Goal: Task Accomplishment & Management: Manage account settings

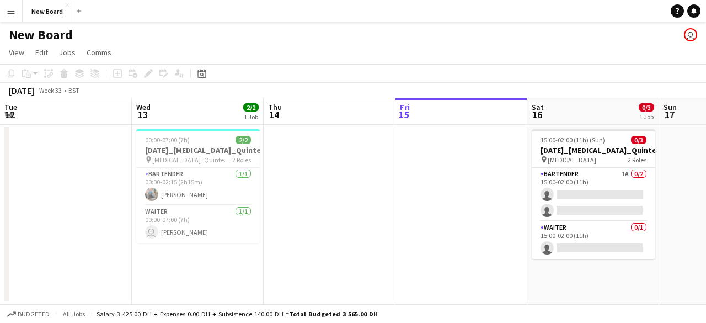
scroll to position [0, 264]
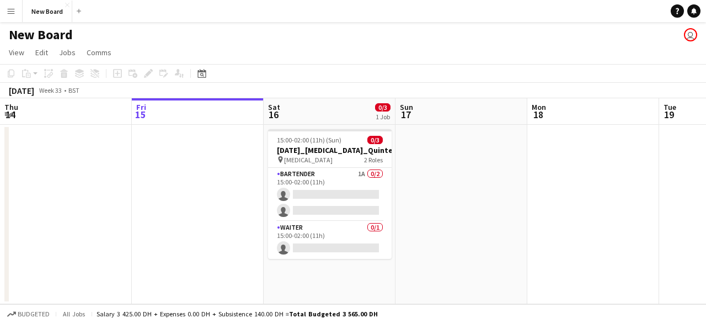
click at [486, 210] on app-date-cell at bounding box center [461, 214] width 132 height 179
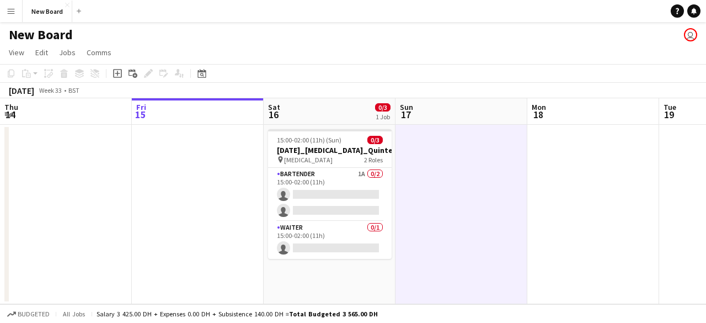
click at [196, 202] on app-date-cell at bounding box center [198, 214] width 132 height 179
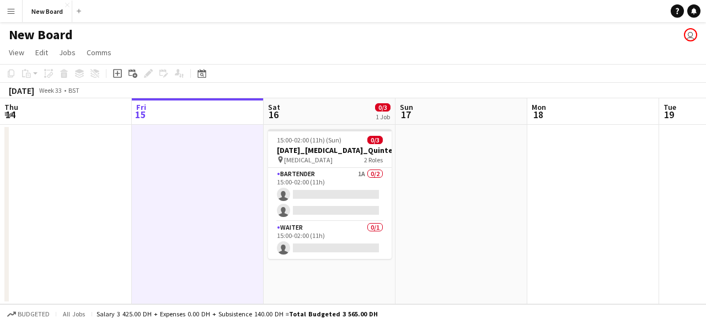
click at [12, 199] on app-calendar-viewport "Tue 12 Wed 13 2/2 1 Job Thu 14 Fri 15 Sat 16 0/3 1 Job Sun 17 Mon 18 Tue 19 Wed…" at bounding box center [353, 201] width 706 height 206
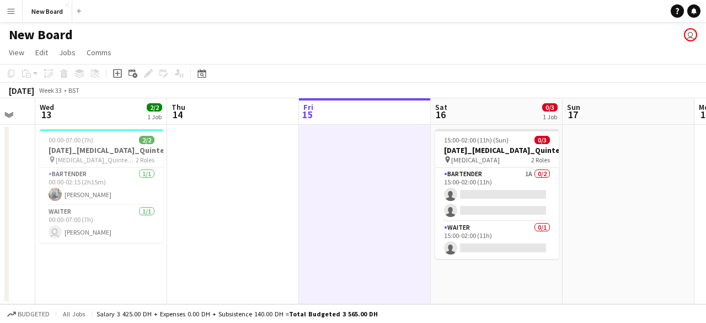
drag, startPoint x: 31, startPoint y: 195, endPoint x: 215, endPoint y: 203, distance: 183.8
click at [215, 203] on app-calendar-viewport "Mon 11 Tue 12 Wed 13 2/2 1 Job Thu 14 Fri 15 Sat 16 0/3 1 Job Sun 17 Mon 18 Tue…" at bounding box center [353, 201] width 706 height 206
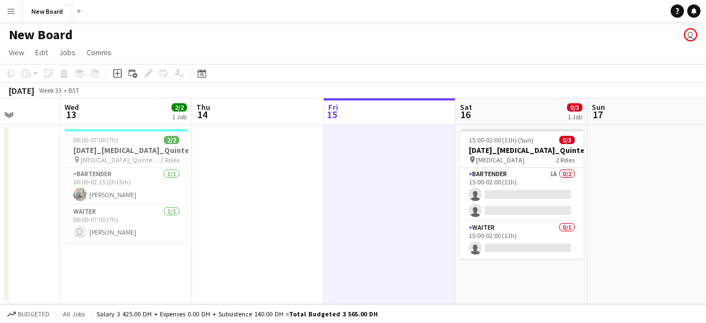
click at [241, 199] on app-date-cell at bounding box center [258, 214] width 132 height 179
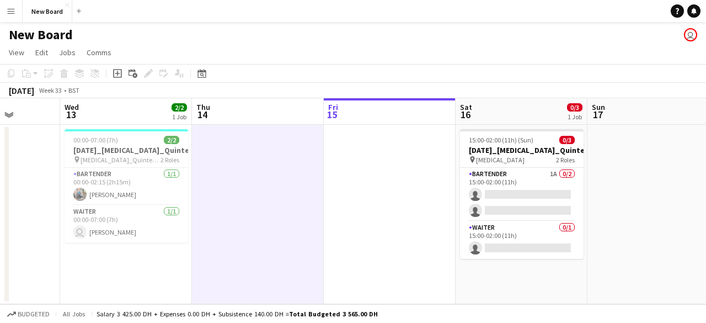
click at [12, 10] on app-icon "Menu" at bounding box center [11, 11] width 9 height 9
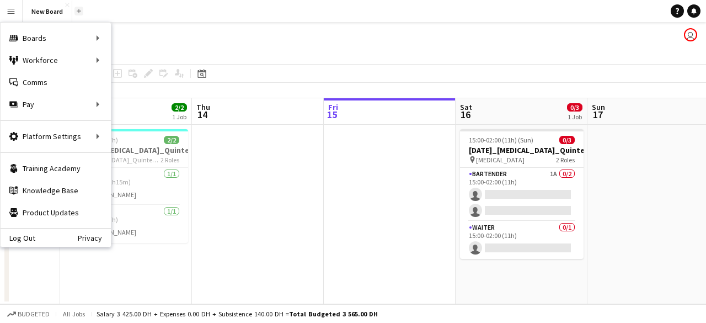
click at [77, 10] on app-icon "Add" at bounding box center [79, 11] width 4 height 4
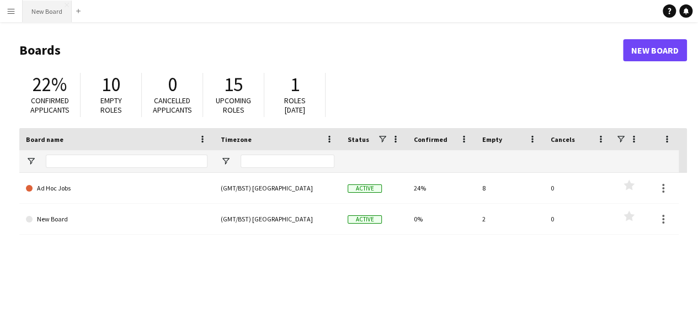
click at [46, 14] on button "New Board Close" at bounding box center [47, 12] width 49 height 22
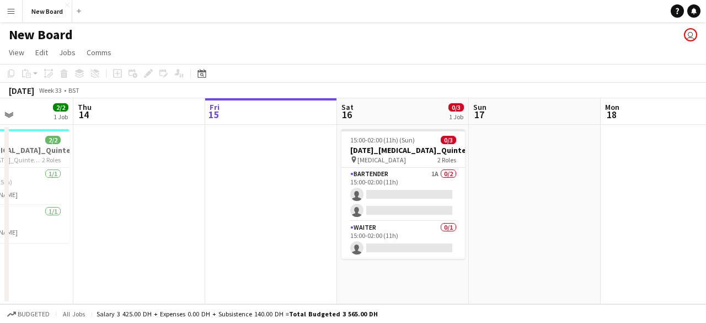
scroll to position [0, 314]
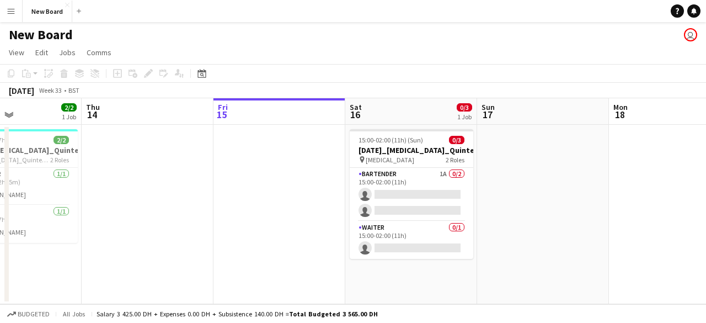
drag, startPoint x: 211, startPoint y: 184, endPoint x: 347, endPoint y: 178, distance: 136.3
click at [347, 178] on app-calendar-viewport "Mon 11 Tue 12 Wed 13 2/2 1 Job Thu 14 Fri 15 Sat 16 0/3 1 Job Sun 17 Mon 18 Tue…" at bounding box center [353, 201] width 706 height 206
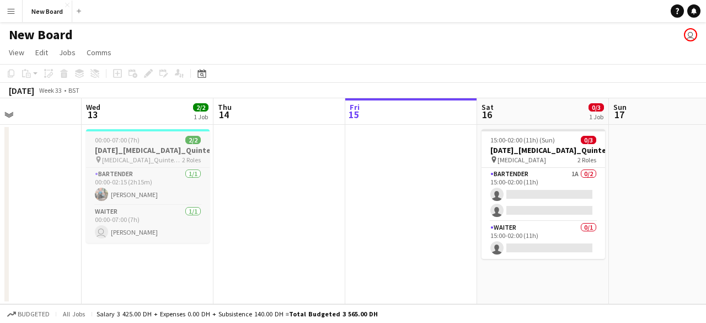
click at [178, 165] on app-job-card "00:00-07:00 (7h) 2/2 [DATE]_[MEDICAL_DATA]_Quintessentially_30_BAR pin [MEDICAL…" at bounding box center [148, 186] width 124 height 114
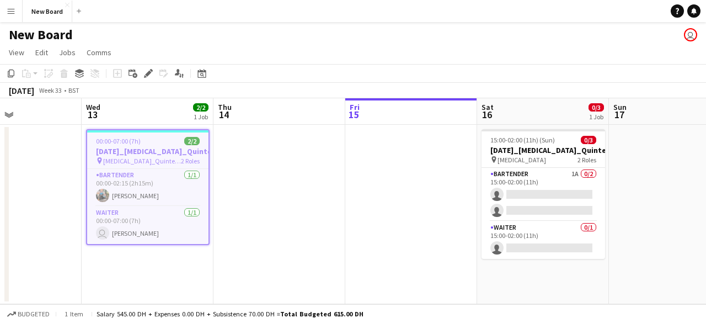
click at [314, 164] on app-date-cell at bounding box center [279, 214] width 132 height 179
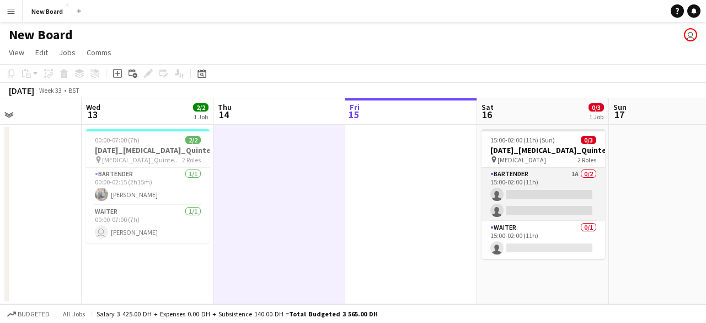
click at [508, 176] on app-card-role "Bartender 1A 0/2 15:00-02:00 (11h) single-neutral-actions single-neutral-actions" at bounding box center [543, 194] width 124 height 53
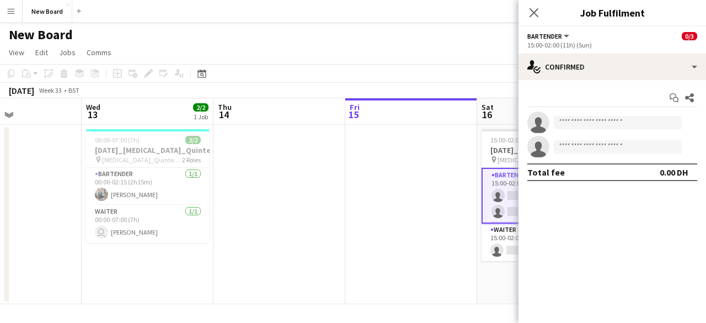
click at [357, 176] on app-date-cell at bounding box center [411, 214] width 132 height 179
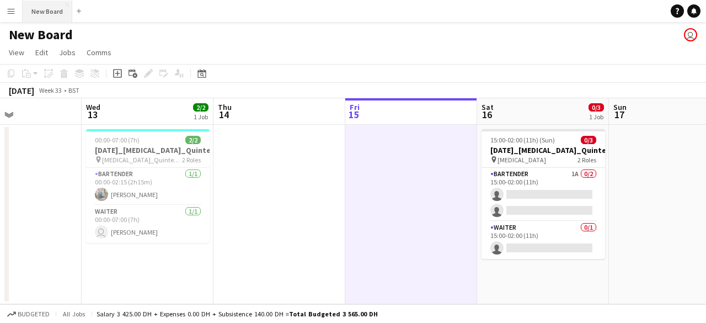
click at [41, 12] on button "New Board Close" at bounding box center [48, 12] width 50 height 22
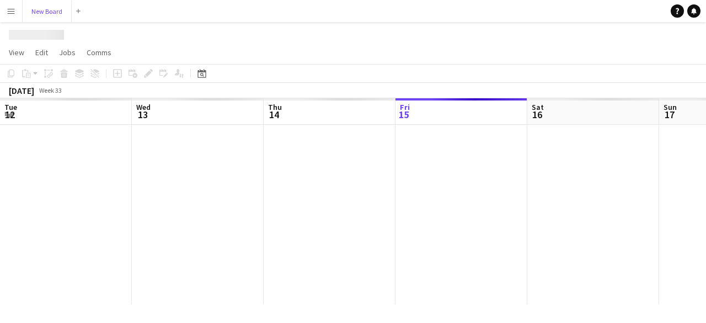
scroll to position [0, 264]
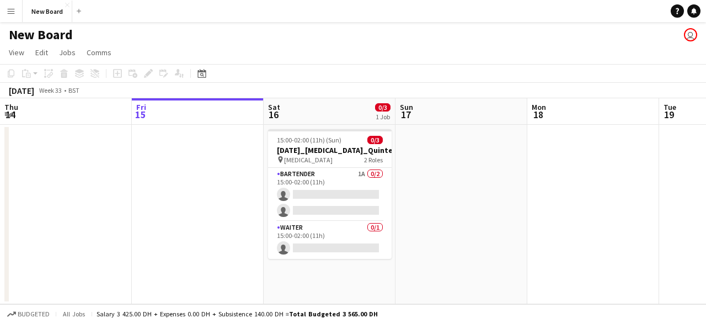
click at [18, 9] on button "Menu" at bounding box center [11, 11] width 22 height 22
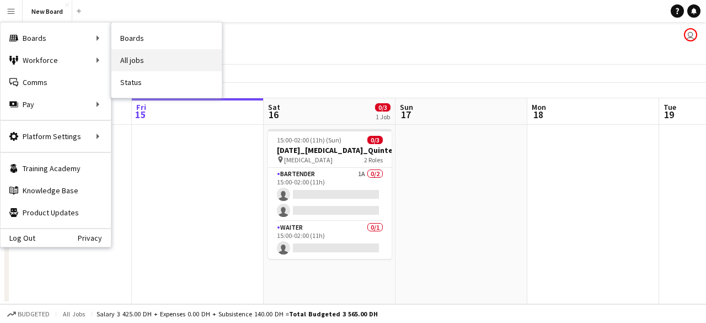
click at [140, 57] on link "All jobs" at bounding box center [166, 60] width 110 height 22
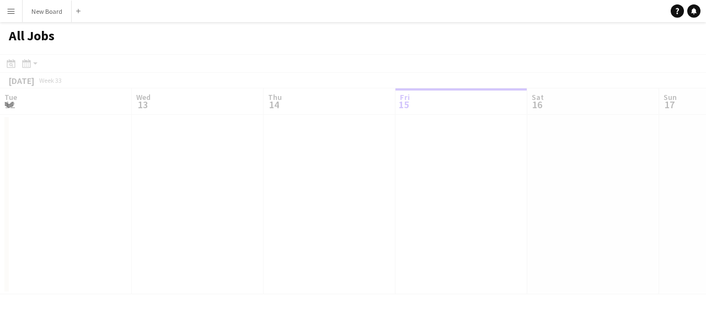
scroll to position [0, 264]
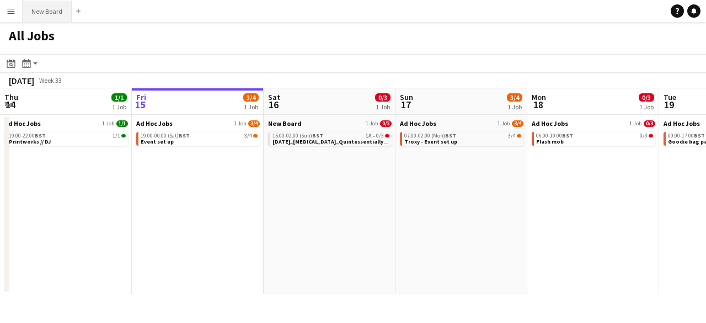
click at [45, 14] on button "New Board Close" at bounding box center [47, 12] width 49 height 22
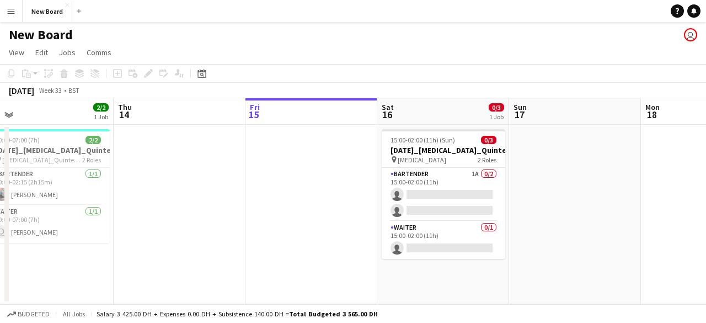
scroll to position [0, 339]
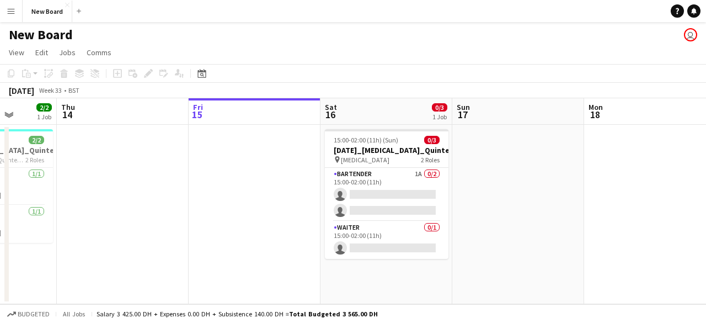
drag, startPoint x: 157, startPoint y: 184, endPoint x: 345, endPoint y: 179, distance: 188.7
click at [345, 179] on app-calendar-viewport "Mon 11 Tue 12 Wed 13 2/2 1 Job Thu 14 Fri 15 Sat 16 0/3 1 Job Sun 17 Mon 18 Tue…" at bounding box center [353, 201] width 706 height 206
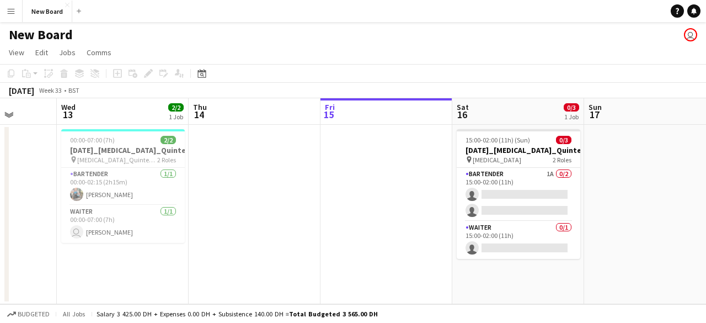
click at [224, 183] on app-date-cell at bounding box center [255, 214] width 132 height 179
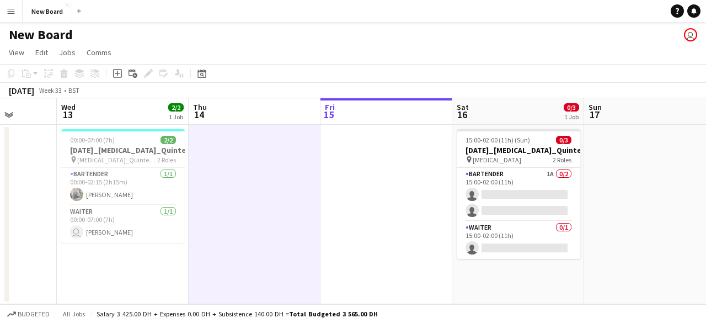
click at [248, 163] on app-date-cell at bounding box center [255, 214] width 132 height 179
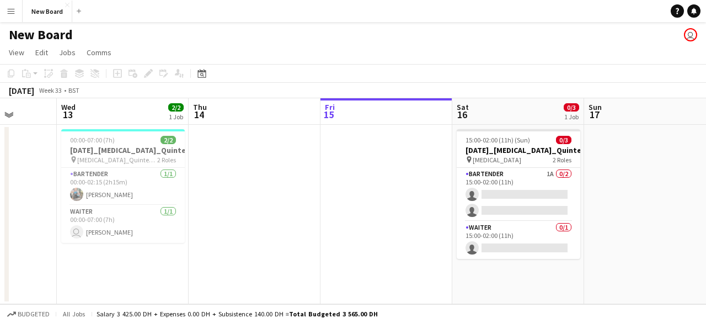
click at [222, 163] on app-date-cell at bounding box center [255, 214] width 132 height 179
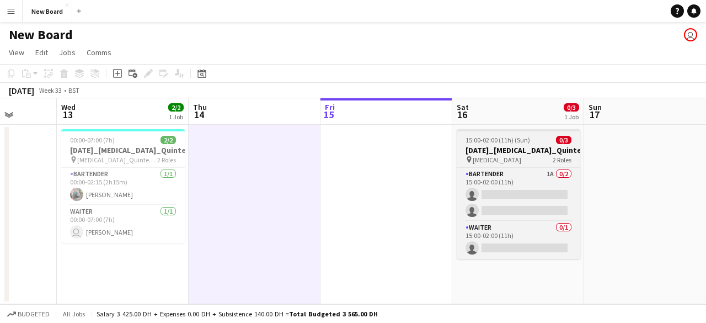
click at [518, 162] on div "pin [MEDICAL_DATA] 2 Roles" at bounding box center [519, 159] width 124 height 9
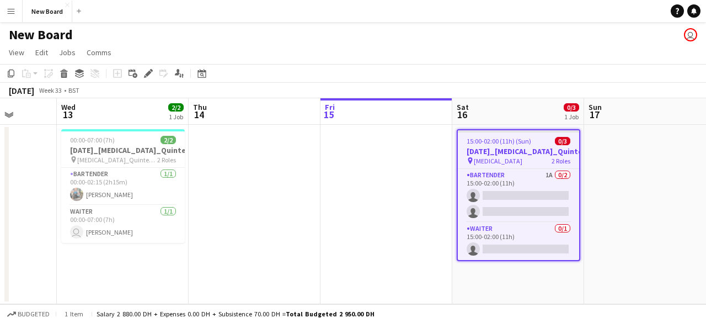
click at [631, 159] on app-date-cell at bounding box center [650, 214] width 132 height 179
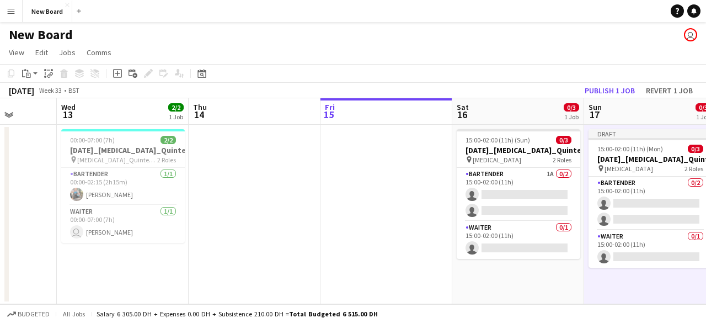
drag, startPoint x: 636, startPoint y: 120, endPoint x: 327, endPoint y: 158, distance: 311.8
click at [327, 158] on app-date-cell at bounding box center [386, 214] width 132 height 179
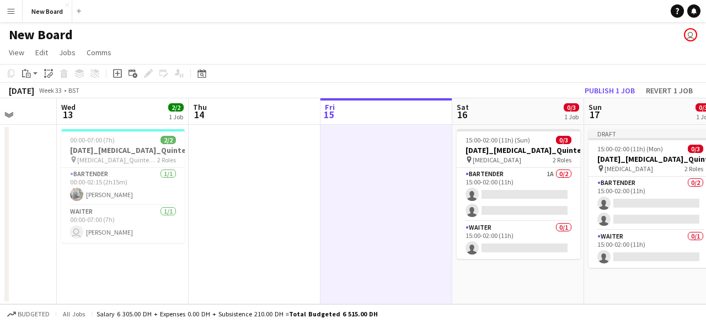
click at [623, 110] on app-board-header-date "Sun 17 0/3 1 Job" at bounding box center [650, 111] width 132 height 26
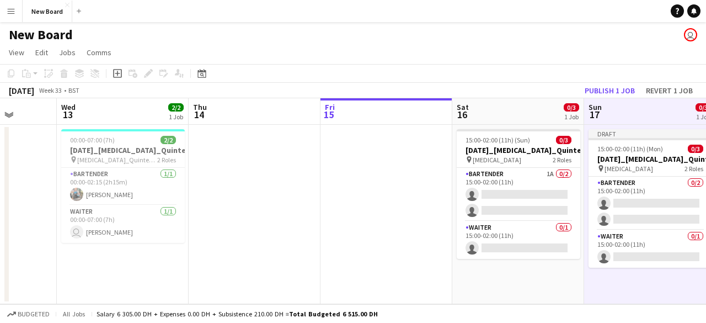
click at [100, 121] on app-board-header-date "Wed 13 2/2 1 Job" at bounding box center [123, 111] width 132 height 26
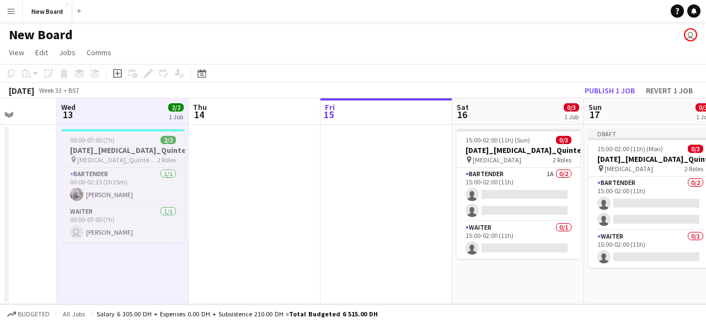
click at [90, 136] on span "00:00-07:00 (7h)" at bounding box center [92, 140] width 45 height 8
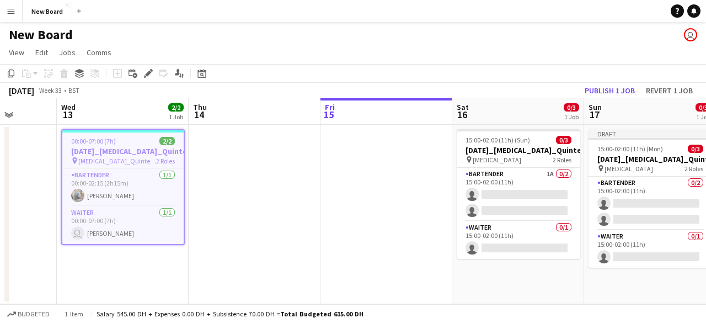
click at [98, 115] on app-board-header-date "Wed 13 2/2 1 Job" at bounding box center [123, 111] width 132 height 26
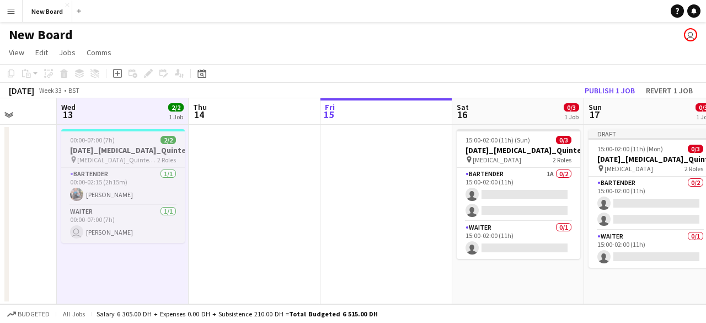
click at [88, 144] on app-job-card "00:00-07:00 (7h) 2/2 [DATE]_[MEDICAL_DATA]_Quintessentially_30_BAR pin [MEDICAL…" at bounding box center [123, 186] width 124 height 114
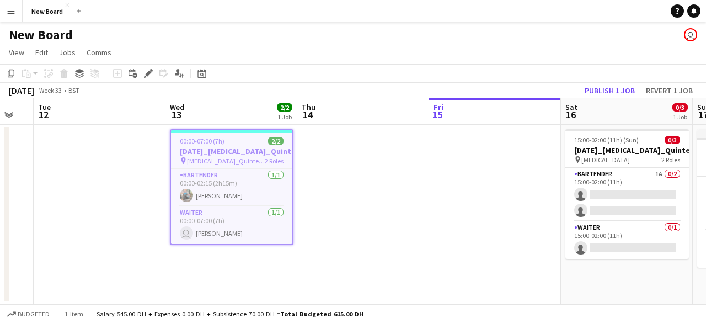
scroll to position [0, 228]
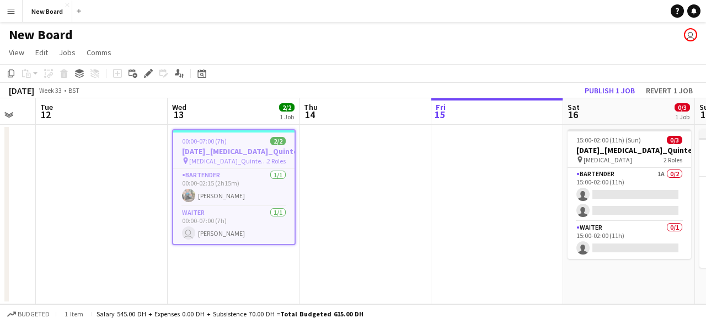
drag, startPoint x: 391, startPoint y: 160, endPoint x: 417, endPoint y: 159, distance: 25.9
click at [417, 159] on app-calendar-viewport "Sun 10 Mon 11 Tue 12 Wed 13 2/2 1 Job Thu 14 Fri 15 Sat 16 0/3 1 Job Sun 17 0/3…" at bounding box center [353, 201] width 706 height 206
click at [228, 151] on h3 "[DATE]_[MEDICAL_DATA]_Quintessentially_30_BAR" at bounding box center [233, 151] width 121 height 10
click at [233, 141] on div "00:00-07:00 (7h) 2/2" at bounding box center [233, 141] width 121 height 8
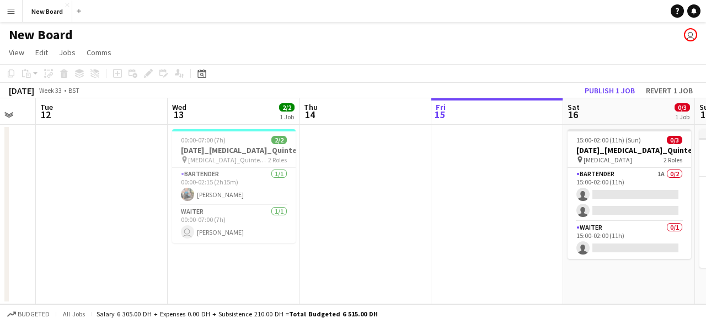
drag, startPoint x: 385, startPoint y: 147, endPoint x: 372, endPoint y: 149, distance: 14.1
click at [372, 149] on app-calendar-viewport "Sun 10 Mon 11 Tue 12 Wed 13 2/2 1 Job Thu 14 Fri 15 Sat 16 0/3 1 Job Sun 17 0/3…" at bounding box center [353, 201] width 706 height 206
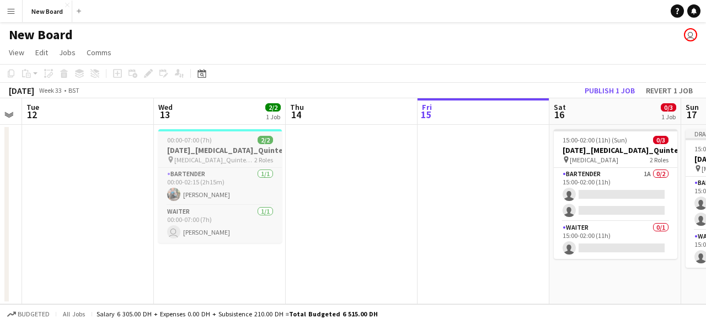
click at [225, 147] on h3 "[DATE]_[MEDICAL_DATA]_Quintessentially_30_BAR" at bounding box center [220, 150] width 124 height 10
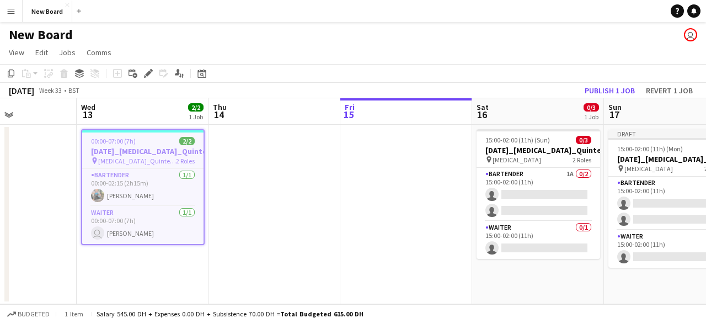
scroll to position [0, 361]
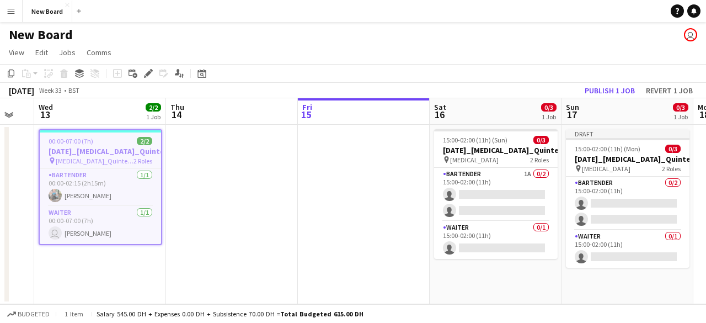
drag, startPoint x: 415, startPoint y: 160, endPoint x: 295, endPoint y: 167, distance: 119.8
click at [295, 167] on app-calendar-viewport "Sun 10 Mon 11 Tue 12 Wed 13 2/2 1 Job Thu 14 Fri 15 Sat 16 0/3 1 Job Sun 17 0/3…" at bounding box center [353, 201] width 706 height 206
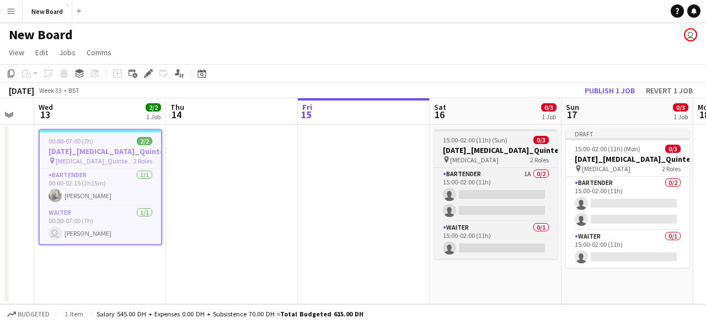
click at [472, 145] on h3 "[DATE]_[MEDICAL_DATA]_Quintessentially_30_BAR" at bounding box center [496, 150] width 124 height 10
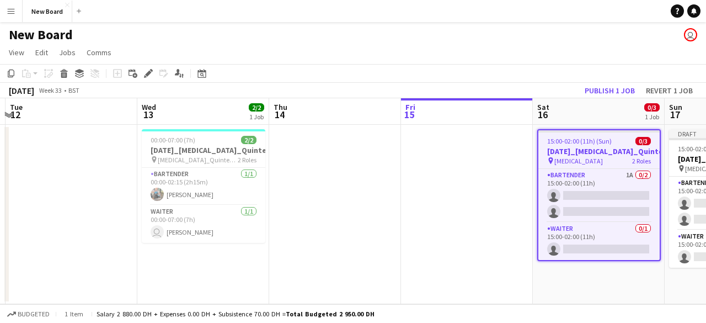
scroll to position [0, 239]
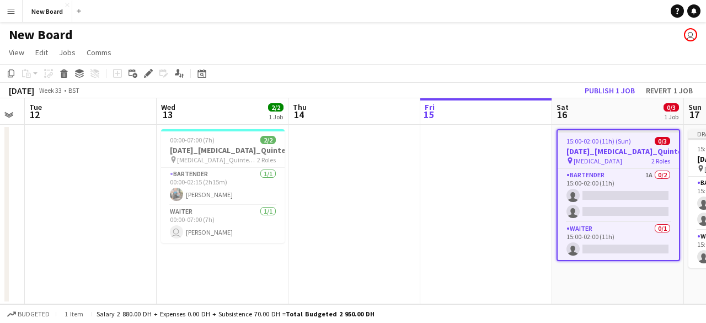
drag, startPoint x: 246, startPoint y: 212, endPoint x: 353, endPoint y: 207, distance: 107.1
click at [353, 207] on app-calendar-viewport "Sun 10 Mon 11 Tue 12 Wed 13 2/2 1 Job Thu 14 Fri 15 Sat 16 0/3 1 Job Sun 17 0/3…" at bounding box center [353, 201] width 706 height 206
click at [193, 143] on span "00:00-07:00 (7h)" at bounding box center [192, 140] width 45 height 8
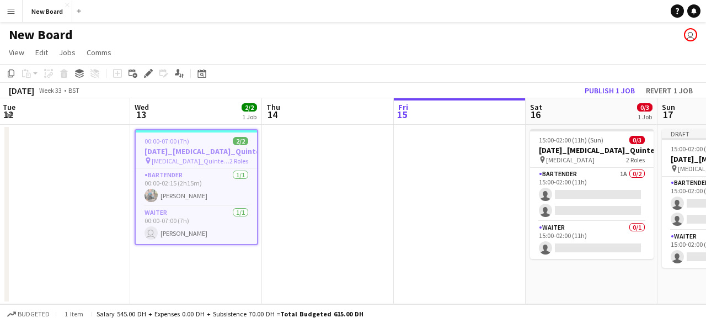
scroll to position [0, 269]
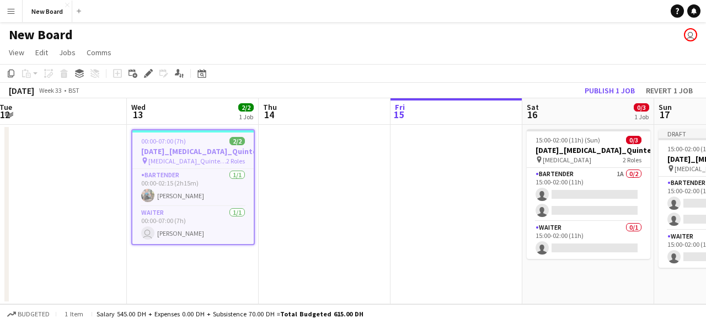
drag, startPoint x: 431, startPoint y: 163, endPoint x: 401, endPoint y: 170, distance: 30.6
click at [401, 170] on app-calendar-viewport "Sun 10 Mon 11 Tue 12 Wed 13 2/2 1 Job Thu 14 Fri 15 Sat 16 0/3 1 Job Sun 17 0/3…" at bounding box center [353, 201] width 706 height 206
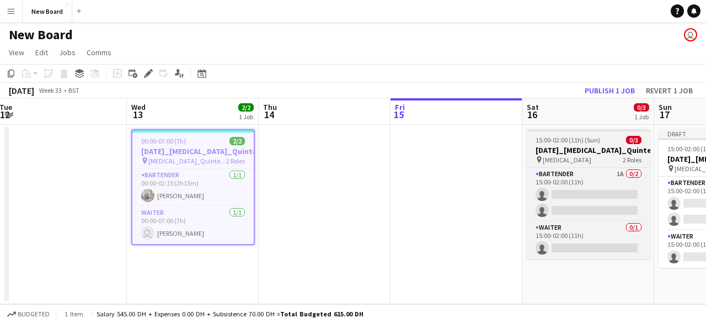
click at [550, 142] on span "15:00-02:00 (11h) (Sun)" at bounding box center [567, 140] width 65 height 8
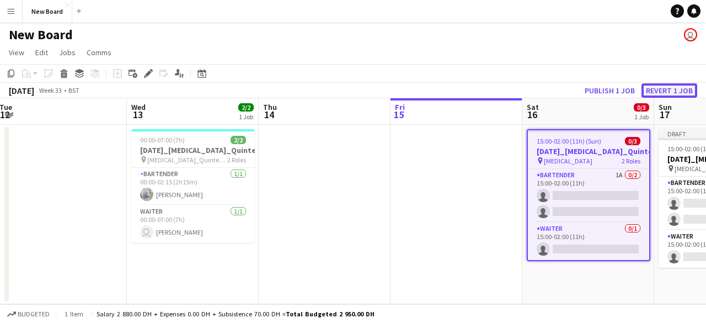
click at [664, 93] on button "Revert 1 job" at bounding box center [669, 90] width 56 height 14
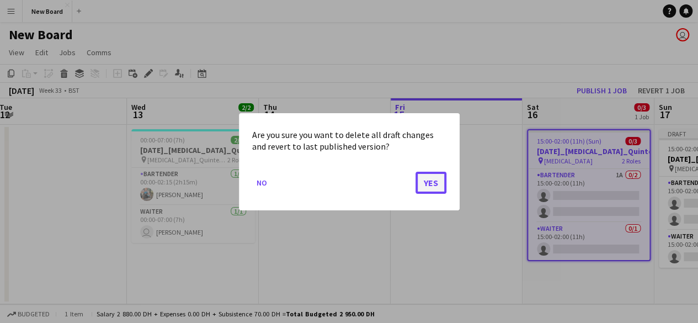
click at [432, 184] on button "Yes" at bounding box center [430, 182] width 31 height 22
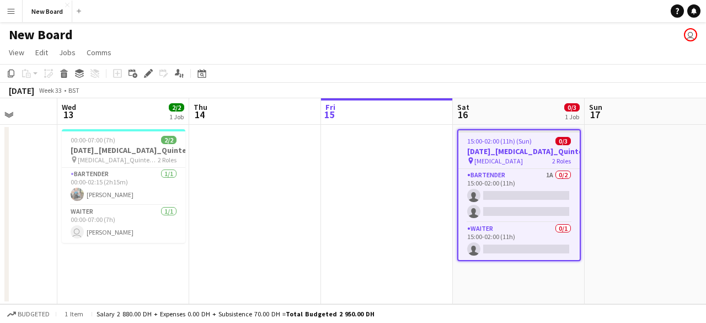
scroll to position [0, 385]
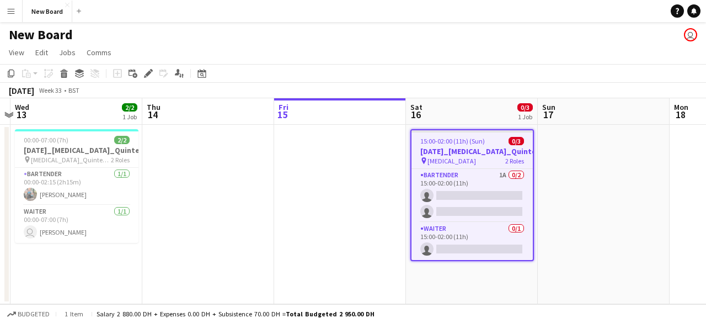
drag, startPoint x: 420, startPoint y: 166, endPoint x: 353, endPoint y: 169, distance: 66.8
click at [353, 169] on app-calendar-viewport "Sun 10 Mon 11 Tue 12 Wed 13 2/2 1 Job Thu 14 Fri 15 Sat 16 0/3 1 Job Sun 17 Mon…" at bounding box center [353, 201] width 706 height 206
click at [462, 165] on app-job-card "15:00-02:00 (11h) (Sun) 0/3 [DATE]_[MEDICAL_DATA]_Quintessentially_30_BAR pin […" at bounding box center [472, 195] width 124 height 132
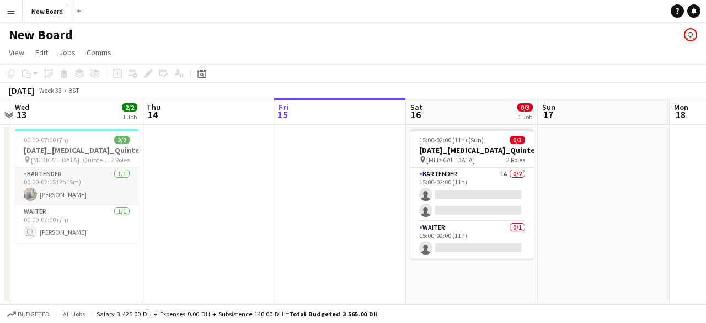
click at [57, 186] on app-card-role "Bartender [DATE] 00:00-02:15 (2h15m) [PERSON_NAME]" at bounding box center [77, 186] width 124 height 37
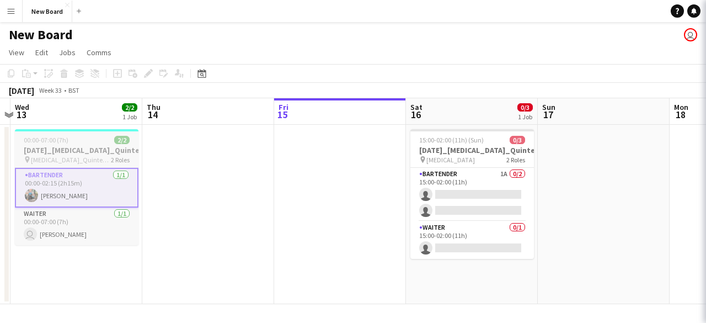
click at [82, 162] on span "[MEDICAL_DATA]_Quintessentially" at bounding box center [71, 160] width 80 height 8
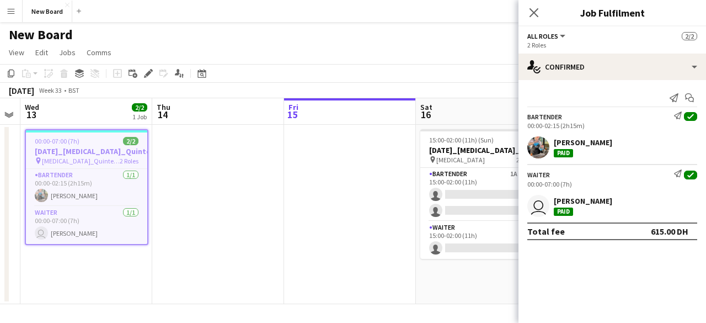
drag, startPoint x: 275, startPoint y: 173, endPoint x: 205, endPoint y: 180, distance: 70.9
click at [205, 180] on app-calendar-viewport "Sun 10 Mon 11 Tue 12 Wed 13 2/2 1 Job Thu 14 Fri 15 Sat 16 0/3 1 Job Sun 17 Mon…" at bounding box center [353, 201] width 706 height 206
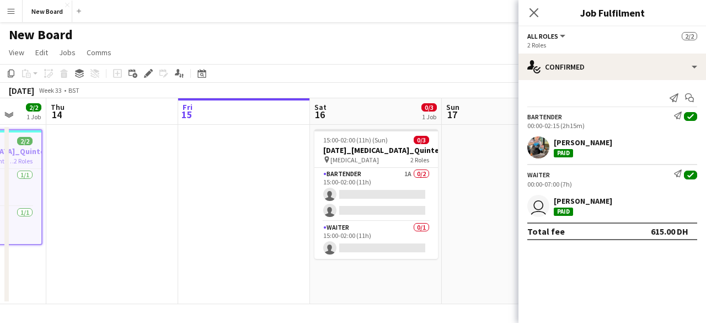
drag, startPoint x: 209, startPoint y: 171, endPoint x: 201, endPoint y: 168, distance: 8.9
click at [185, 170] on app-calendar-viewport "Sun 10 Mon 11 Tue 12 Wed 13 2/2 1 Job Thu 14 Fri 15 Sat 16 0/3 1 Job Sun 17 Mon…" at bounding box center [353, 201] width 706 height 206
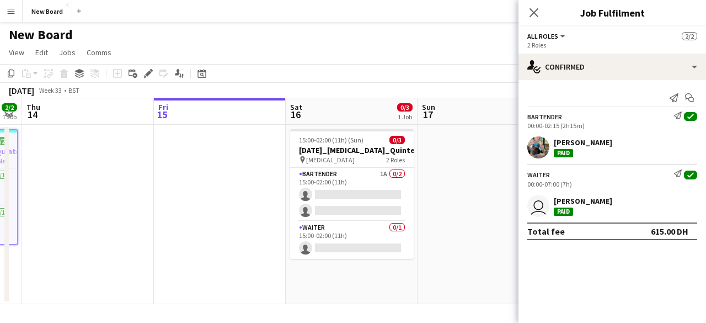
click at [459, 148] on app-date-cell at bounding box center [483, 214] width 132 height 179
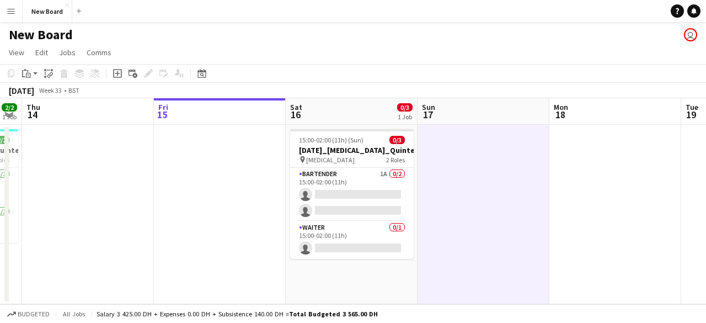
click at [464, 143] on app-date-cell at bounding box center [483, 214] width 132 height 179
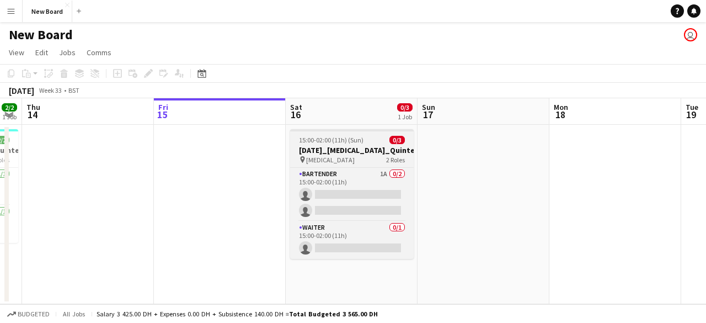
click at [325, 149] on h3 "[DATE]_[MEDICAL_DATA]_Quintessentially_30_BAR" at bounding box center [352, 150] width 124 height 10
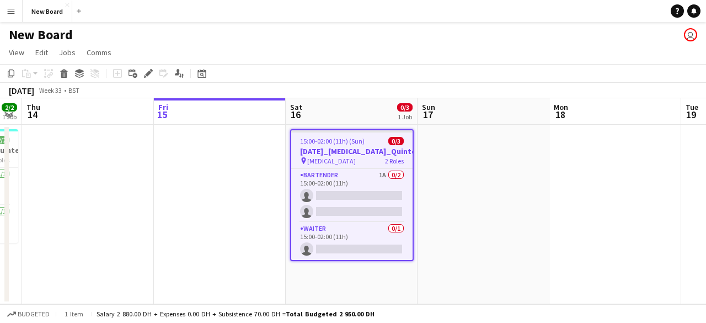
click at [340, 146] on h3 "[DATE]_[MEDICAL_DATA]_Quintessentially_30_BAR" at bounding box center [351, 151] width 121 height 10
click at [330, 100] on app-board-header-date "Sat 16 0/3 1 Job" at bounding box center [352, 111] width 132 height 26
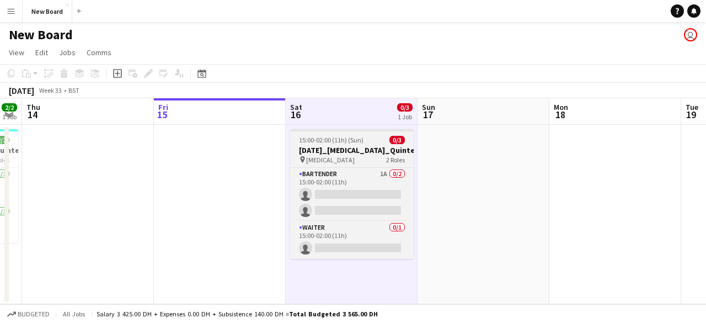
click at [345, 151] on h3 "[DATE]_[MEDICAL_DATA]_Quintessentially_30_BAR" at bounding box center [352, 150] width 124 height 10
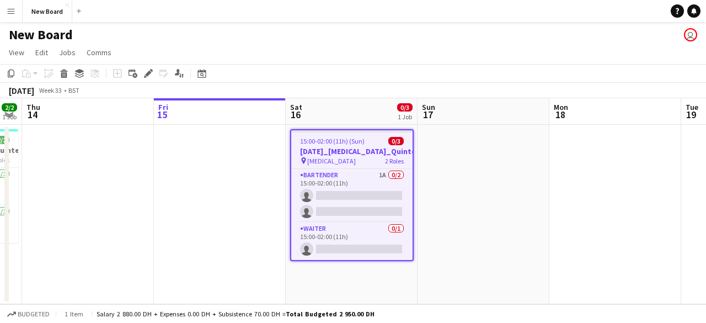
click at [343, 148] on h3 "[DATE]_[MEDICAL_DATA]_Quintessentially_30_BAR" at bounding box center [351, 151] width 121 height 10
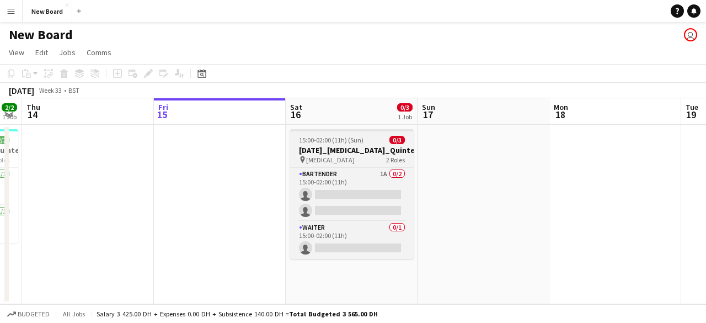
click at [343, 148] on h3 "[DATE]_[MEDICAL_DATA]_Quintessentially_30_BAR" at bounding box center [352, 150] width 124 height 10
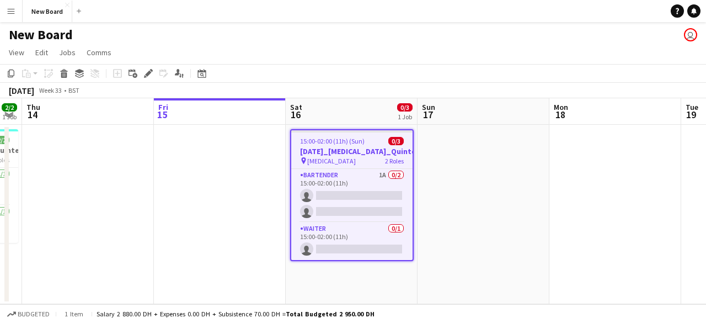
click at [609, 91] on div "[DATE] Week 33 • BST" at bounding box center [353, 90] width 706 height 15
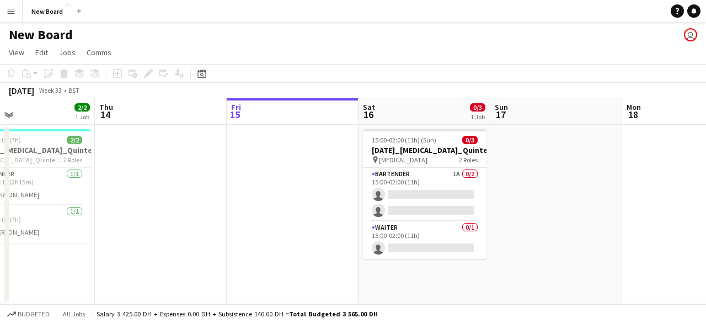
scroll to position [0, 409]
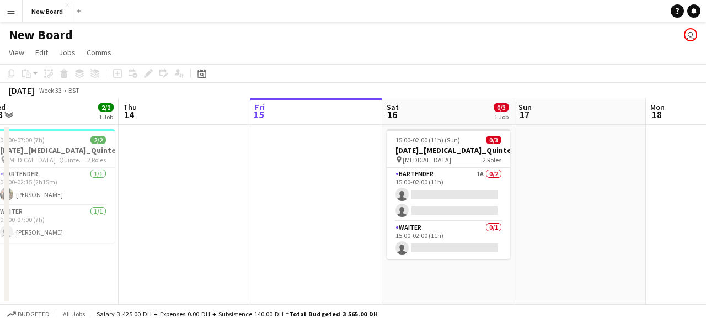
drag, startPoint x: 475, startPoint y: 164, endPoint x: 572, endPoint y: 160, distance: 96.6
click at [572, 160] on app-calendar-viewport "Sun 10 Mon 11 Tue 12 Wed 13 2/2 1 Job Thu 14 Fri 15 Sat 16 0/3 1 Job Sun 17 Mon…" at bounding box center [353, 201] width 706 height 206
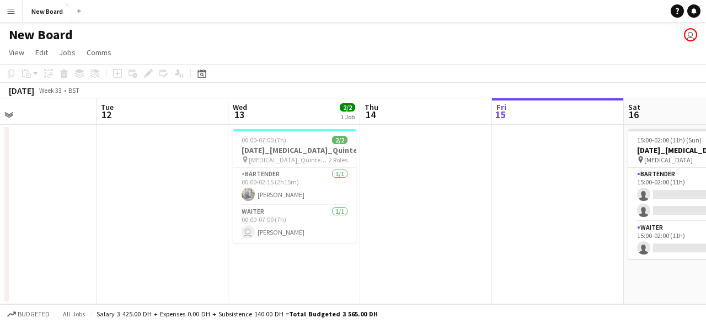
scroll to position [0, 333]
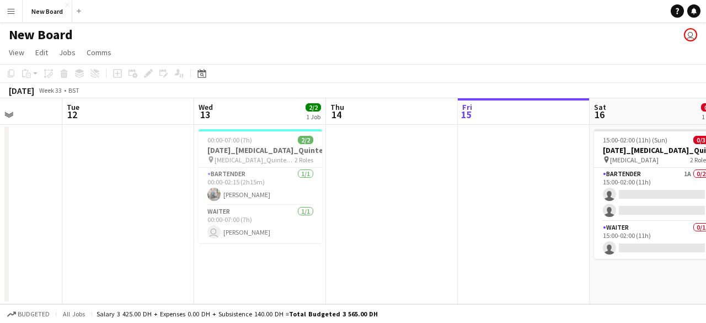
drag, startPoint x: 285, startPoint y: 173, endPoint x: 492, endPoint y: 174, distance: 207.3
click at [492, 174] on app-calendar-viewport "Sat 9 Sun 10 Mon 11 Tue 12 Wed 13 2/2 1 Job Thu 14 Fri 15 Sat 16 0/3 1 Job Sun …" at bounding box center [353, 201] width 706 height 206
click at [232, 131] on div at bounding box center [261, 130] width 124 height 2
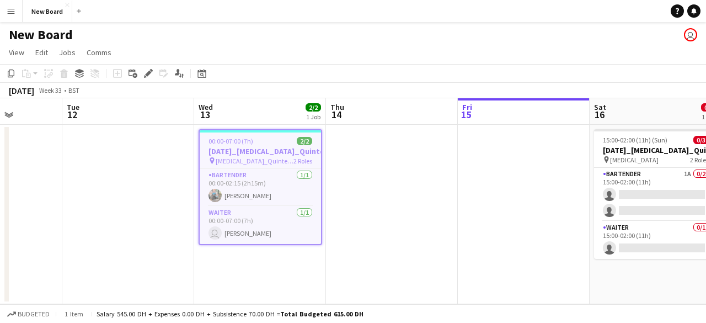
click at [257, 147] on h3 "[DATE]_[MEDICAL_DATA]_Quintessentially_30_BAR" at bounding box center [260, 151] width 121 height 10
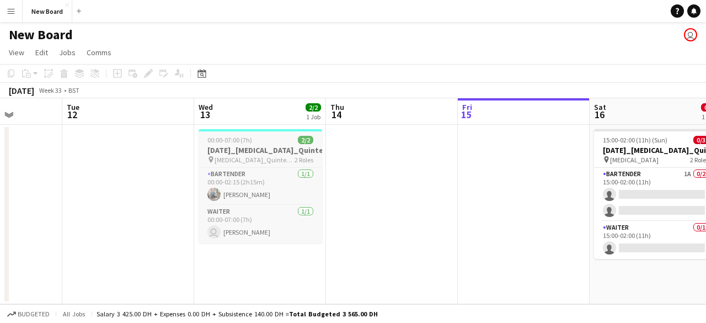
click at [257, 147] on h3 "[DATE]_[MEDICAL_DATA]_Quintessentially_30_BAR" at bounding box center [261, 150] width 124 height 10
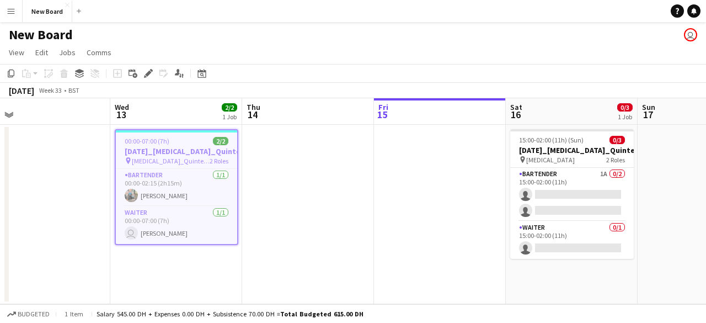
scroll to position [0, 473]
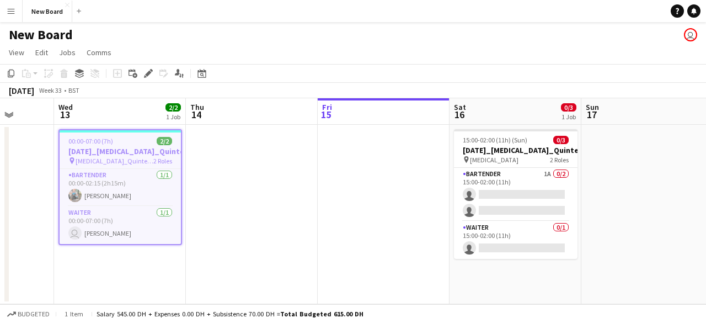
drag, startPoint x: 435, startPoint y: 152, endPoint x: 324, endPoint y: 156, distance: 111.5
click at [324, 156] on app-calendar-viewport "Sat 9 Sun 10 Mon 11 Tue 12 Wed 13 2/2 1 Job Thu 14 Fri 15 Sat 16 0/3 1 Job Sun …" at bounding box center [353, 201] width 706 height 206
click at [130, 182] on app-card-role "Bartender [DATE] 00:00-02:15 (2h15m) [PERSON_NAME]" at bounding box center [120, 187] width 121 height 37
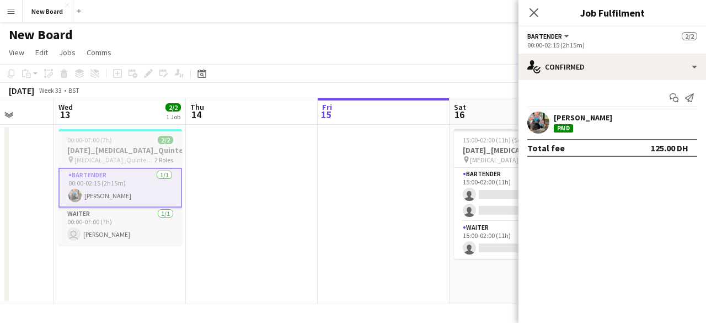
click at [100, 147] on h3 "[DATE]_[MEDICAL_DATA]_Quintessentially_30_BAR" at bounding box center [120, 150] width 124 height 10
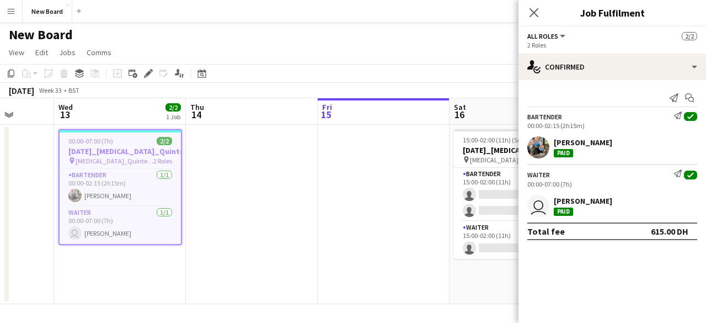
click at [573, 195] on div "user [PERSON_NAME]" at bounding box center [611, 206] width 187 height 22
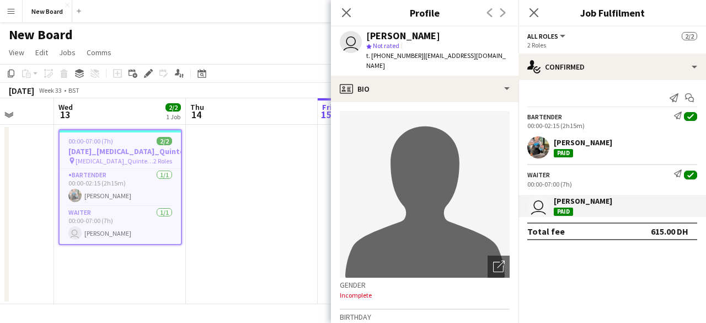
click at [590, 128] on div "00:00-02:15 (2h15m)" at bounding box center [612, 125] width 170 height 8
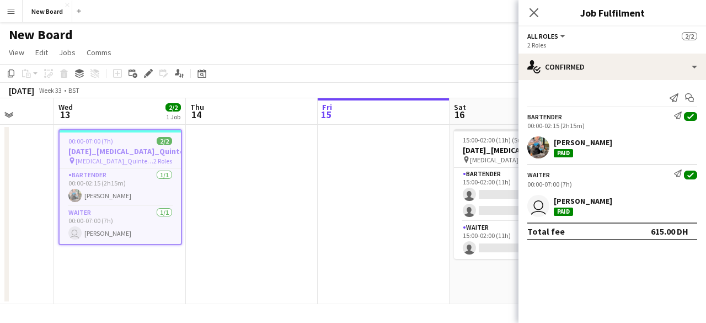
click at [551, 132] on div "Bartender Send notification check 00:00-02:15 (2h15m) [PERSON_NAME] Paid" at bounding box center [611, 134] width 187 height 47
click at [541, 145] on app-user-avatar at bounding box center [538, 147] width 22 height 22
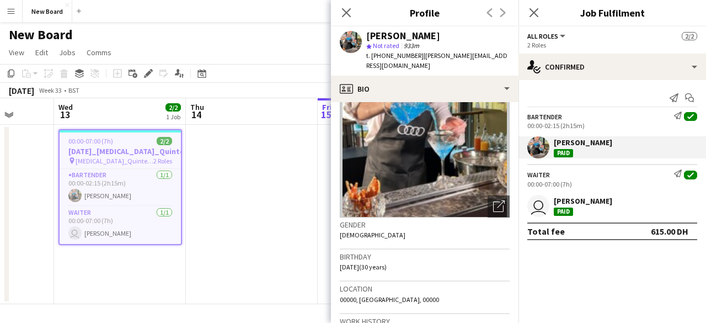
scroll to position [0, 0]
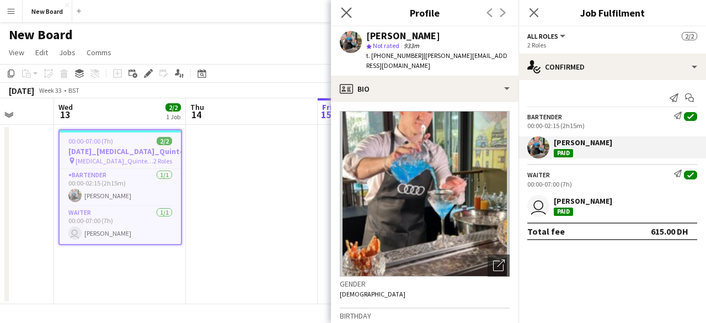
click at [351, 9] on icon "Close pop-in" at bounding box center [346, 12] width 10 height 10
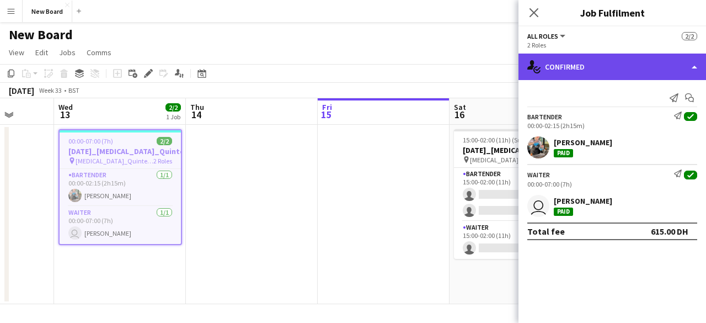
click at [676, 65] on div "single-neutral-actions-check-2 Confirmed" at bounding box center [611, 66] width 187 height 26
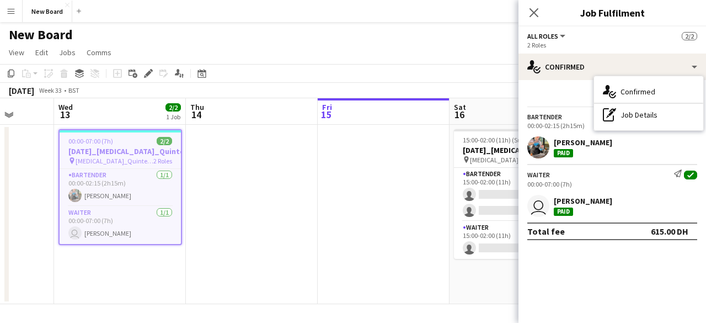
click at [622, 292] on mat-expansion-panel "check Confirmed Send notification Start chat Bartender Send notification check …" at bounding box center [611, 201] width 187 height 243
click at [560, 36] on button "All roles" at bounding box center [547, 36] width 40 height 8
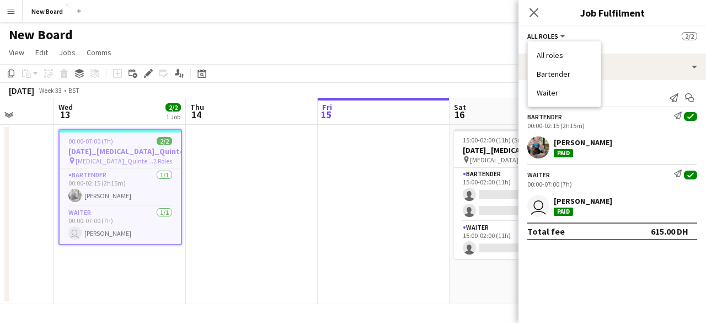
click at [634, 39] on div "All roles All roles Bartender Waiter 2/2" at bounding box center [612, 36] width 170 height 10
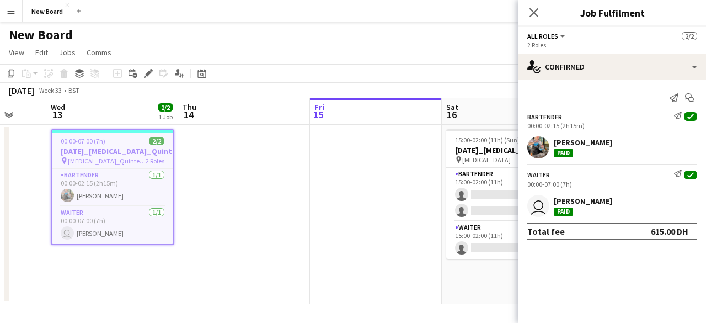
drag, startPoint x: 354, startPoint y: 205, endPoint x: 346, endPoint y: 205, distance: 8.3
click at [346, 205] on app-calendar-viewport "Sat 9 Sun 10 Mon 11 Tue 12 Wed 13 2/2 1 Job Thu 14 Fri 15 Sat 16 0/3 1 Job Sun …" at bounding box center [353, 201] width 706 height 206
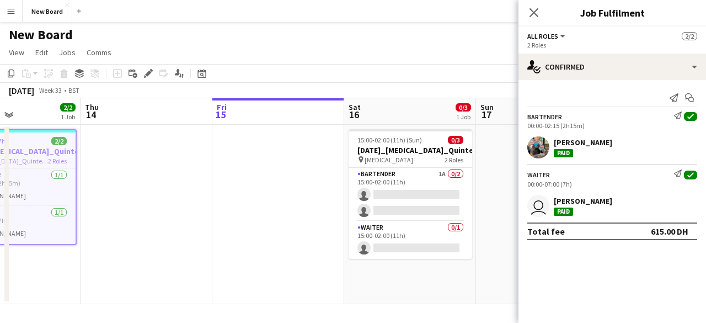
drag, startPoint x: 279, startPoint y: 196, endPoint x: 258, endPoint y: 196, distance: 21.5
click at [258, 196] on app-calendar-viewport "Mon 11 Tue 12 Wed 13 2/2 1 Job Thu 14 Fri 15 Sat 16 0/3 1 Job Sun 17 Mon 18 Tue…" at bounding box center [353, 201] width 706 height 206
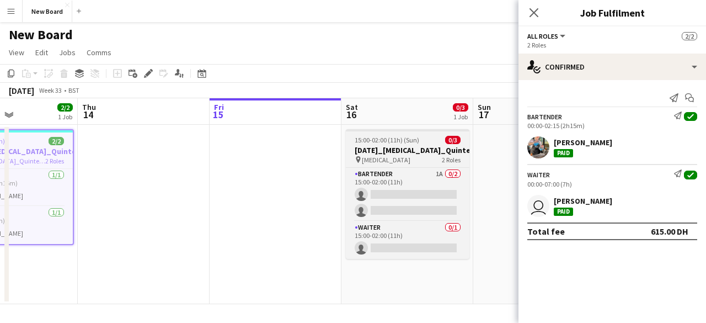
click at [406, 137] on span "15:00-02:00 (11h) (Sun)" at bounding box center [387, 140] width 65 height 8
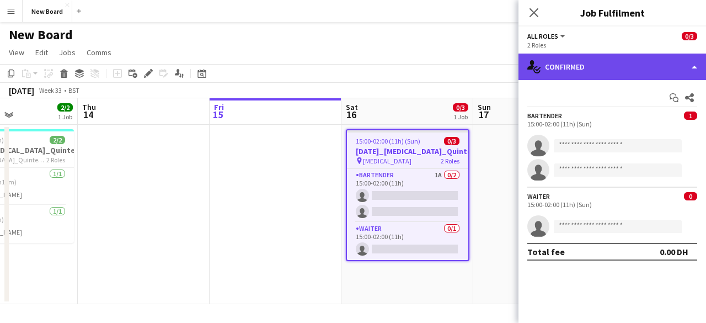
click at [679, 61] on div "single-neutral-actions-check-2 Confirmed" at bounding box center [611, 66] width 187 height 26
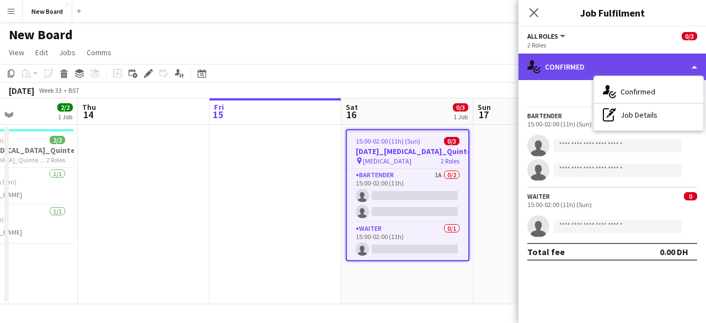
click at [679, 61] on div "single-neutral-actions-check-2 Confirmed" at bounding box center [611, 66] width 187 height 26
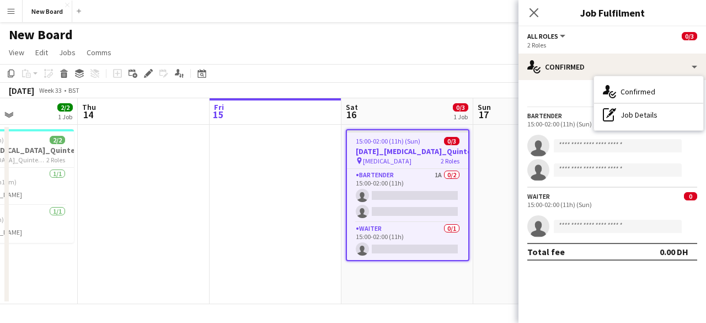
click at [559, 155] on app-invite-slot "single-neutral-actions" at bounding box center [611, 146] width 187 height 22
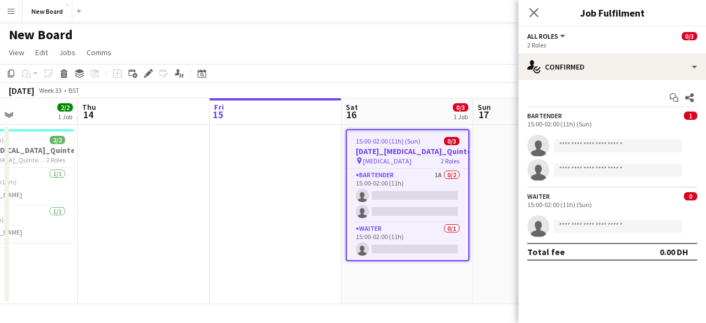
drag, startPoint x: 603, startPoint y: 98, endPoint x: 585, endPoint y: 101, distance: 19.0
click at [587, 100] on div "Start chat Share" at bounding box center [612, 98] width 170 height 18
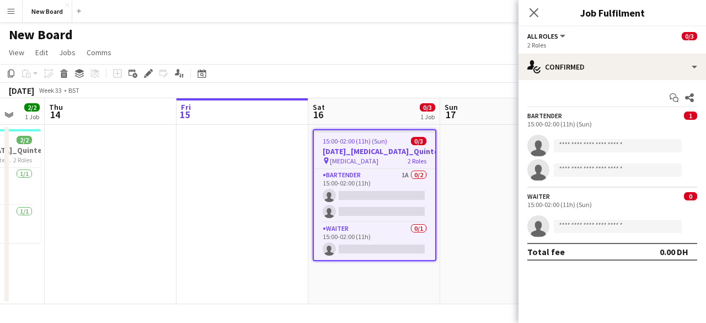
scroll to position [0, 370]
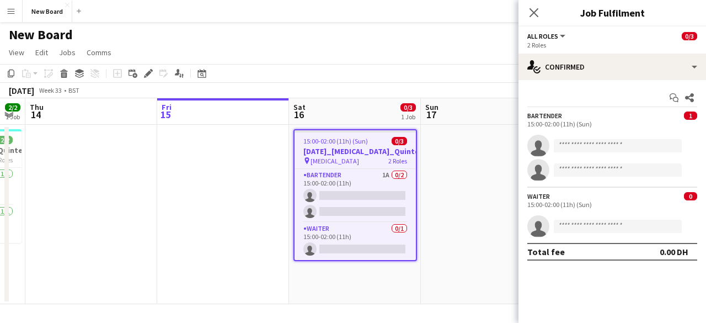
drag, startPoint x: 290, startPoint y: 232, endPoint x: 238, endPoint y: 228, distance: 52.6
click at [238, 228] on app-calendar-viewport "Mon 11 Tue 12 Wed 13 2/2 1 Job Thu 14 Fri 15 Sat 16 0/3 1 Job Sun 17 Mon 18 Tue…" at bounding box center [353, 201] width 706 height 206
click at [458, 191] on app-date-cell at bounding box center [487, 214] width 132 height 179
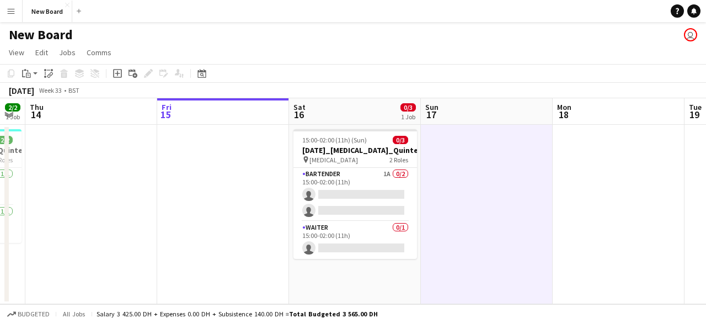
click at [462, 158] on app-date-cell at bounding box center [487, 214] width 132 height 179
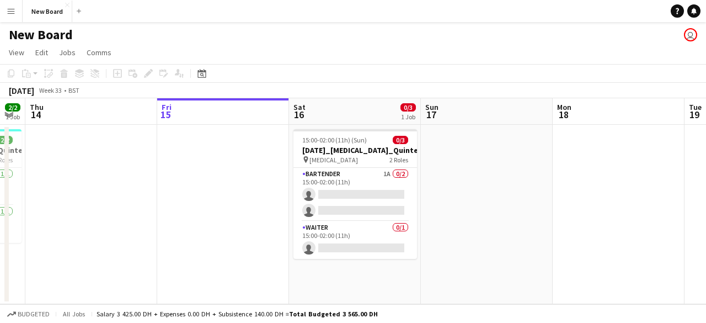
click at [470, 149] on app-date-cell at bounding box center [487, 214] width 132 height 179
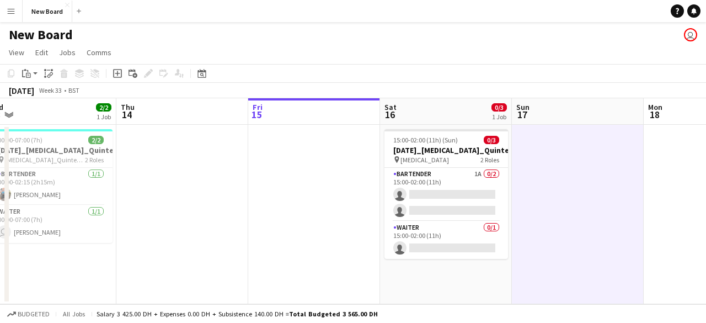
scroll to position [0, 248]
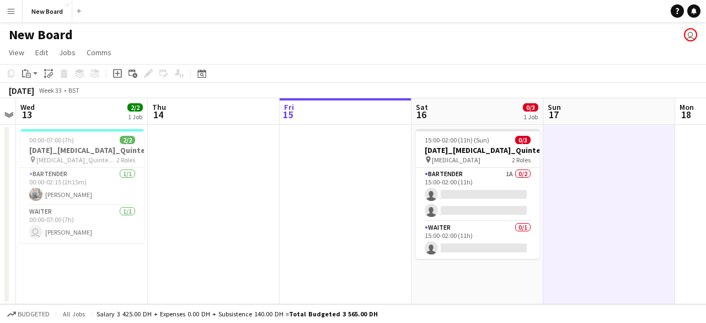
drag, startPoint x: 237, startPoint y: 160, endPoint x: 359, endPoint y: 168, distance: 122.6
click at [359, 168] on app-calendar-viewport "Mon 11 Tue 12 Wed 13 2/2 1 Job Thu 14 Fri 15 Sat 16 0/3 1 Job Sun 17 Mon 18 Tue…" at bounding box center [353, 201] width 706 height 206
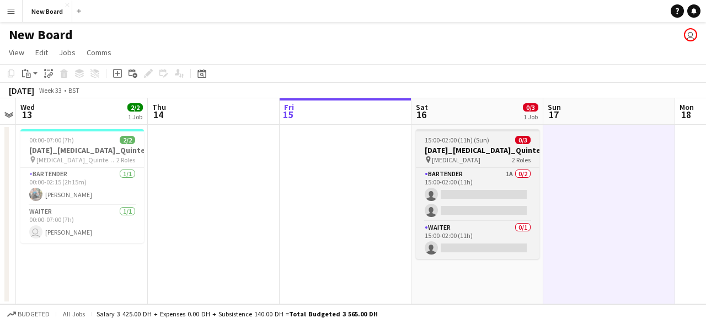
click at [448, 149] on h3 "[DATE]_[MEDICAL_DATA]_Quintessentially_30_BAR" at bounding box center [478, 150] width 124 height 10
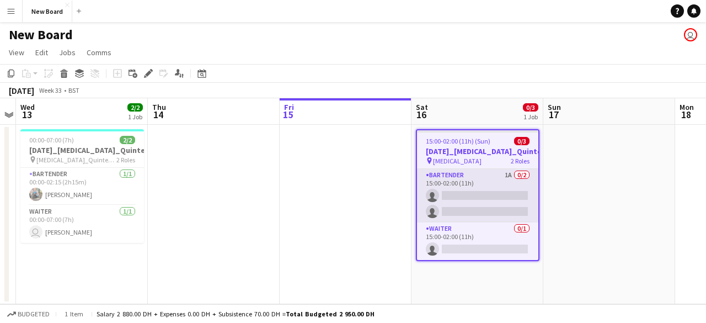
click at [467, 183] on app-card-role "Bartender 1A 0/2 15:00-02:00 (11h) single-neutral-actions single-neutral-actions" at bounding box center [477, 195] width 121 height 53
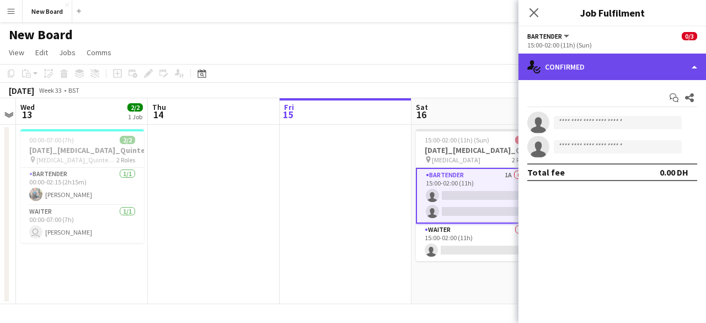
click at [580, 59] on div "single-neutral-actions-check-2 Confirmed" at bounding box center [611, 66] width 187 height 26
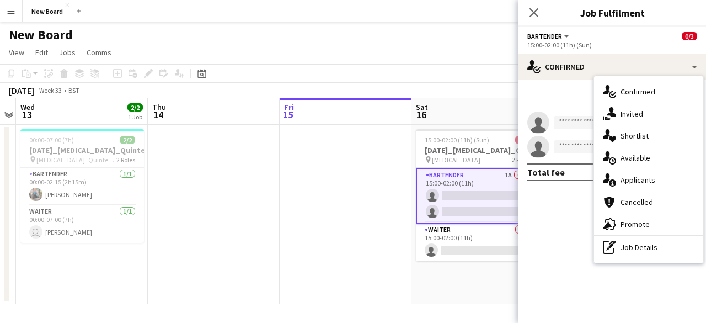
click at [472, 185] on app-card-role "Bartender 1A 0/2 15:00-02:00 (11h) single-neutral-actions single-neutral-actions" at bounding box center [478, 196] width 124 height 56
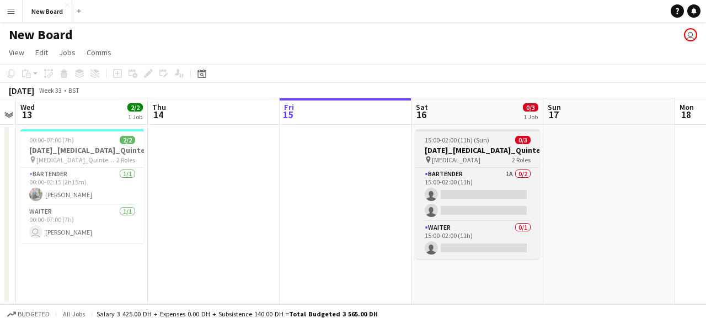
click at [473, 151] on h3 "[DATE]_[MEDICAL_DATA]_Quintessentially_30_BAR" at bounding box center [478, 150] width 124 height 10
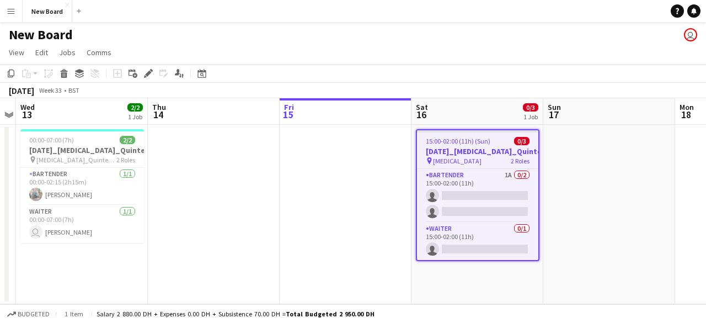
click at [460, 154] on h3 "[DATE]_[MEDICAL_DATA]_Quintessentially_30_BAR" at bounding box center [477, 151] width 121 height 10
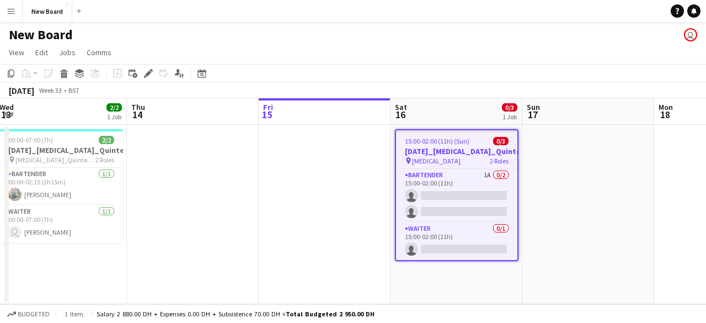
drag, startPoint x: 567, startPoint y: 147, endPoint x: 551, endPoint y: 147, distance: 15.4
click at [551, 147] on app-calendar-viewport "Mon 11 Tue 12 Wed 13 2/2 1 Job Thu 14 Fri 15 Sat 16 0/3 1 Job Sun 17 Mon 18 Tue…" at bounding box center [353, 201] width 706 height 206
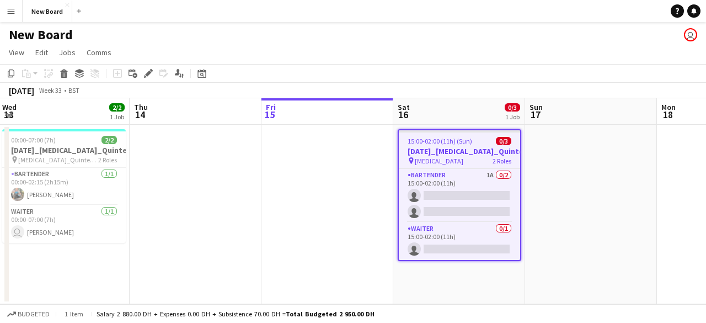
click at [286, 164] on app-date-cell at bounding box center [327, 214] width 132 height 179
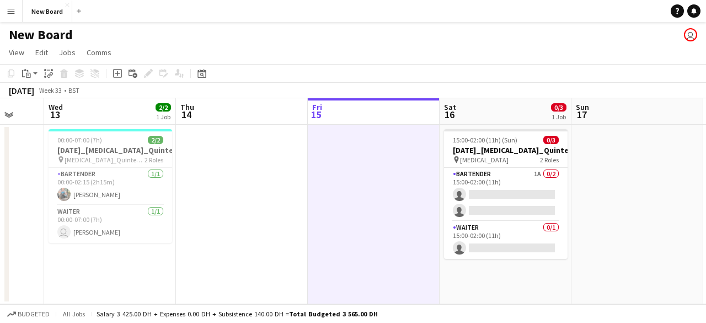
scroll to position [0, 313]
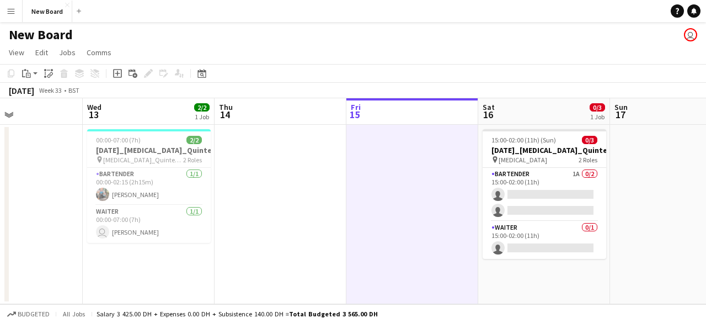
drag, startPoint x: 358, startPoint y: 163, endPoint x: 410, endPoint y: 159, distance: 51.4
click at [410, 159] on app-calendar-viewport "Sun 10 Mon 11 Tue 12 Wed 13 2/2 1 Job Thu 14 Fri 15 Sat 16 0/3 1 Job Sun 17 Mon…" at bounding box center [353, 201] width 706 height 206
click at [116, 72] on icon "Add job" at bounding box center [117, 73] width 9 height 9
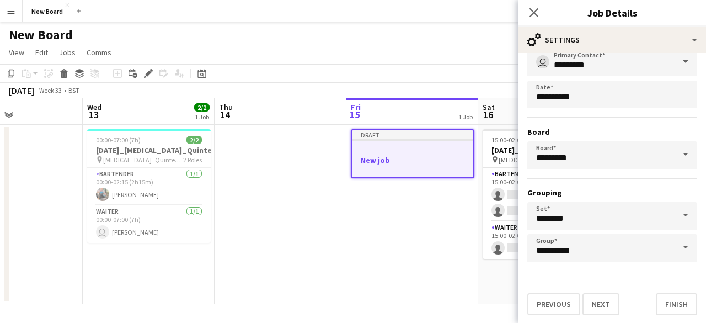
scroll to position [73, 0]
click at [591, 306] on button "Next" at bounding box center [600, 303] width 37 height 22
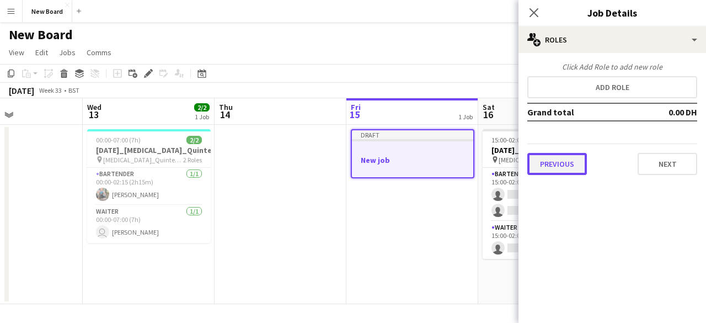
click at [550, 159] on button "Previous" at bounding box center [557, 164] width 60 height 22
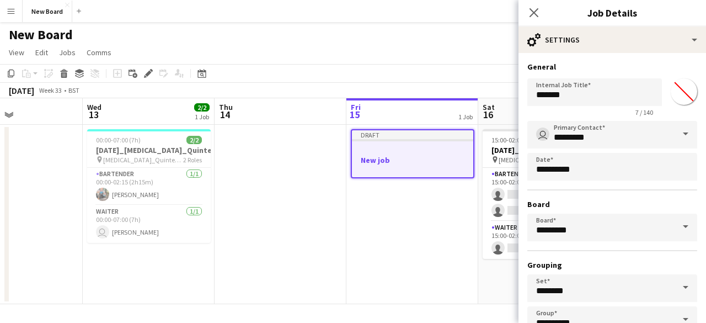
drag, startPoint x: 557, startPoint y: 63, endPoint x: 603, endPoint y: 66, distance: 45.8
click at [601, 66] on h3 "General" at bounding box center [612, 67] width 170 height 10
drag, startPoint x: 577, startPoint y: 82, endPoint x: 607, endPoint y: 88, distance: 29.7
click at [607, 88] on input "*******" at bounding box center [594, 92] width 135 height 28
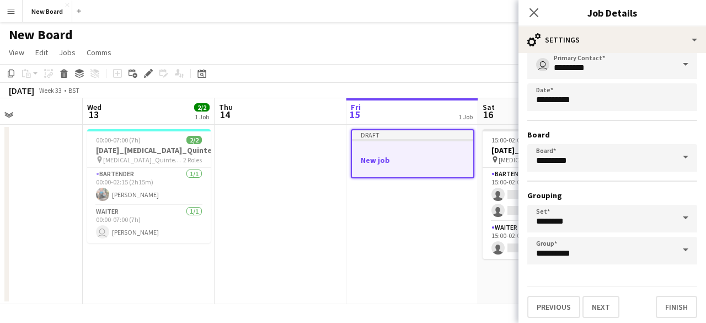
scroll to position [73, 0]
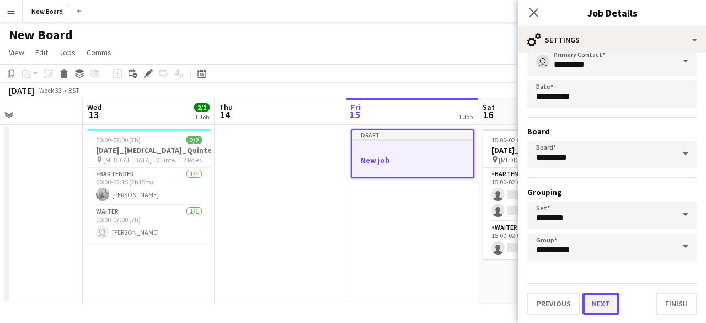
click at [599, 309] on button "Next" at bounding box center [600, 303] width 37 height 22
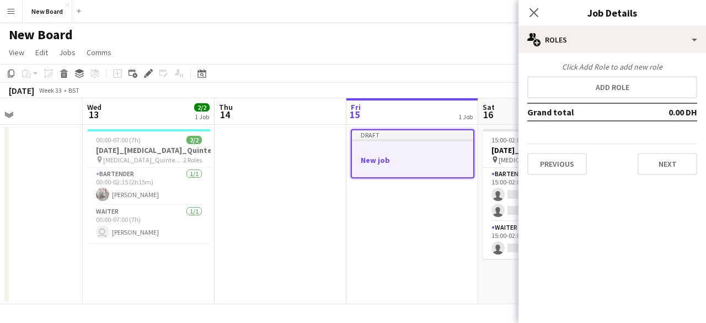
scroll to position [0, 0]
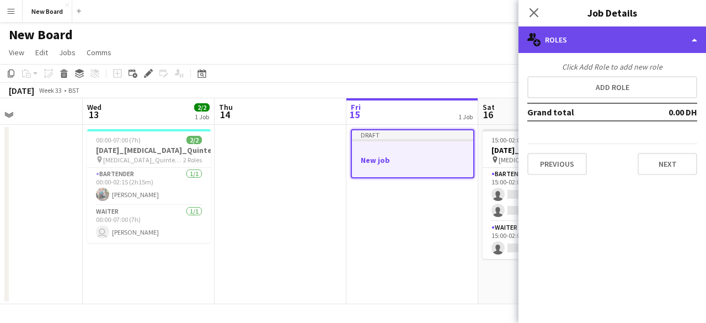
click at [576, 35] on div "multiple-users-add Roles" at bounding box center [611, 39] width 187 height 26
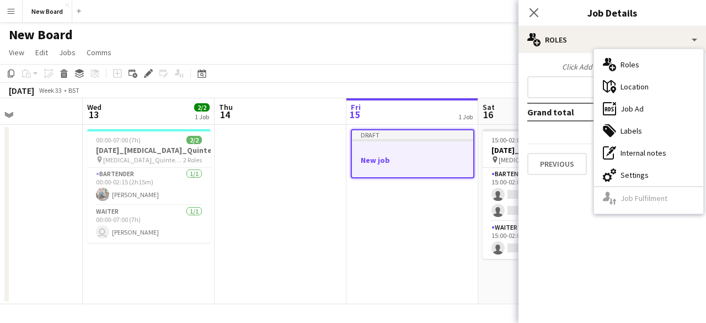
click at [564, 62] on div "Click Add Role to add new role" at bounding box center [612, 67] width 170 height 10
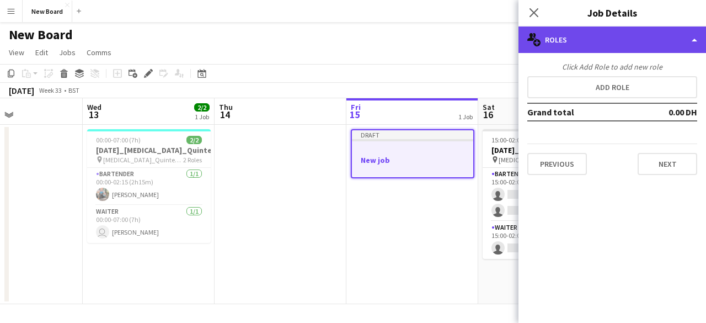
click at [568, 40] on div "multiple-users-add Roles" at bounding box center [611, 39] width 187 height 26
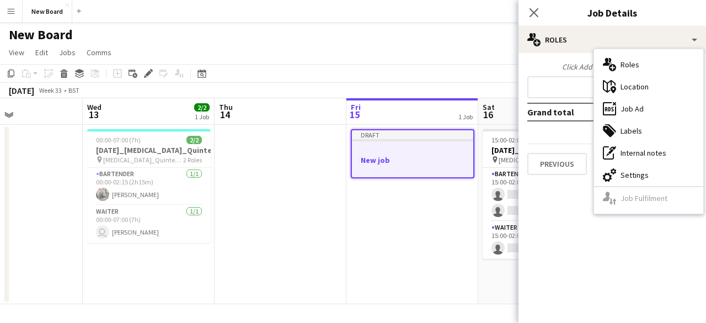
click at [566, 56] on div "Click Add Role to add new role Add role Grand total 0.00 DH Previous Next" at bounding box center [611, 118] width 187 height 131
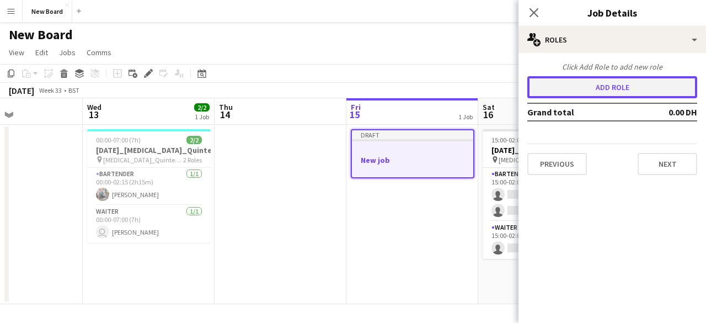
click at [576, 84] on button "Add role" at bounding box center [612, 87] width 170 height 22
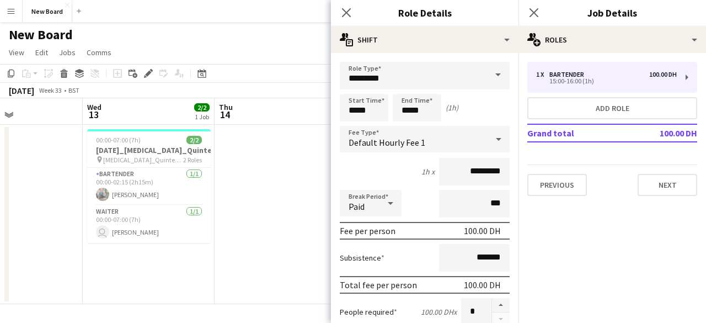
click at [392, 202] on icon at bounding box center [391, 203] width 6 height 3
click at [372, 262] on span "Unpaid" at bounding box center [371, 261] width 44 height 10
drag, startPoint x: 478, startPoint y: 203, endPoint x: 490, endPoint y: 203, distance: 12.1
click at [490, 203] on input "***" at bounding box center [474, 204] width 71 height 28
type input "****"
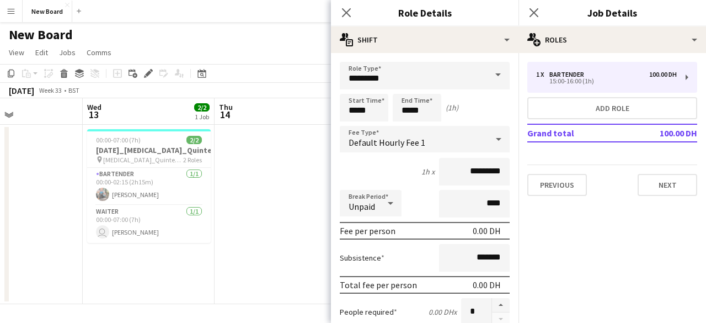
click at [404, 178] on div "1h x *********" at bounding box center [425, 172] width 170 height 28
click at [429, 103] on input "*****" at bounding box center [417, 108] width 49 height 28
type input "*****"
click at [405, 88] on div at bounding box center [406, 88] width 22 height 11
click at [428, 198] on div "Break Period Unpaid ****" at bounding box center [425, 204] width 170 height 28
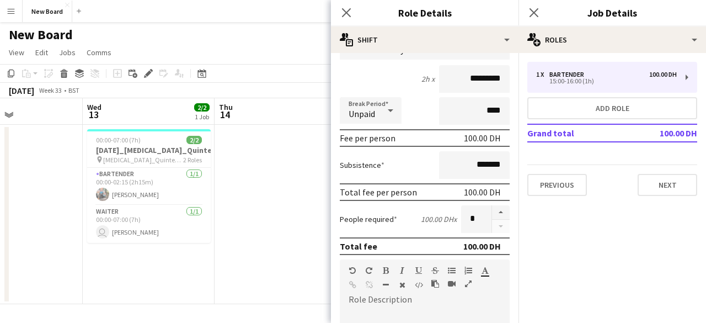
scroll to position [110, 0]
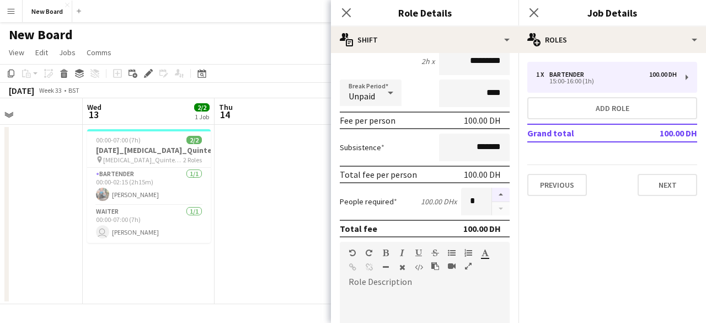
click at [492, 192] on button "button" at bounding box center [501, 194] width 18 height 14
type input "*"
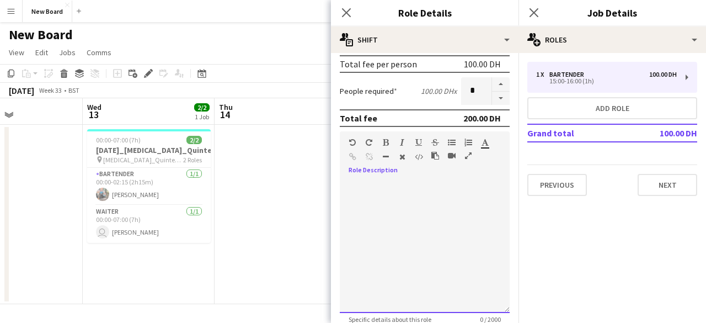
drag, startPoint x: 387, startPoint y: 194, endPoint x: 421, endPoint y: 231, distance: 50.7
click at [420, 229] on div at bounding box center [425, 246] width 170 height 132
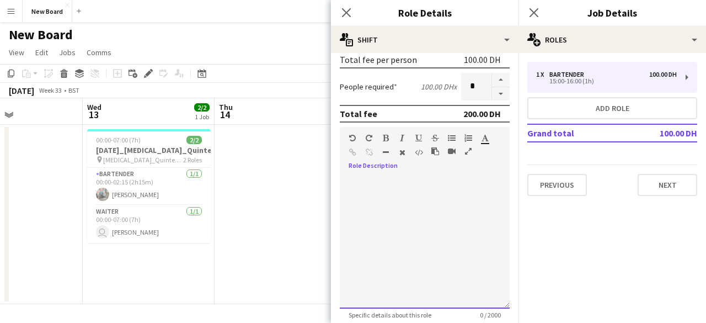
scroll to position [335, 0]
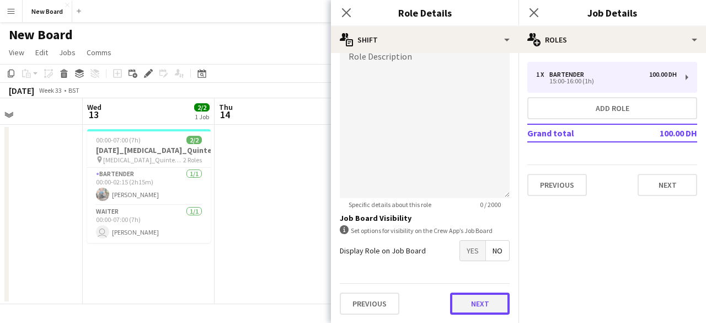
click at [471, 303] on button "Next" at bounding box center [480, 303] width 60 height 22
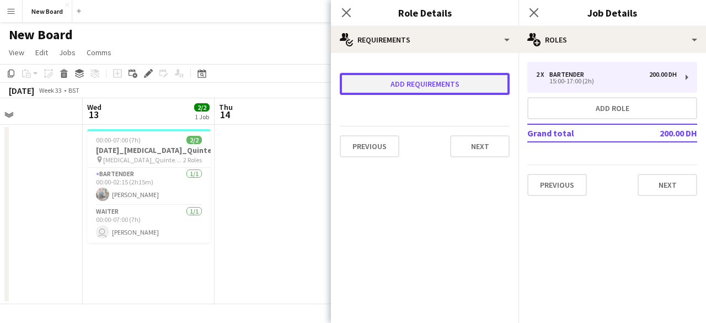
click at [426, 87] on button "Add requirements" at bounding box center [425, 84] width 170 height 22
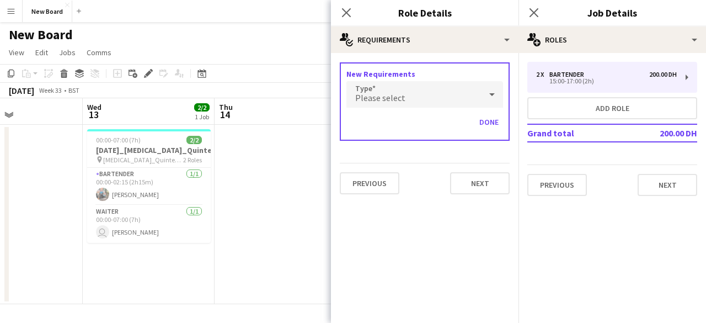
click at [446, 91] on div "Please select" at bounding box center [413, 94] width 135 height 26
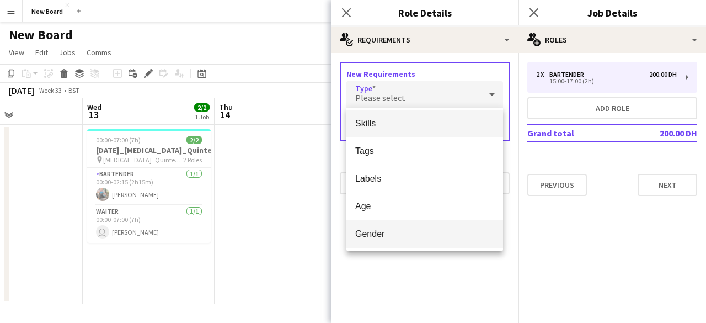
scroll to position [3, 0]
click at [447, 230] on span "Gender" at bounding box center [424, 232] width 139 height 10
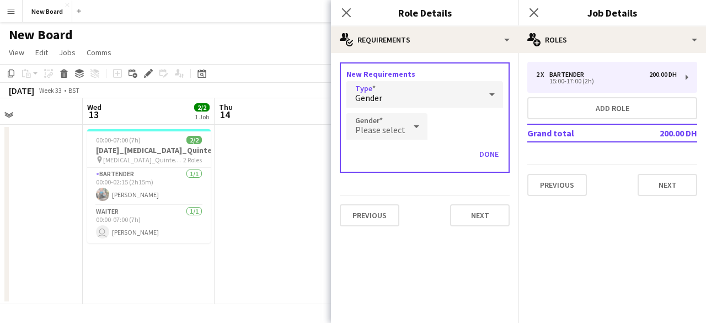
click at [411, 131] on icon at bounding box center [416, 126] width 13 height 22
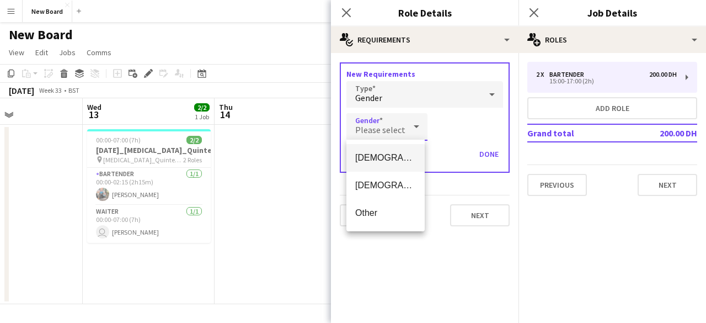
click at [421, 250] on div at bounding box center [353, 161] width 706 height 323
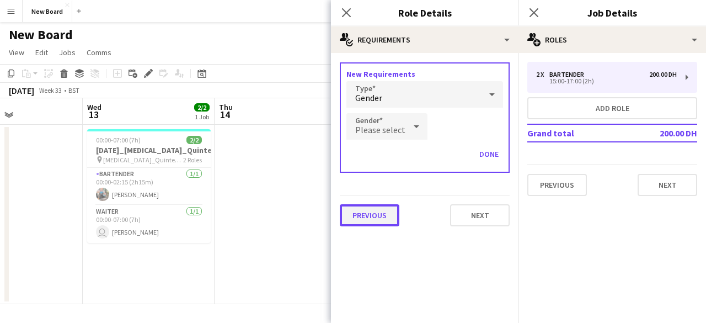
click at [384, 219] on button "Previous" at bounding box center [370, 215] width 60 height 22
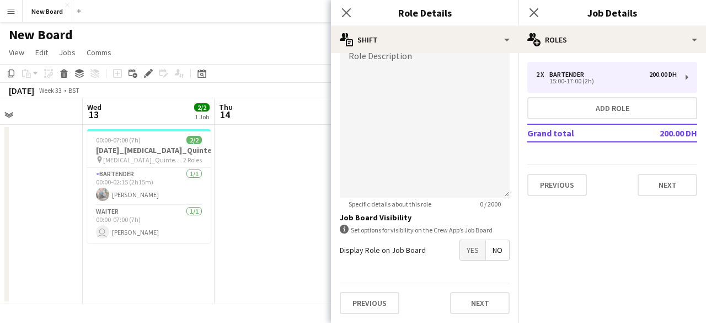
scroll to position [354, 0]
click at [460, 240] on span "Yes" at bounding box center [472, 250] width 25 height 20
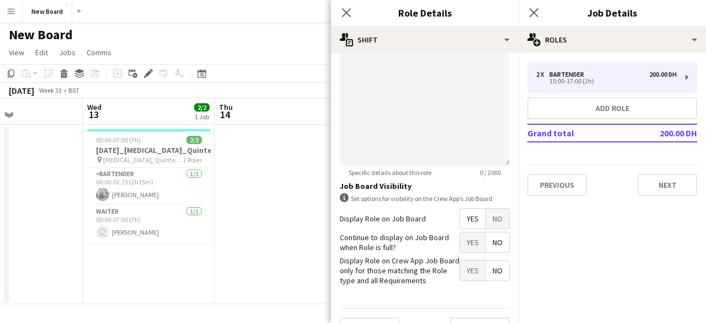
scroll to position [392, 0]
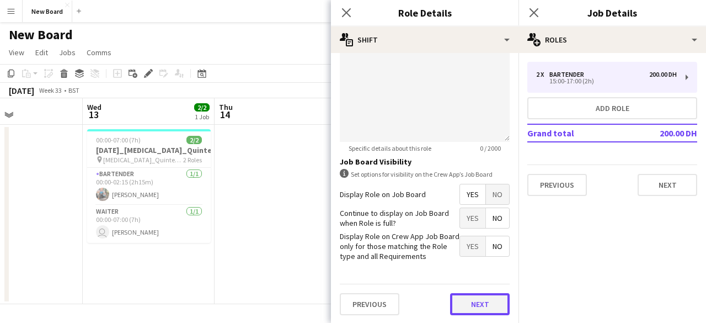
click at [456, 301] on button "Next" at bounding box center [480, 304] width 60 height 22
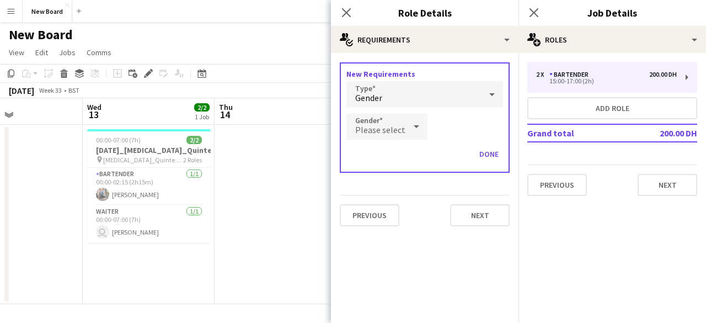
scroll to position [0, 0]
click at [377, 216] on button "Previous" at bounding box center [370, 215] width 60 height 22
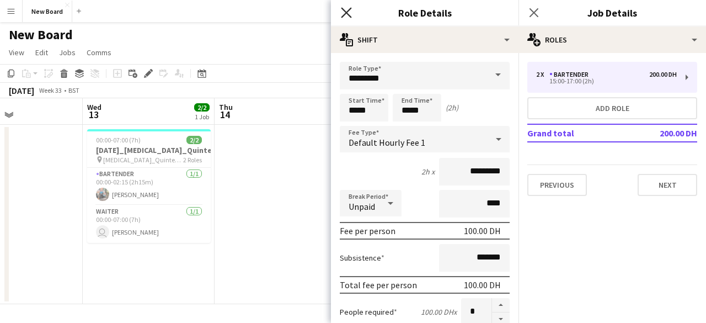
click at [345, 13] on icon "Close pop-in" at bounding box center [346, 12] width 10 height 10
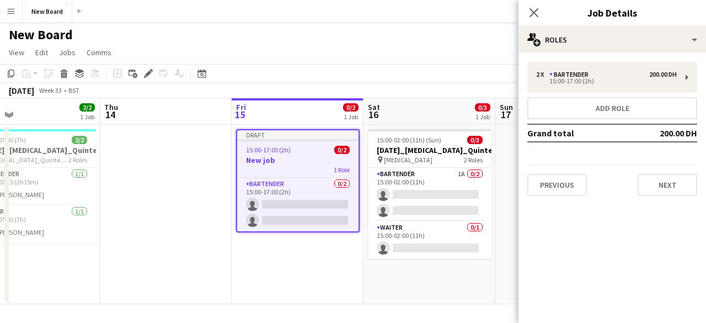
scroll to position [0, 456]
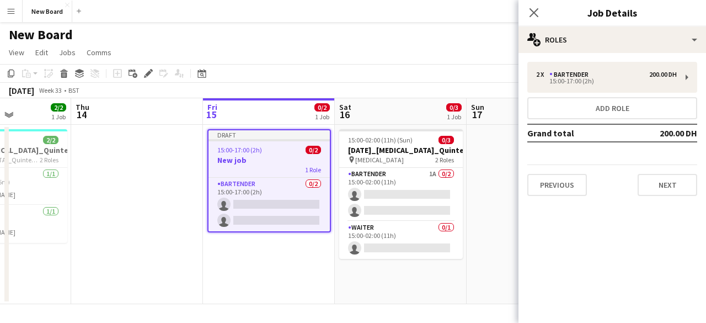
drag, startPoint x: 215, startPoint y: 185, endPoint x: 200, endPoint y: 184, distance: 14.9
click at [200, 184] on app-calendar-viewport "Sun 10 Mon 11 Tue 12 Wed 13 2/2 1 Job Thu 14 Fri 15 0/2 1 Job Sat 16 0/3 1 Job …" at bounding box center [353, 201] width 706 height 206
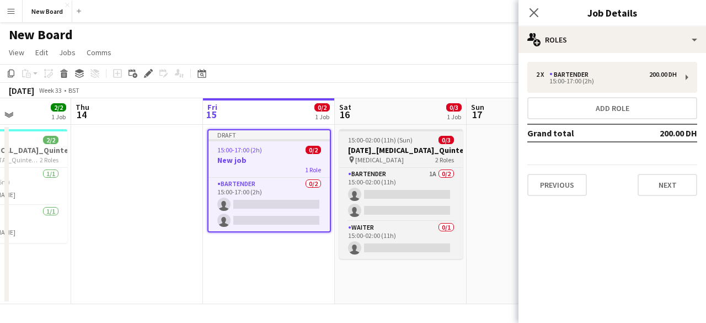
click at [390, 146] on h3 "[DATE]_[MEDICAL_DATA]_Quintessentially_30_BAR" at bounding box center [401, 150] width 124 height 10
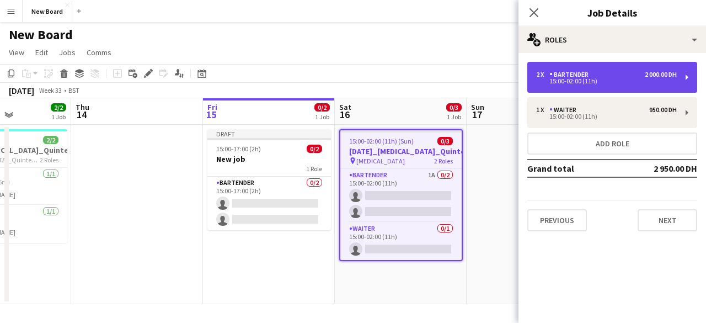
click at [657, 76] on div "2 000.00 DH" at bounding box center [661, 75] width 32 height 8
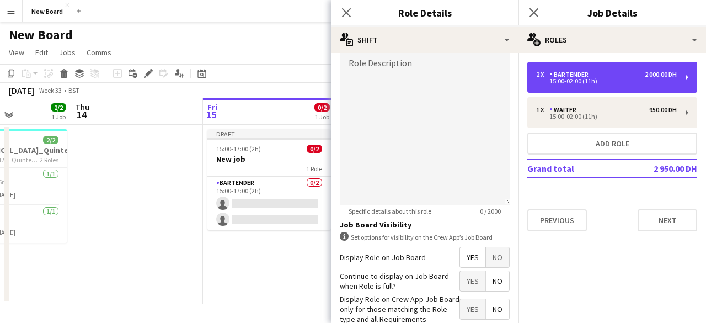
scroll to position [392, 0]
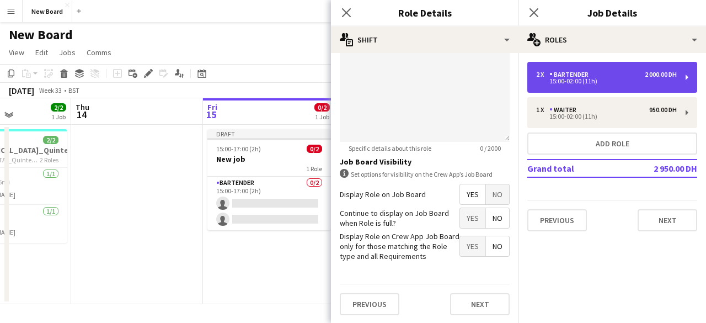
click at [677, 83] on div "2 x Bartender 2 000.00 DH 15:00-02:00 (11h)" at bounding box center [612, 77] width 170 height 31
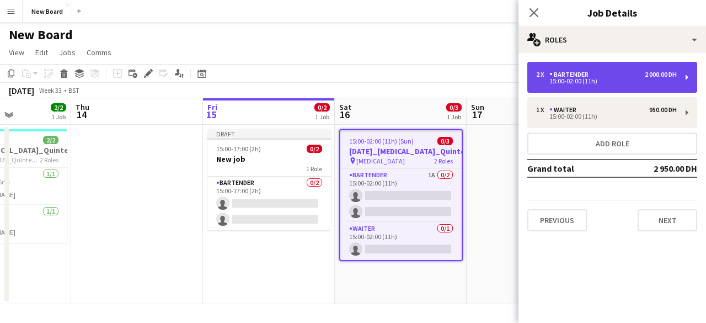
click at [676, 76] on div "2 000.00 DH" at bounding box center [661, 75] width 32 height 8
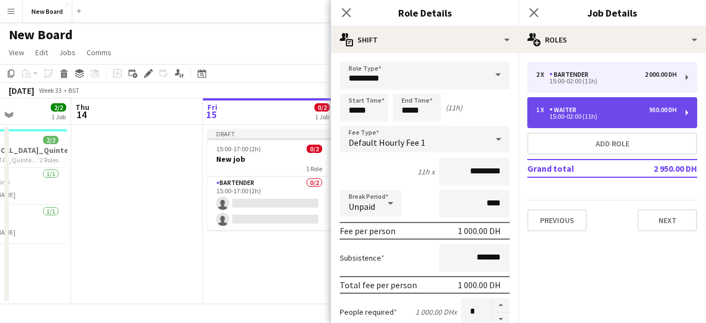
click at [683, 112] on div "1 x Waiter 950.00 DH 15:00-02:00 (11h)" at bounding box center [612, 112] width 170 height 31
type input "******"
type input "********"
type input "***"
type input "********"
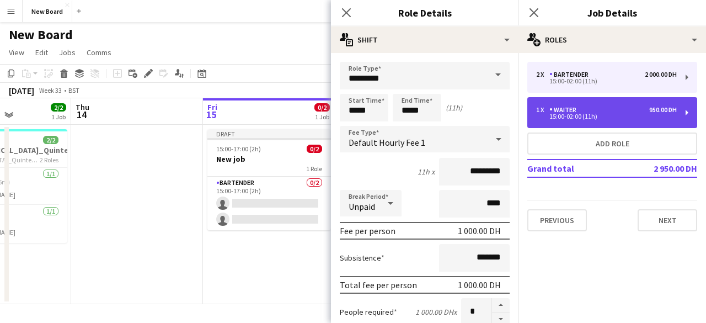
type input "*"
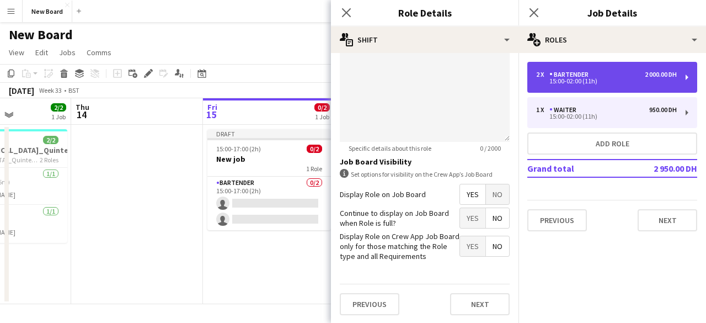
click at [689, 66] on div "2 x Bartender 2 000.00 DH 15:00-02:00 (11h)" at bounding box center [612, 77] width 170 height 31
type input "*********"
type input "****"
type input "*******"
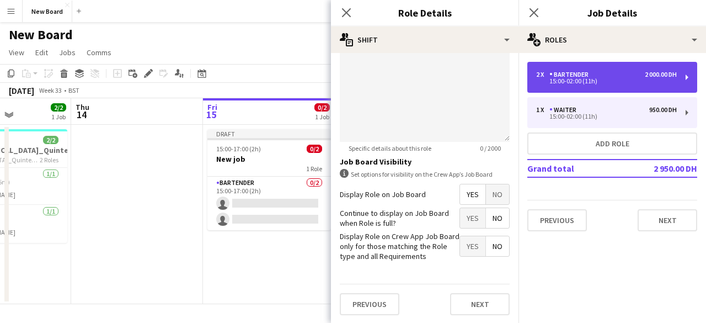
type input "*"
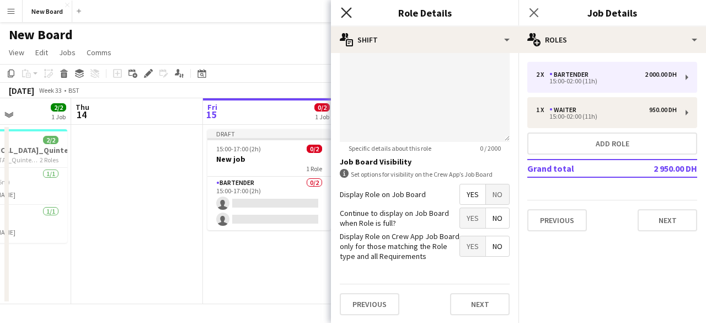
click at [346, 13] on icon at bounding box center [346, 12] width 10 height 10
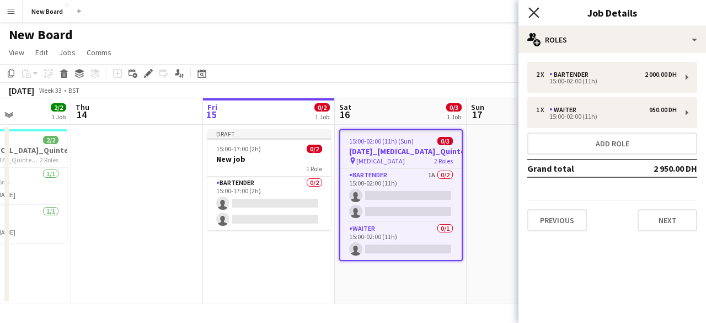
click at [533, 11] on icon at bounding box center [533, 12] width 10 height 10
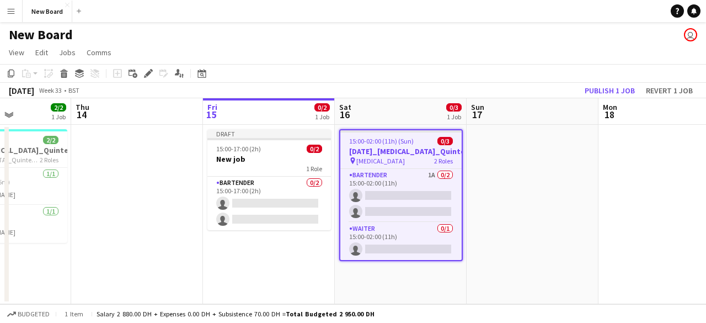
scroll to position [0, 402]
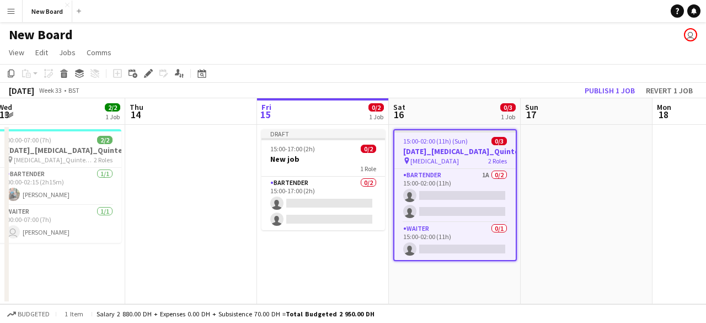
drag, startPoint x: 558, startPoint y: 134, endPoint x: 585, endPoint y: 136, distance: 26.6
click at [585, 136] on app-calendar-viewport "Sun 10 Mon 11 Tue 12 Wed 13 2/2 1 Job Thu 14 Fri 15 0/2 1 Job Sat 16 0/3 1 Job …" at bounding box center [353, 201] width 706 height 206
drag, startPoint x: 266, startPoint y: 38, endPoint x: 334, endPoint y: 41, distance: 67.9
click at [334, 41] on div "New Board user" at bounding box center [353, 32] width 706 height 21
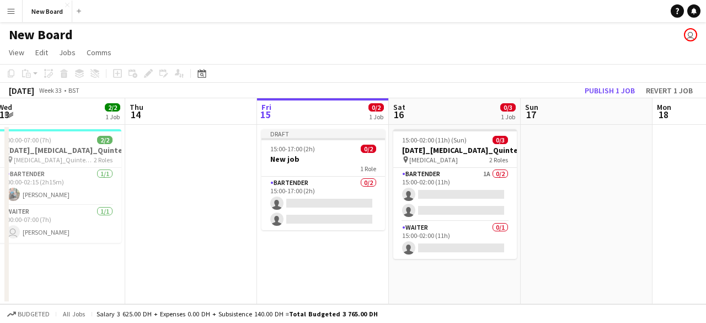
drag, startPoint x: 341, startPoint y: 42, endPoint x: 428, endPoint y: 44, distance: 87.1
click at [428, 44] on app-board "New Board user View Day view expanded Day view collapsed Month view Date picker…" at bounding box center [353, 172] width 706 height 301
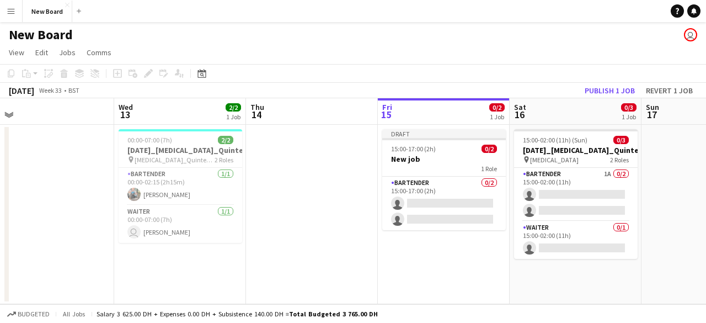
drag, startPoint x: 211, startPoint y: 119, endPoint x: 319, endPoint y: 137, distance: 110.1
click at [319, 137] on app-calendar-viewport "Sun 10 Mon 11 Tue 12 Wed 13 2/2 1 Job Thu 14 Fri 15 0/2 1 Job Sat 16 0/3 1 Job …" at bounding box center [353, 201] width 706 height 206
click at [330, 130] on app-calendar-viewport "Sun 10 Mon 11 Tue 12 Wed 13 2/2 1 Job Thu 14 Fri 15 0/2 1 Job Sat 16 0/3 1 Job …" at bounding box center [353, 201] width 706 height 206
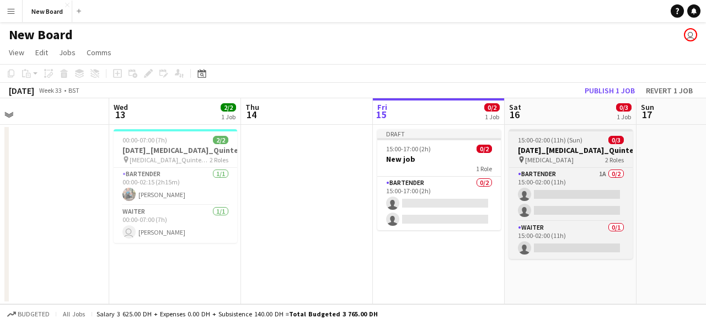
click at [535, 132] on app-job-card "15:00-02:00 (11h) (Sun) 0/3 [DATE]_[MEDICAL_DATA]_Quintessentially_30_BAR pin […" at bounding box center [571, 194] width 124 height 130
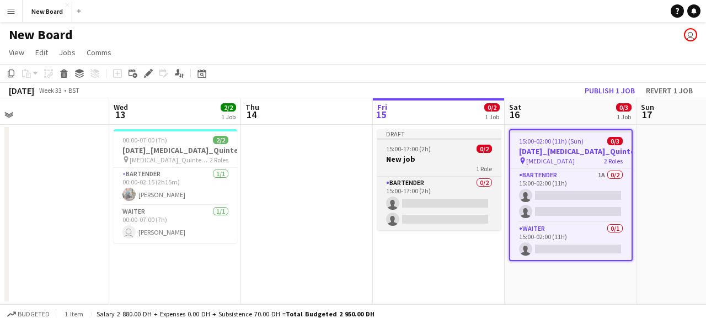
click at [451, 134] on div "Draft" at bounding box center [439, 133] width 124 height 9
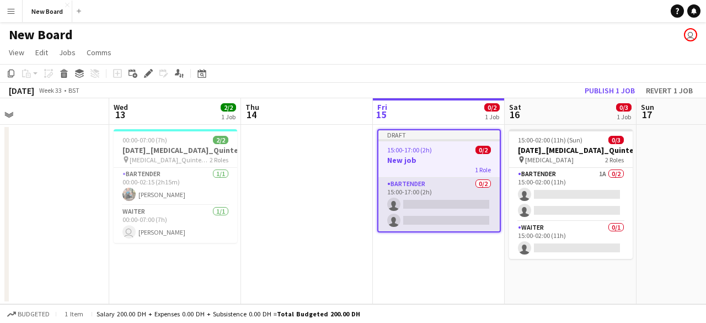
click at [422, 197] on app-card-role "Bartender 0/2 15:00-17:00 (2h) single-neutral-actions single-neutral-actions" at bounding box center [438, 204] width 121 height 53
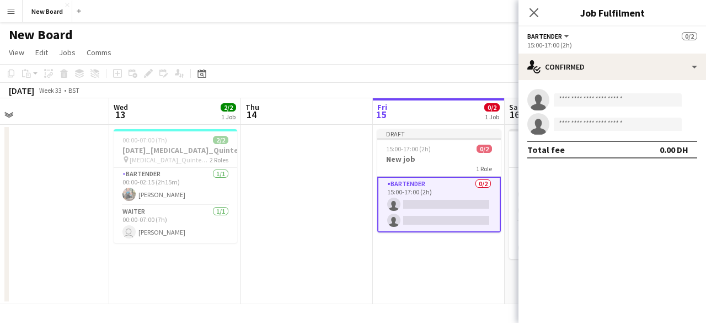
click at [422, 197] on app-card-role "Bartender 0/2 15:00-17:00 (2h) single-neutral-actions single-neutral-actions" at bounding box center [439, 204] width 124 height 56
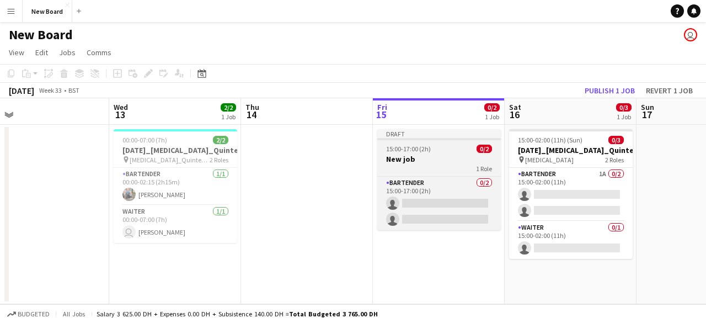
click at [429, 147] on span "15:00-17:00 (2h)" at bounding box center [408, 148] width 45 height 8
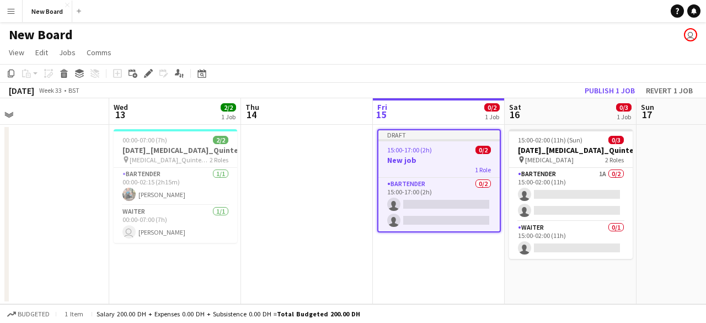
click at [430, 134] on div "Draft" at bounding box center [438, 134] width 121 height 9
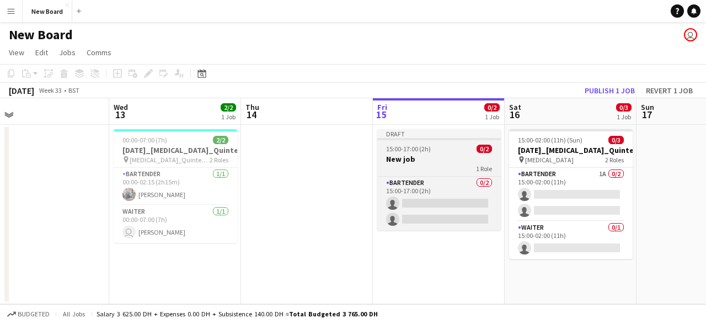
click at [431, 144] on div "15:00-17:00 (2h) 0/2" at bounding box center [439, 148] width 124 height 8
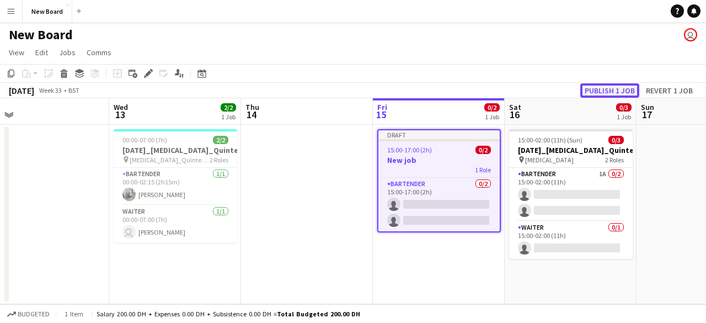
click at [601, 89] on button "Publish 1 job" at bounding box center [609, 90] width 59 height 14
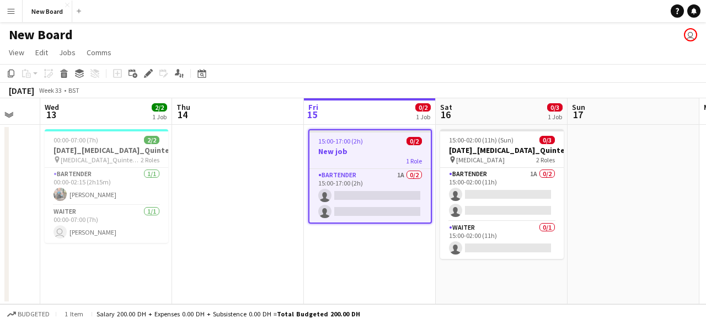
drag, startPoint x: 287, startPoint y: 200, endPoint x: 239, endPoint y: 197, distance: 48.1
click at [239, 197] on app-calendar-viewport "Sun 10 Mon 11 Tue 12 Wed 13 2/2 1 Job Thu 14 Fri 15 0/2 1 Job Sat 16 0/3 1 Job …" at bounding box center [353, 201] width 706 height 206
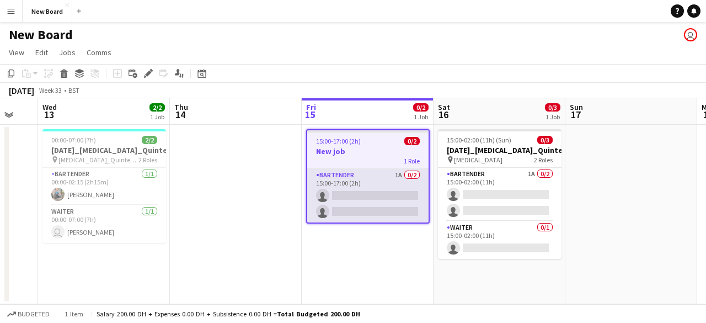
click at [404, 174] on app-card-role "Bartender 1A 0/2 15:00-17:00 (2h) single-neutral-actions single-neutral-actions" at bounding box center [367, 195] width 121 height 53
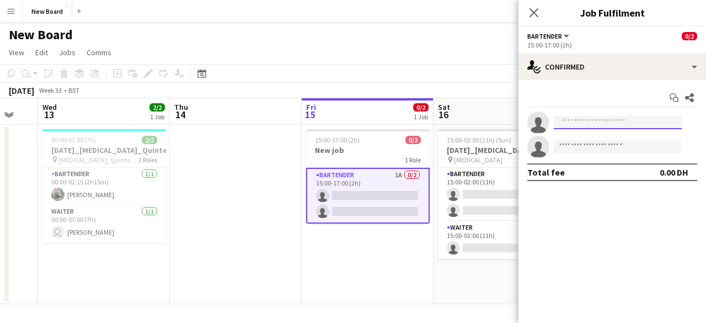
click at [645, 125] on input at bounding box center [618, 122] width 128 height 13
click at [629, 146] on input at bounding box center [618, 146] width 128 height 13
click at [561, 32] on span "Bartender" at bounding box center [544, 36] width 35 height 8
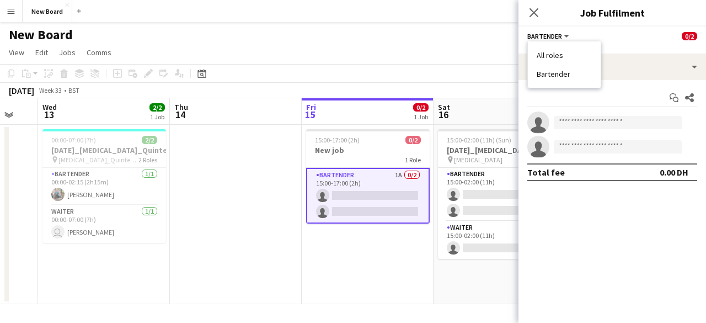
click at [564, 55] on li "All roles" at bounding box center [564, 55] width 55 height 10
click at [366, 192] on app-card-role "Bartender 1A 0/2 15:00-17:00 (2h) single-neutral-actions single-neutral-actions" at bounding box center [368, 196] width 124 height 56
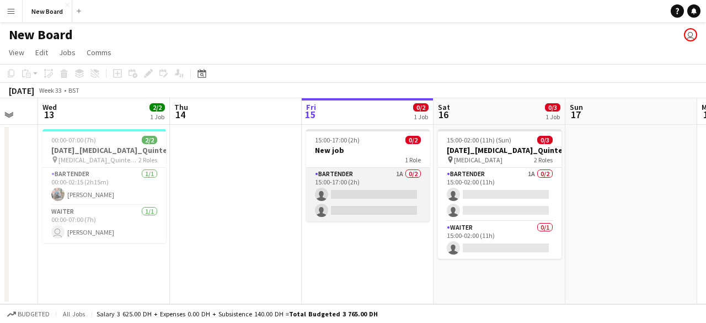
click at [366, 195] on app-card-role "Bartender 1A 0/2 15:00-17:00 (2h) single-neutral-actions single-neutral-actions" at bounding box center [368, 194] width 124 height 53
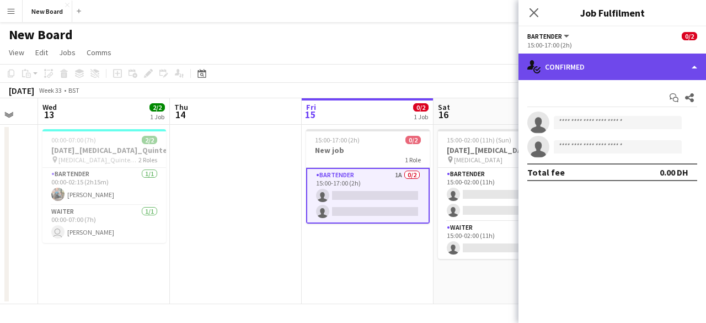
click at [691, 63] on div "single-neutral-actions-check-2 Confirmed" at bounding box center [611, 66] width 187 height 26
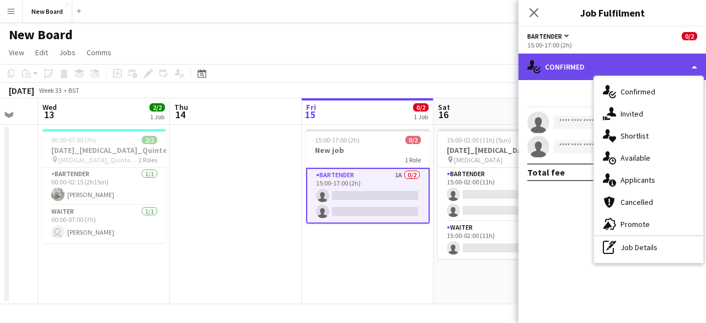
click at [691, 63] on div "single-neutral-actions-check-2 Confirmed" at bounding box center [611, 66] width 187 height 26
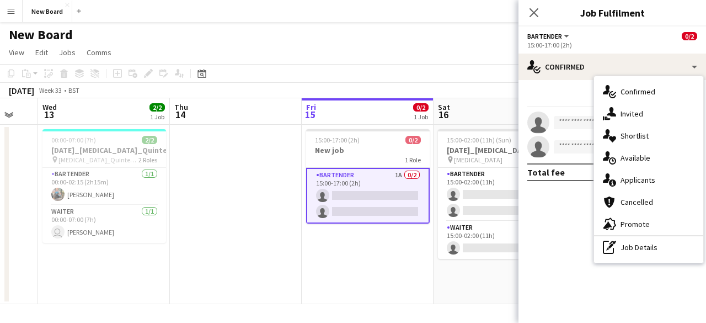
click at [562, 201] on mat-expansion-panel "check Confirmed Start chat Share single-neutral-actions single-neutral-actions …" at bounding box center [611, 201] width 187 height 243
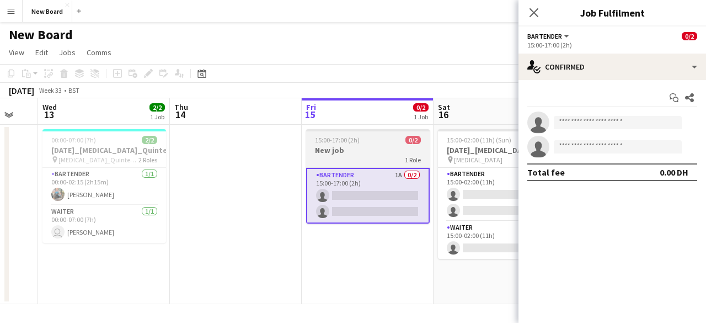
click at [366, 157] on div "1 Role" at bounding box center [368, 159] width 124 height 9
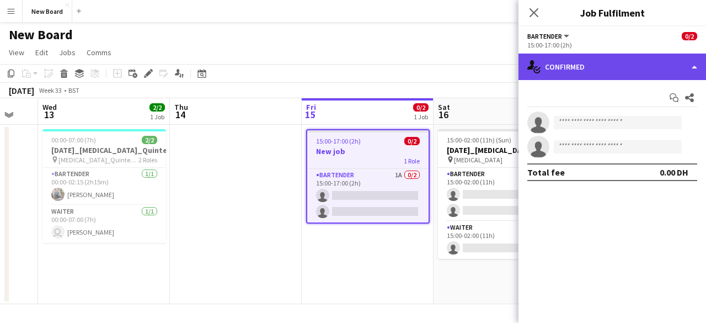
click at [684, 65] on div "single-neutral-actions-check-2 Confirmed" at bounding box center [611, 66] width 187 height 26
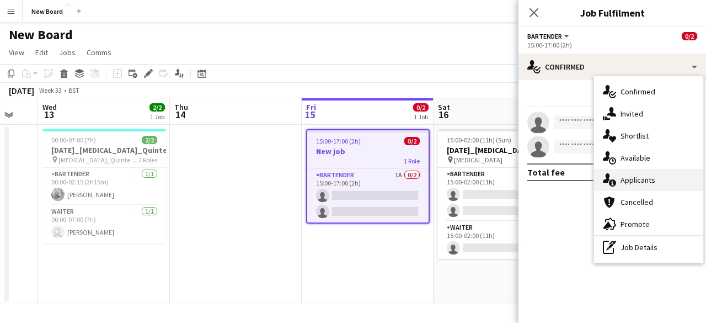
click at [663, 179] on div "single-neutral-actions-information Applicants" at bounding box center [648, 180] width 109 height 22
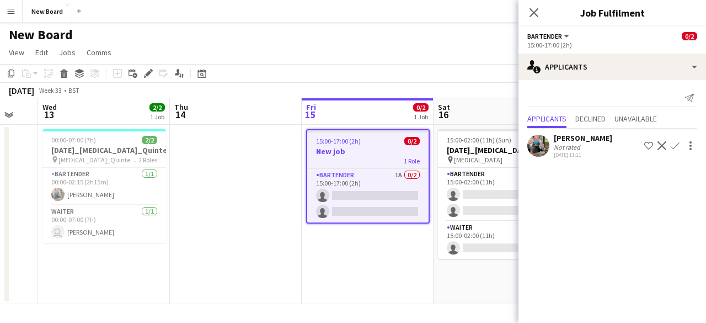
click at [651, 145] on app-icon "Shortlist crew" at bounding box center [648, 145] width 9 height 9
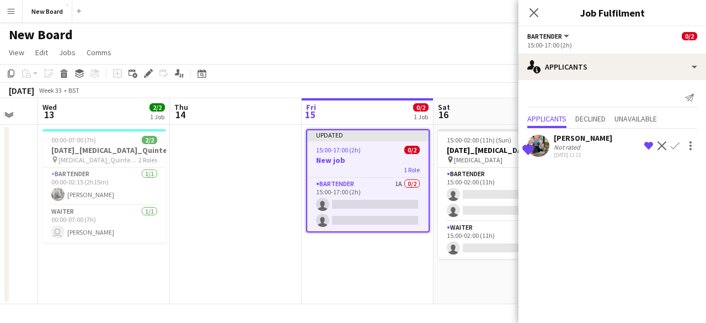
click at [648, 147] on app-icon "Remove crew from shortlist" at bounding box center [648, 145] width 9 height 9
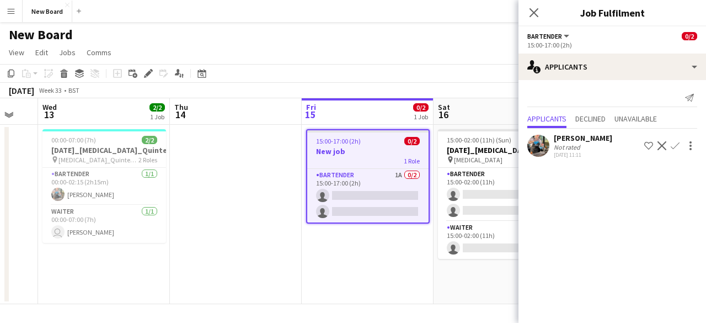
click at [673, 145] on app-icon "Confirm" at bounding box center [675, 145] width 9 height 9
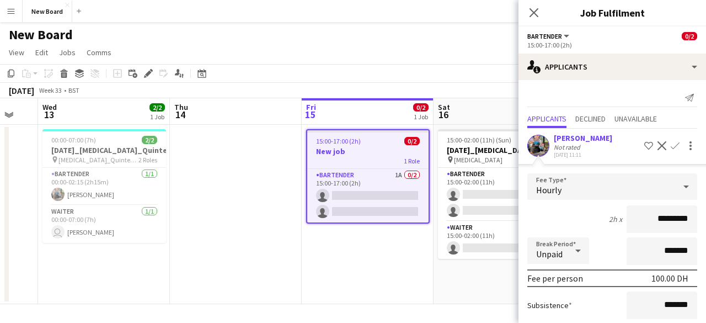
scroll to position [64, 0]
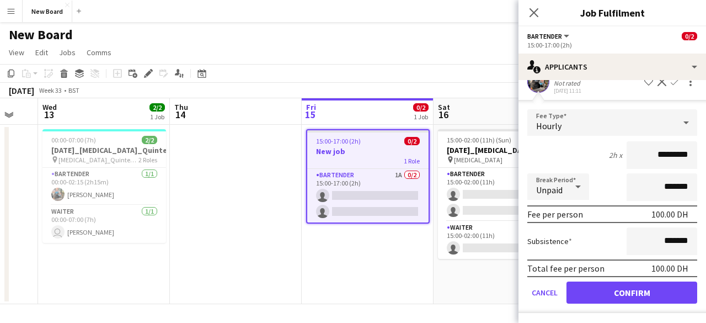
drag, startPoint x: 639, startPoint y: 150, endPoint x: 656, endPoint y: 154, distance: 17.7
click at [656, 154] on input "*********" at bounding box center [661, 155] width 71 height 28
click at [656, 150] on input "*********" at bounding box center [661, 155] width 71 height 28
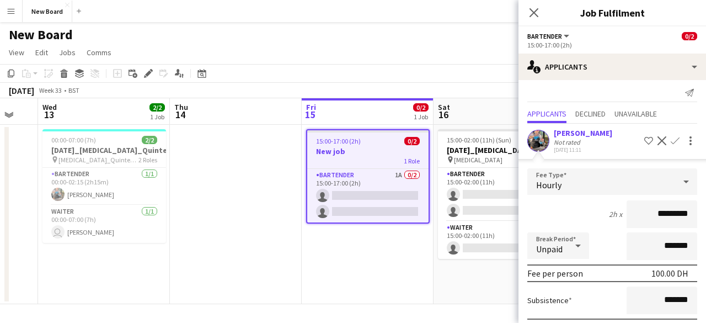
scroll to position [0, 0]
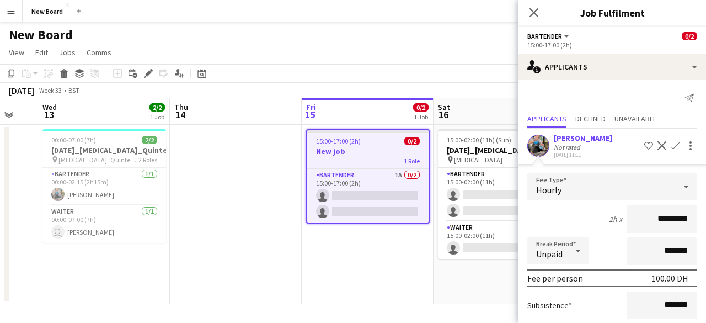
drag, startPoint x: 653, startPoint y: 217, endPoint x: 640, endPoint y: 217, distance: 13.8
click at [640, 217] on input "*********" at bounding box center [661, 219] width 71 height 28
type input "********"
click at [585, 226] on div "2h x ********" at bounding box center [612, 219] width 170 height 28
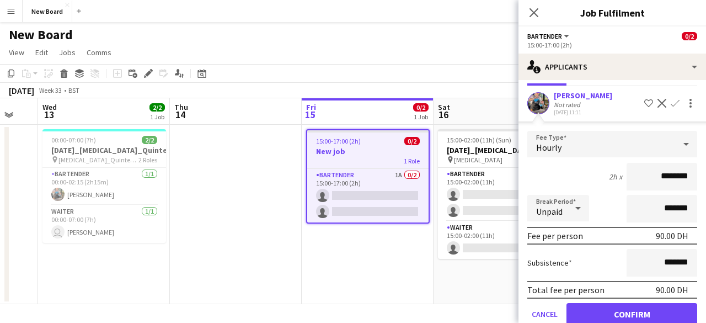
scroll to position [64, 0]
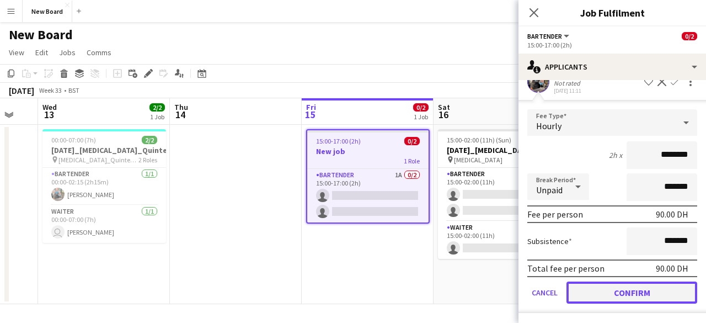
click at [623, 288] on button "Confirm" at bounding box center [631, 292] width 131 height 22
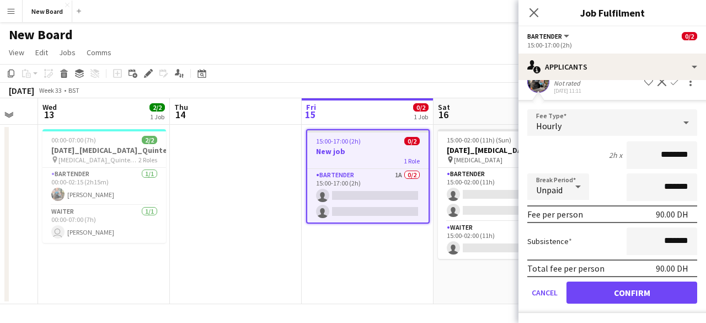
scroll to position [0, 0]
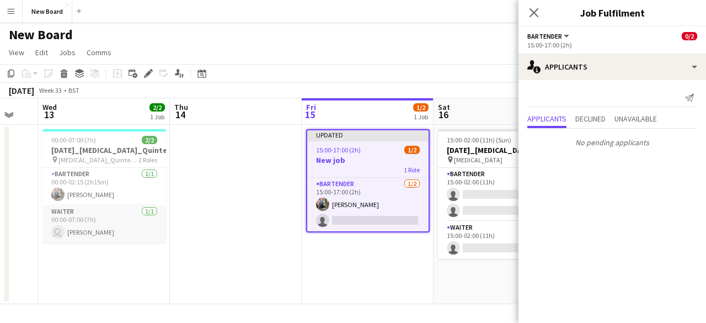
click at [108, 222] on app-card-role "Waiter [DATE] 00:00-07:00 (7h) user [PERSON_NAME]" at bounding box center [104, 223] width 124 height 37
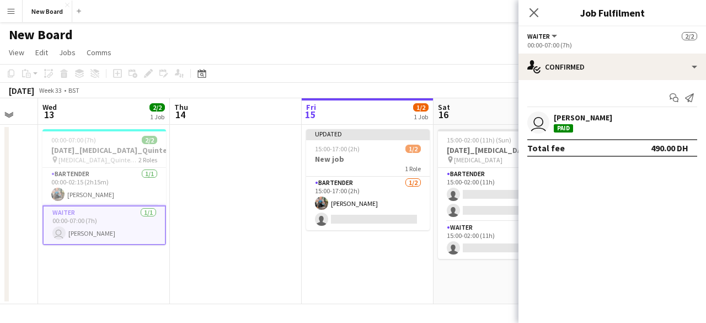
click at [592, 128] on div "[PERSON_NAME]" at bounding box center [583, 122] width 58 height 20
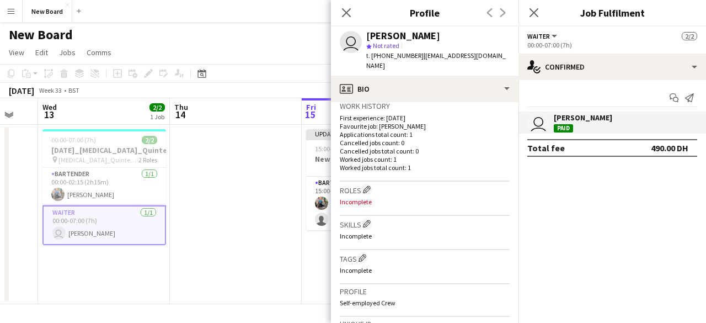
scroll to position [490, 0]
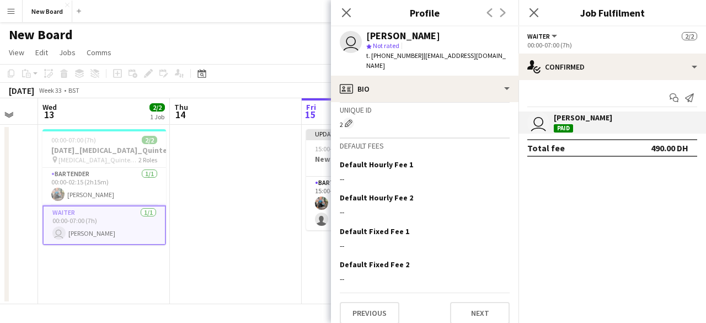
click at [13, 12] on app-icon "Menu" at bounding box center [11, 11] width 9 height 9
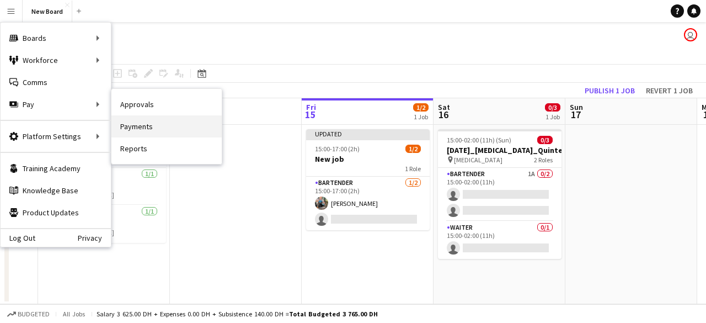
click at [155, 125] on link "Payments" at bounding box center [166, 126] width 110 height 22
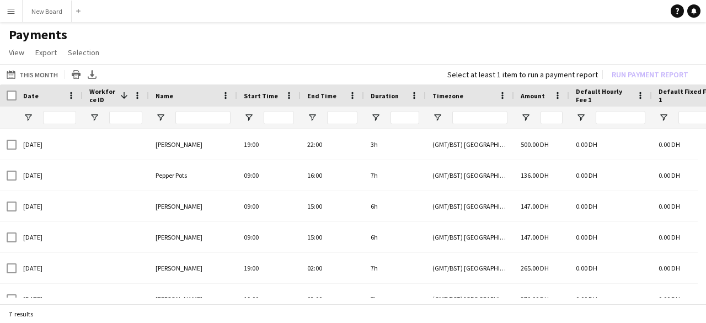
click at [13, 10] on app-icon "Menu" at bounding box center [11, 11] width 9 height 9
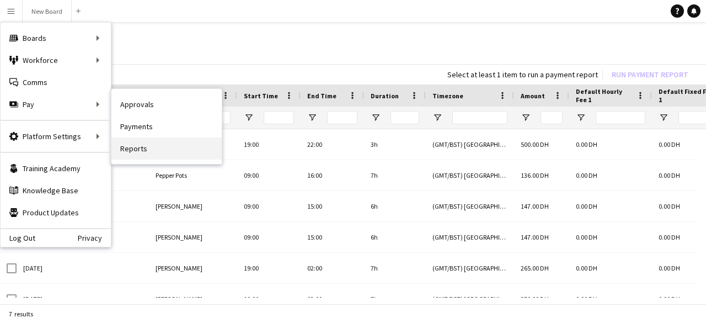
click at [161, 140] on link "Reports" at bounding box center [166, 148] width 110 height 22
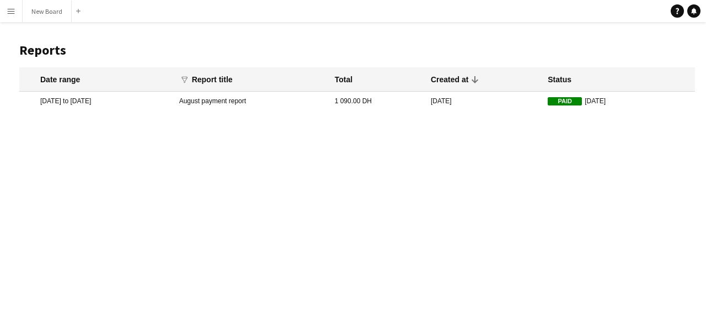
click at [174, 98] on mat-cell "[DATE] to [DATE]" at bounding box center [96, 101] width 154 height 19
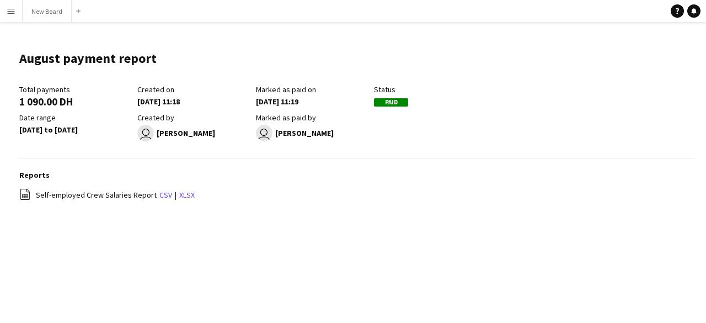
drag, startPoint x: 83, startPoint y: 119, endPoint x: 169, endPoint y: 124, distance: 86.2
click at [111, 120] on div "Date range" at bounding box center [75, 117] width 112 height 10
click at [178, 124] on div "Created by user [PERSON_NAME]" at bounding box center [196, 126] width 118 height 29
drag, startPoint x: 174, startPoint y: 131, endPoint x: 243, endPoint y: 128, distance: 69.5
click at [221, 131] on div "Total payments 1 090.00 DH Created on [DATE] 11:18 Marked as paid on [DATE] 11:…" at bounding box center [255, 115] width 473 height 62
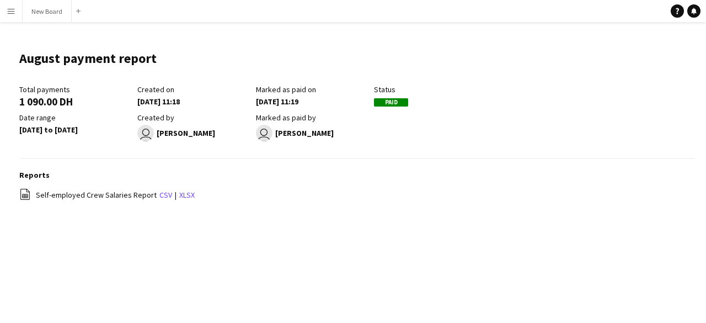
click at [304, 121] on div "Marked as paid by" at bounding box center [312, 117] width 112 height 10
click at [159, 194] on link "csv" at bounding box center [165, 195] width 13 height 10
click at [380, 180] on div "Reports file-spreadsheet Self-employed Crew Salaries Report csv | xlsx" at bounding box center [357, 191] width 676 height 43
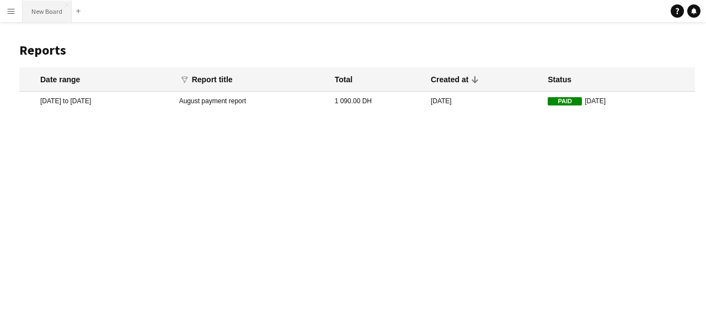
click at [40, 9] on button "New Board Close" at bounding box center [47, 12] width 49 height 22
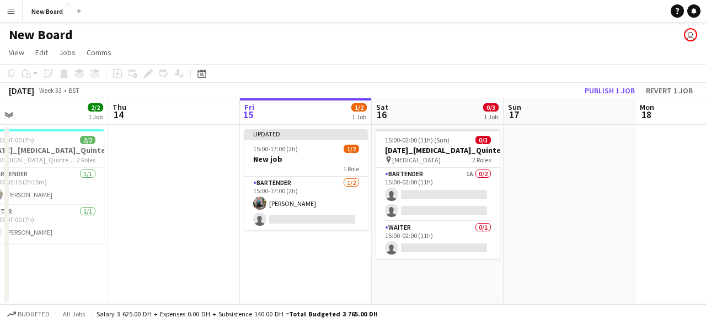
scroll to position [0, 286]
drag, startPoint x: 202, startPoint y: 167, endPoint x: 312, endPoint y: 167, distance: 109.2
click at [312, 167] on app-calendar-viewport "Mon 11 Tue 12 Wed 13 2/2 1 Job Thu 14 Fri 15 1/2 1 Job Sat 16 0/3 1 Job Sun 17 …" at bounding box center [353, 201] width 706 height 206
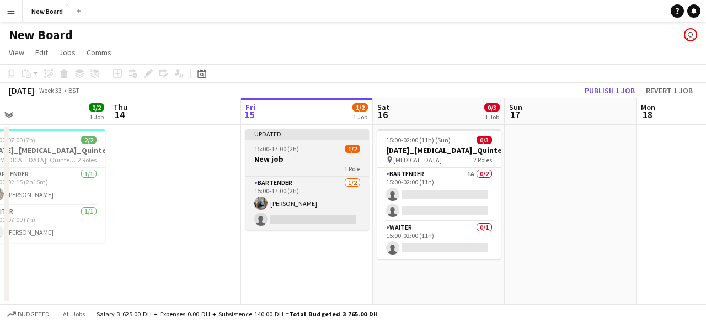
click at [286, 144] on app-job-card "Updated 15:00-17:00 (2h) 1/2 New job 1 Role Bartender [DATE] 15:00-17:00 (2h) […" at bounding box center [307, 179] width 124 height 101
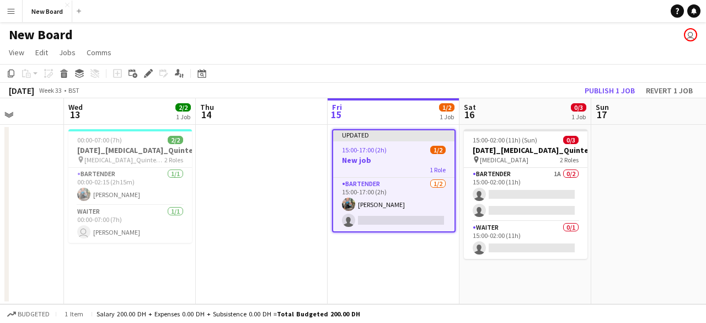
scroll to position [0, 282]
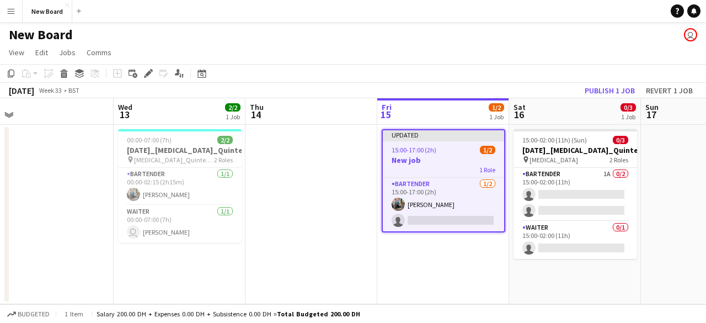
drag, startPoint x: 140, startPoint y: 148, endPoint x: 270, endPoint y: 142, distance: 129.8
click at [270, 142] on app-calendar-viewport "Sun 10 Mon 11 Tue 12 Wed 13 2/2 1 Job Thu 14 Fri 15 1/2 1 Job Sat 16 0/3 1 Job …" at bounding box center [353, 201] width 706 height 206
click at [148, 141] on span "00:00-07:00 (7h)" at bounding box center [149, 140] width 45 height 8
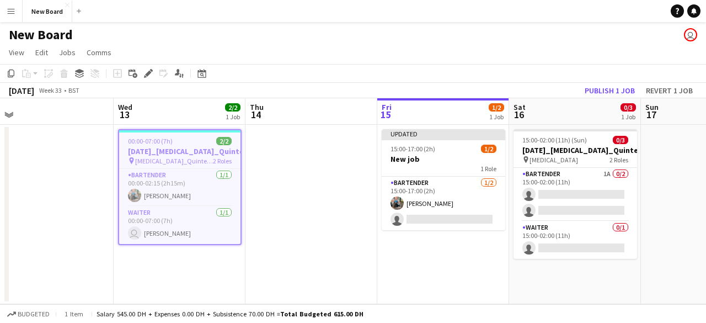
click at [157, 141] on span "00:00-07:00 (7h)" at bounding box center [150, 141] width 45 height 8
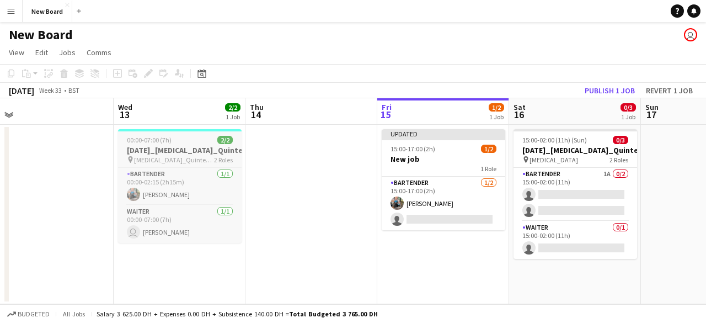
click at [165, 152] on h3 "[DATE]_[MEDICAL_DATA]_Quintessentially_30_BAR" at bounding box center [180, 150] width 124 height 10
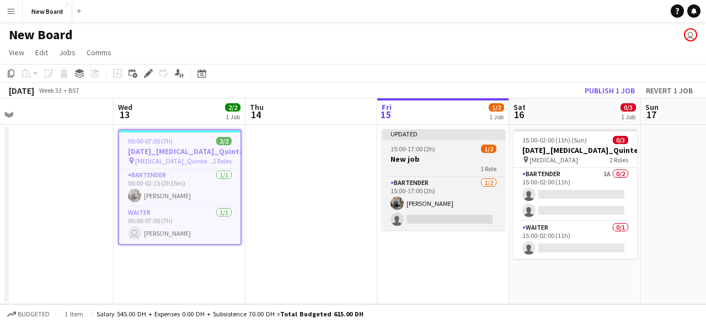
click at [415, 150] on span "15:00-17:00 (2h)" at bounding box center [412, 148] width 45 height 8
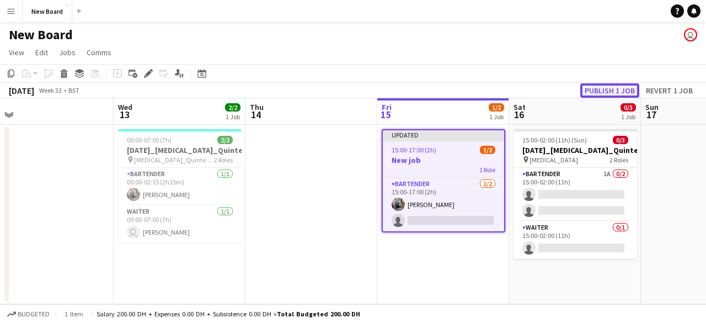
click at [618, 85] on button "Publish 1 job" at bounding box center [609, 90] width 59 height 14
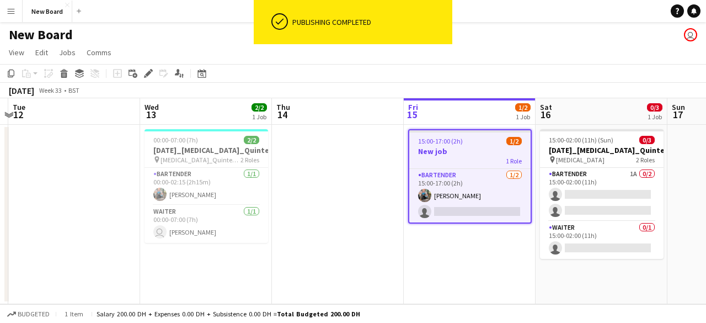
scroll to position [0, 239]
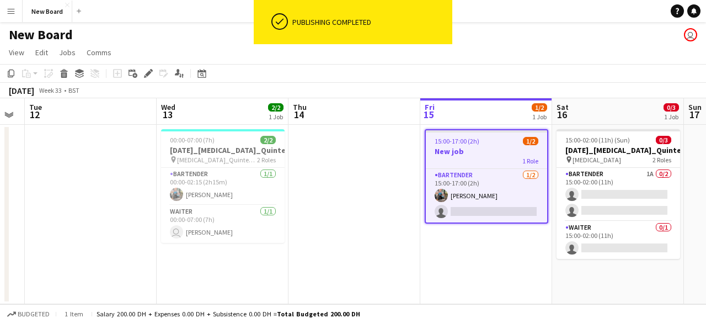
drag, startPoint x: 258, startPoint y: 169, endPoint x: 283, endPoint y: 169, distance: 25.4
click at [283, 169] on app-calendar-viewport "Sun 10 Mon 11 Tue 12 Wed 13 2/2 1 Job Thu 14 Fri 15 1/2 1 Job Sat 16 0/3 1 Job …" at bounding box center [353, 201] width 706 height 206
click at [225, 145] on h3 "[DATE]_[MEDICAL_DATA]_Quintessentially_30_BAR" at bounding box center [223, 150] width 124 height 10
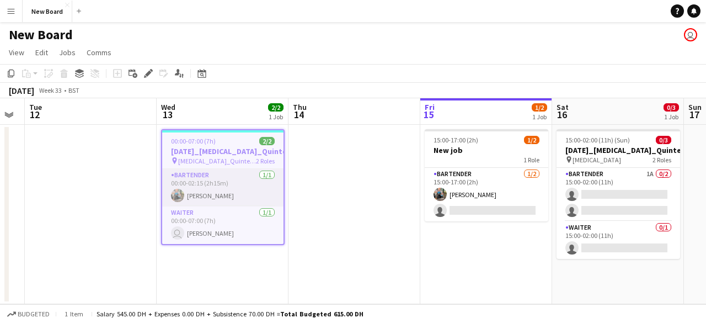
click at [222, 187] on app-card-role "Bartender [DATE] 00:00-02:15 (2h15m) [PERSON_NAME]" at bounding box center [222, 187] width 121 height 37
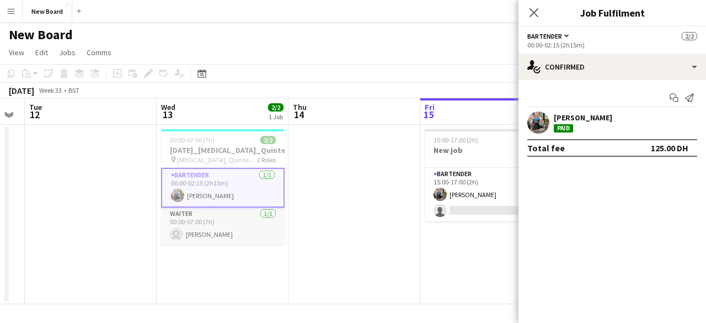
click at [219, 225] on app-card-role "Waiter [DATE] 00:00-07:00 (7h) user [PERSON_NAME]" at bounding box center [223, 225] width 124 height 37
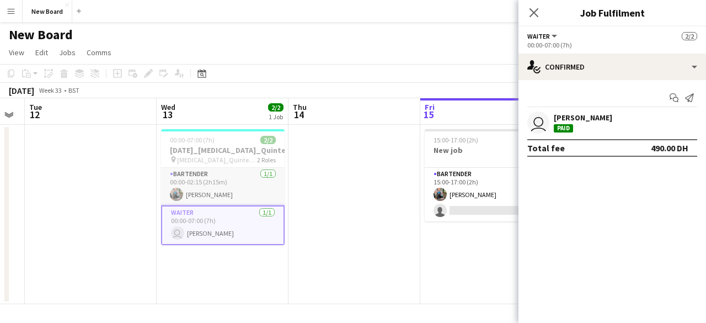
click at [240, 191] on app-card-role "Bartender [DATE] 00:00-02:15 (2h15m) [PERSON_NAME]" at bounding box center [223, 186] width 124 height 37
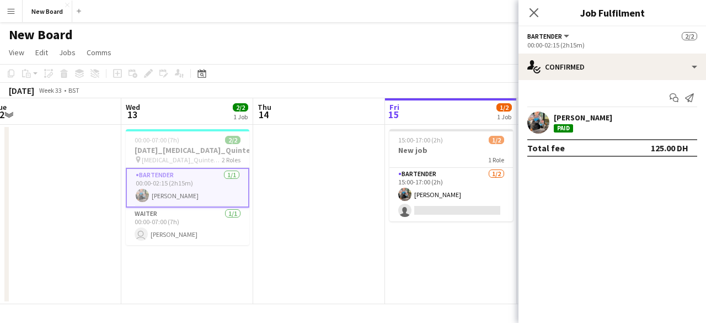
scroll to position [0, 312]
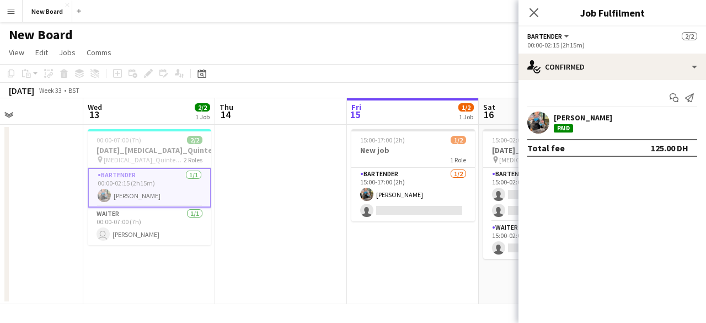
drag, startPoint x: 340, startPoint y: 197, endPoint x: 281, endPoint y: 200, distance: 58.5
click at [281, 200] on app-calendar-viewport "Sun 10 Mon 11 Tue 12 Wed 13 2/2 1 Job Thu 14 Fri 15 1/2 1 Job Sat 16 0/3 1 Job …" at bounding box center [353, 201] width 706 height 206
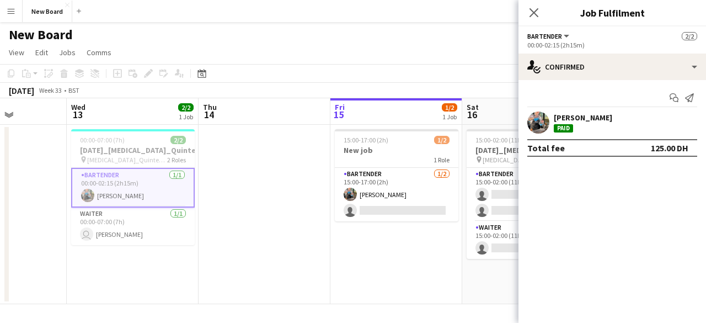
scroll to position [0, 356]
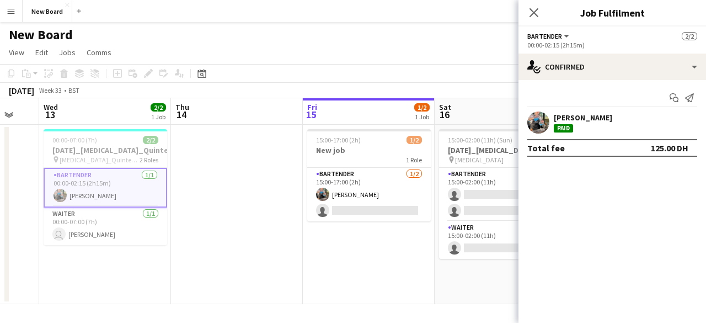
drag, startPoint x: 286, startPoint y: 199, endPoint x: 242, endPoint y: 199, distance: 44.1
click at [242, 199] on app-calendar-viewport "Sun 10 Mon 11 Tue 12 Wed 13 2/2 1 Job Thu 14 Fri 15 1/2 1 Job Sat 16 0/3 1 Job …" at bounding box center [353, 201] width 706 height 206
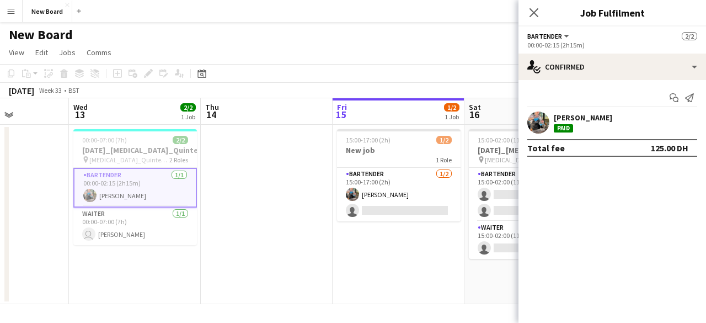
scroll to position [0, 290]
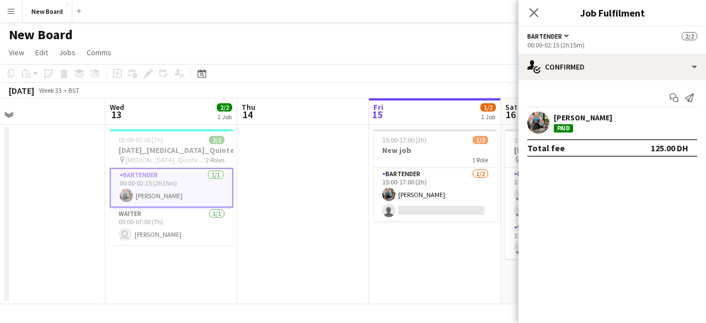
drag, startPoint x: 224, startPoint y: 218, endPoint x: 255, endPoint y: 216, distance: 31.0
click at [255, 216] on app-calendar-viewport "Sun 10 Mon 11 Tue 12 Wed 13 2/2 1 Job Thu 14 Fri 15 1/2 1 Job Sat 16 0/3 1 Job …" at bounding box center [353, 201] width 706 height 206
click at [300, 202] on app-date-cell at bounding box center [303, 214] width 132 height 179
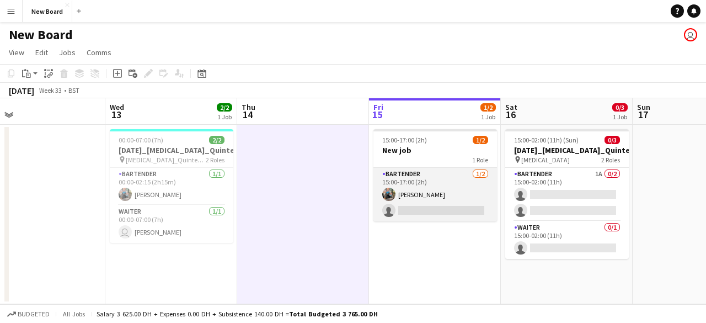
click at [423, 183] on app-card-role "Bartender [DATE] 15:00-17:00 (2h) [PERSON_NAME] single-neutral-actions" at bounding box center [435, 194] width 124 height 53
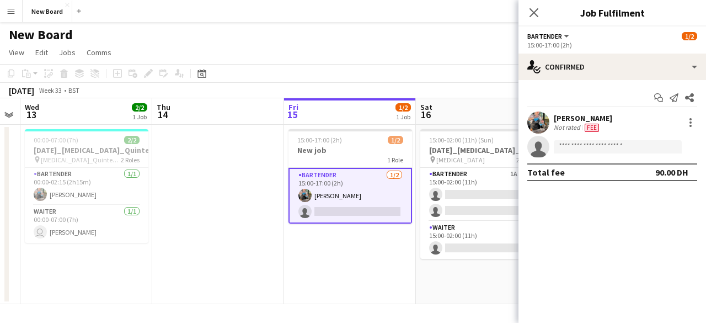
scroll to position [0, 377]
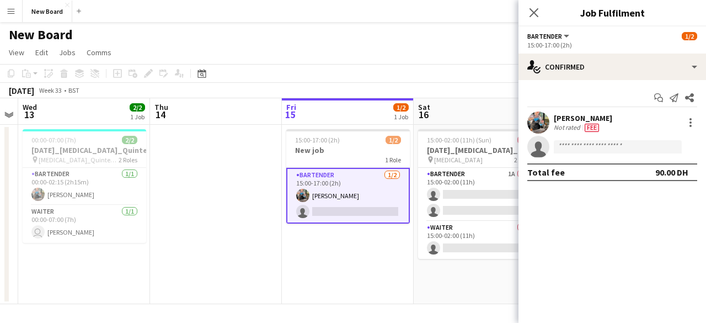
drag, startPoint x: 323, startPoint y: 188, endPoint x: 259, endPoint y: 191, distance: 64.1
click at [259, 191] on app-calendar-viewport "Sun 10 Mon 11 Tue 12 Wed 13 2/2 1 Job Thu 14 Fri 15 1/2 1 Job Sat 16 0/3 1 Job …" at bounding box center [353, 201] width 706 height 206
click at [3, 8] on button "Menu" at bounding box center [11, 11] width 22 height 22
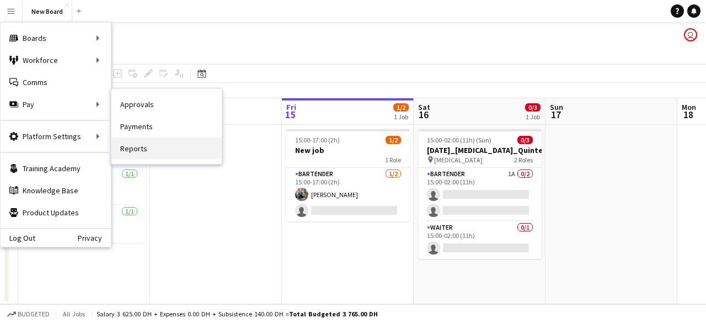
click at [156, 147] on link "Reports" at bounding box center [166, 148] width 110 height 22
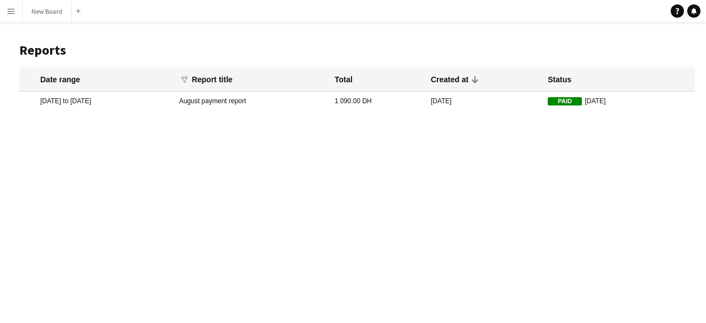
click at [276, 103] on mat-cell "August payment report" at bounding box center [252, 101] width 156 height 19
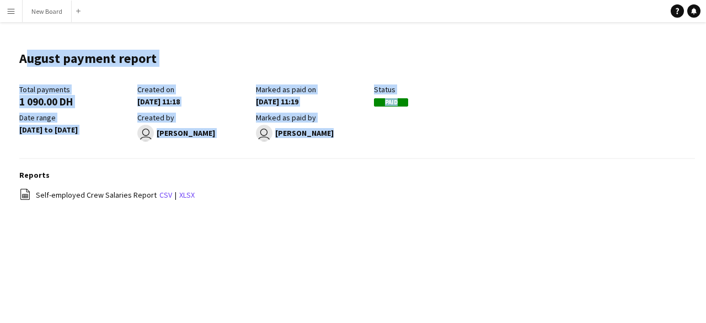
drag, startPoint x: 436, startPoint y: 141, endPoint x: 18, endPoint y: 82, distance: 422.1
click at [18, 82] on main "August payment report Edit this field Total payments 1 090.00 DH Created on [DA…" at bounding box center [353, 131] width 706 height 218
click at [320, 132] on div "user [PERSON_NAME]" at bounding box center [312, 133] width 112 height 17
click at [343, 138] on div "user [PERSON_NAME]" at bounding box center [312, 133] width 112 height 17
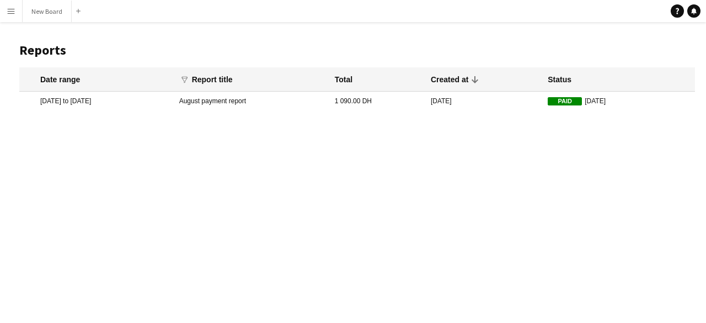
click at [104, 100] on mat-cell "[DATE] to [DATE]" at bounding box center [96, 101] width 154 height 19
click at [9, 9] on app-icon "Menu" at bounding box center [11, 11] width 9 height 9
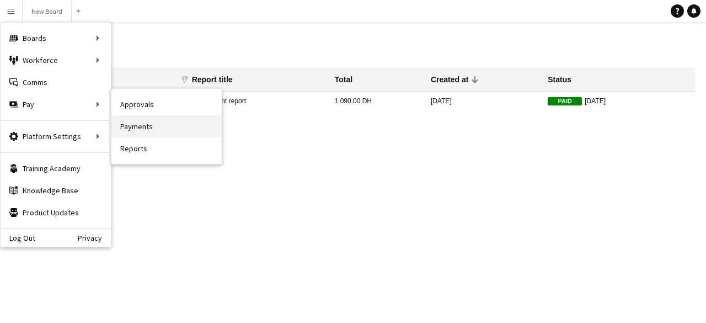
click at [161, 126] on link "Payments" at bounding box center [166, 126] width 110 height 22
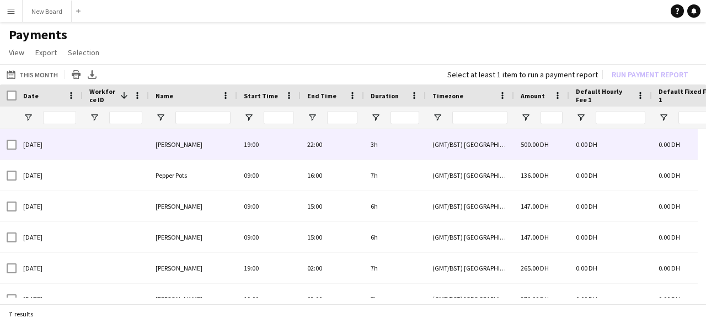
click at [177, 146] on span "[PERSON_NAME]" at bounding box center [179, 144] width 47 height 8
click at [251, 143] on div "19:00" at bounding box center [268, 144] width 63 height 30
click at [66, 142] on div "[DATE]" at bounding box center [50, 144] width 66 height 30
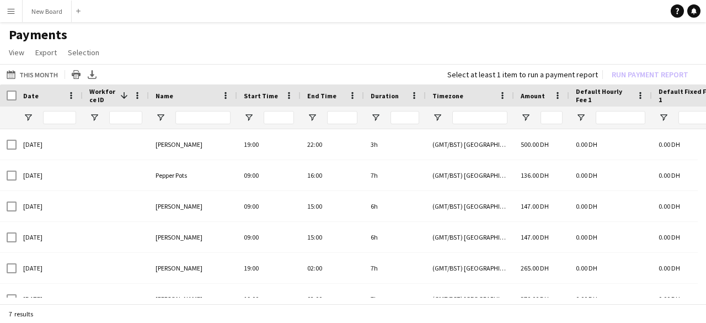
click at [4, 12] on button "Menu" at bounding box center [11, 11] width 22 height 22
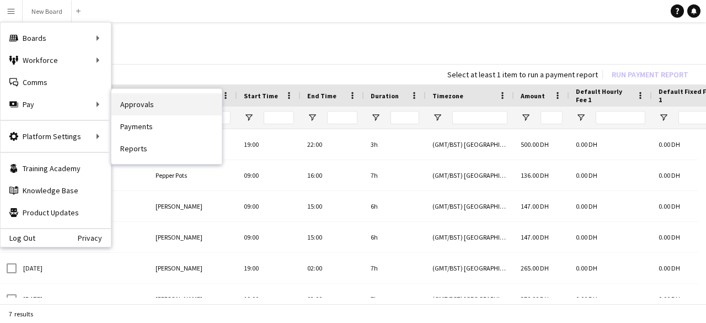
click at [136, 105] on link "Approvals" at bounding box center [166, 104] width 110 height 22
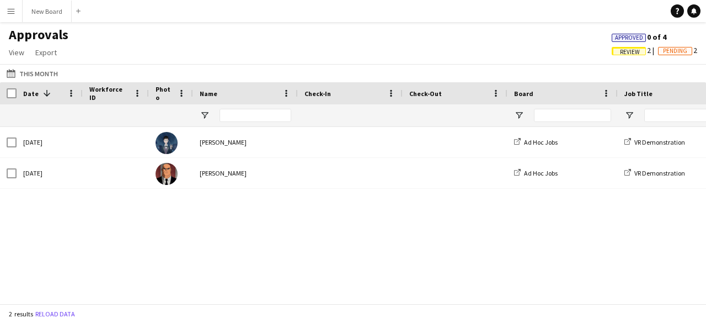
click at [17, 17] on button "Menu" at bounding box center [11, 11] width 22 height 22
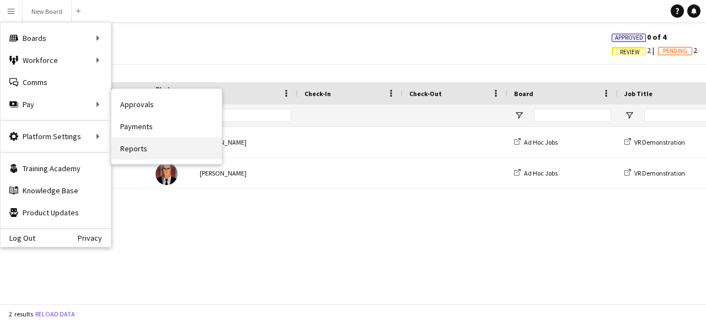
click at [135, 147] on link "Reports" at bounding box center [166, 148] width 110 height 22
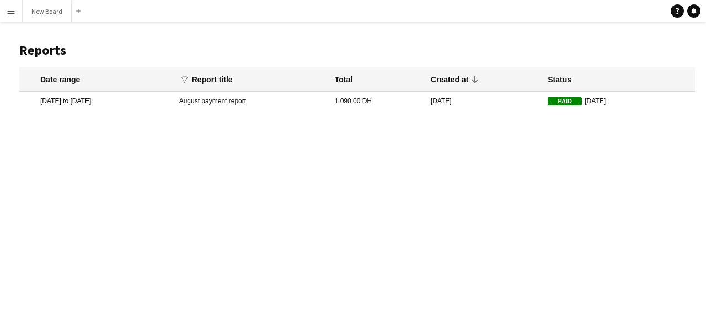
click at [404, 94] on mat-cell "1 090.00 DH" at bounding box center [377, 101] width 96 height 19
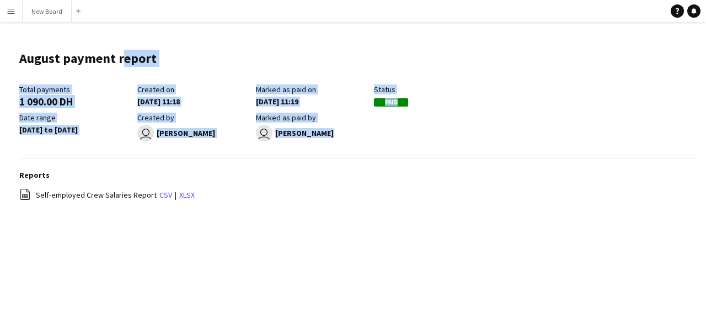
drag, startPoint x: 127, startPoint y: 55, endPoint x: 383, endPoint y: 126, distance: 265.7
click at [398, 129] on main "August payment report Edit this field Total payments 1 090.00 DH Created on [DA…" at bounding box center [353, 131] width 706 height 218
click at [229, 71] on header "August payment report Edit this field" at bounding box center [357, 62] width 676 height 43
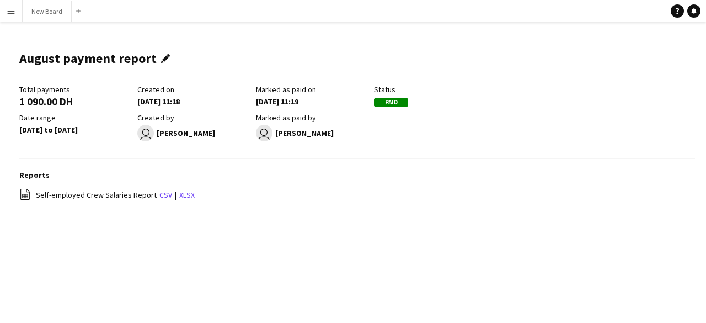
click at [161, 58] on app-icon "Edit this field" at bounding box center [168, 58] width 14 height 9
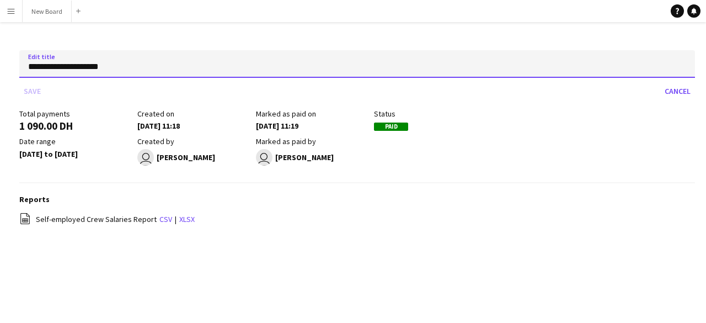
drag, startPoint x: 122, startPoint y: 68, endPoint x: 25, endPoint y: 63, distance: 97.2
click at [26, 63] on input "**********" at bounding box center [357, 64] width 676 height 28
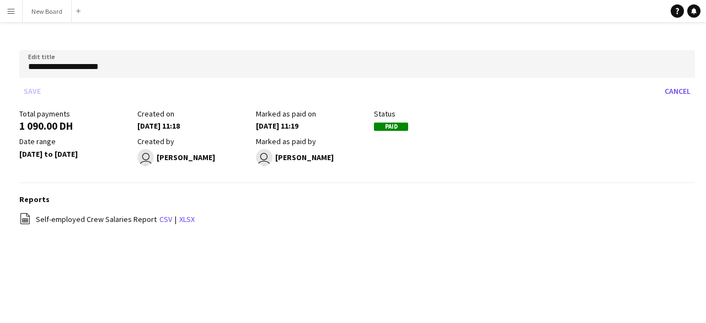
click at [156, 82] on div "Save Cancel" at bounding box center [357, 91] width 676 height 18
click at [138, 29] on main "**********" at bounding box center [353, 143] width 706 height 243
click at [666, 89] on button "Cancel" at bounding box center [677, 91] width 35 height 18
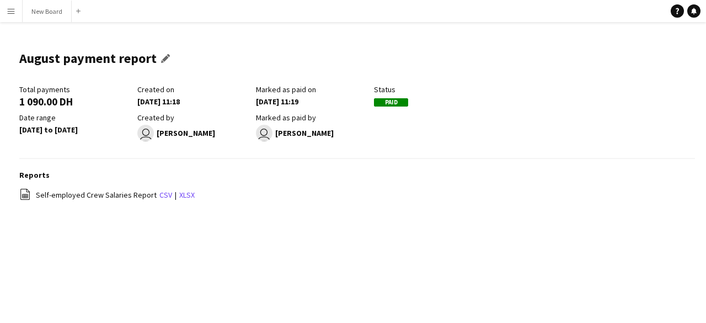
drag, startPoint x: 142, startPoint y: 56, endPoint x: 85, endPoint y: 56, distance: 57.4
click at [95, 55] on div "August payment report Edit this field" at bounding box center [97, 62] width 156 height 43
drag, startPoint x: 43, startPoint y: 58, endPoint x: 128, endPoint y: 60, distance: 84.9
click at [128, 60] on h1 "August payment report" at bounding box center [87, 58] width 137 height 17
click at [74, 47] on div "August payment report Edit this field" at bounding box center [97, 62] width 156 height 43
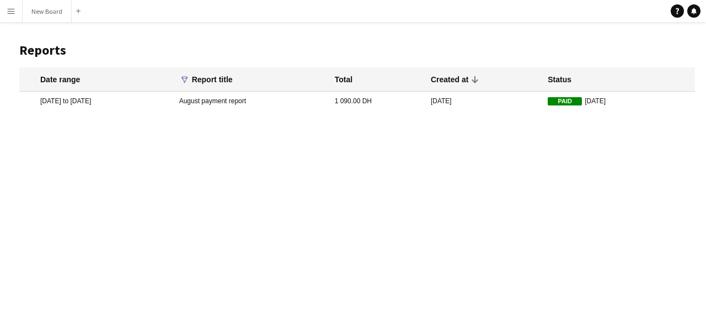
click at [189, 79] on icon "funnel" at bounding box center [185, 80] width 8 height 8
click at [190, 79] on app-column-filter "funnel Filter magnifier Clear View Results" at bounding box center [184, 79] width 11 height 11
click at [189, 77] on icon "funnel" at bounding box center [185, 80] width 8 height 8
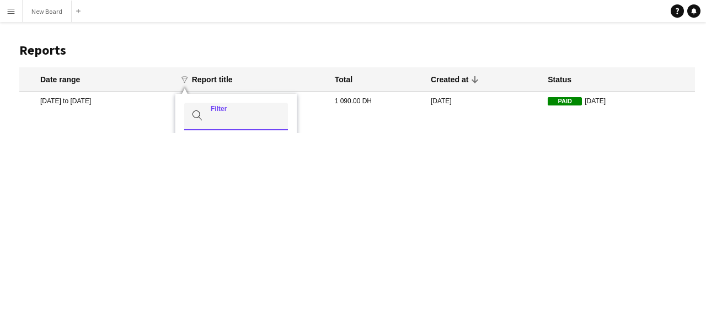
drag, startPoint x: 259, startPoint y: 120, endPoint x: 267, endPoint y: 116, distance: 8.9
click at [272, 117] on input "Filter" at bounding box center [236, 117] width 104 height 28
drag, startPoint x: 247, startPoint y: 117, endPoint x: 171, endPoint y: 120, distance: 76.1
click at [242, 119] on input "Filter" at bounding box center [236, 117] width 104 height 28
click at [127, 118] on main "Reports Date range funnel Filter magnifier Clear View Results Report title Tota…" at bounding box center [353, 77] width 706 height 111
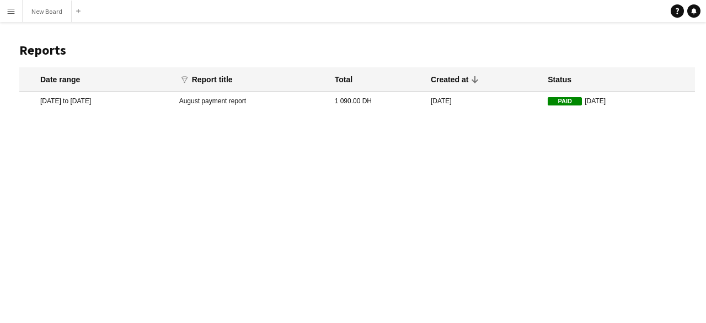
click at [478, 81] on icon at bounding box center [474, 79] width 7 height 7
click at [477, 79] on icon at bounding box center [474, 79] width 13 height 13
click at [473, 78] on icon at bounding box center [474, 79] width 13 height 13
click at [12, 10] on app-icon "Menu" at bounding box center [11, 11] width 9 height 9
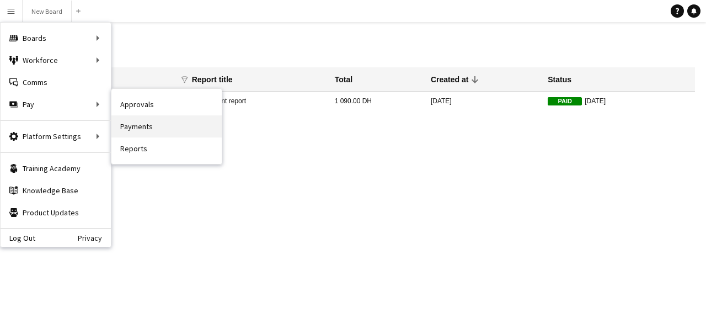
click at [148, 123] on link "Payments" at bounding box center [166, 126] width 110 height 22
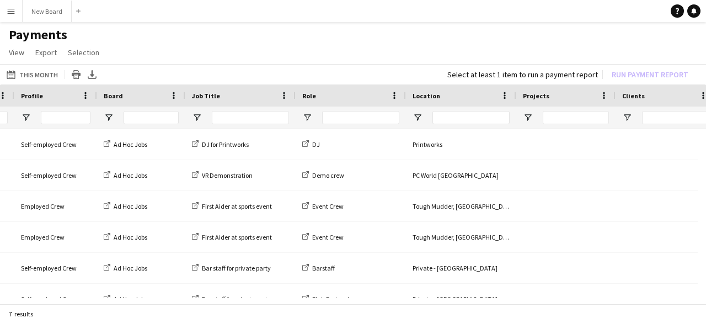
click at [320, 90] on div "Role" at bounding box center [344, 95] width 84 height 17
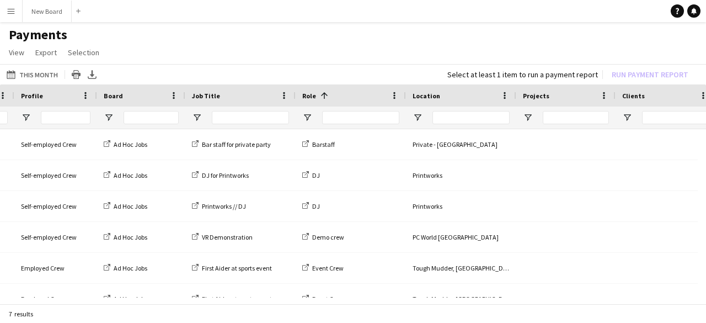
drag, startPoint x: 405, startPoint y: 59, endPoint x: 347, endPoint y: 60, distance: 57.9
click at [347, 60] on app-page-menu "View Customise view Customise filters Reset Filters Reset View Reset All Export…" at bounding box center [353, 53] width 706 height 21
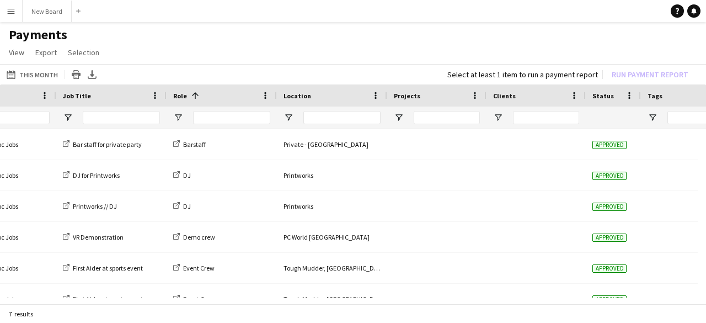
click at [421, 97] on div "Projects" at bounding box center [430, 95] width 73 height 17
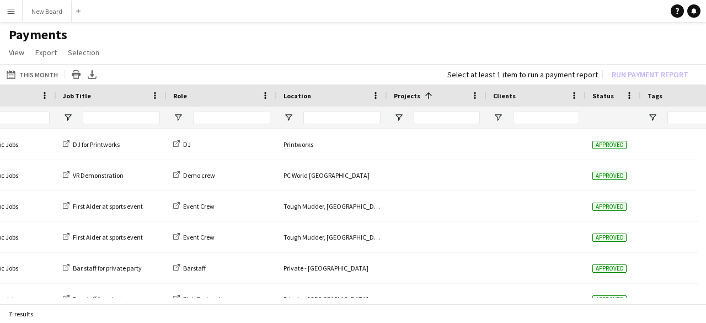
click at [602, 97] on span "Status" at bounding box center [603, 96] width 22 height 8
click at [604, 95] on span "Status" at bounding box center [599, 95] width 15 height 17
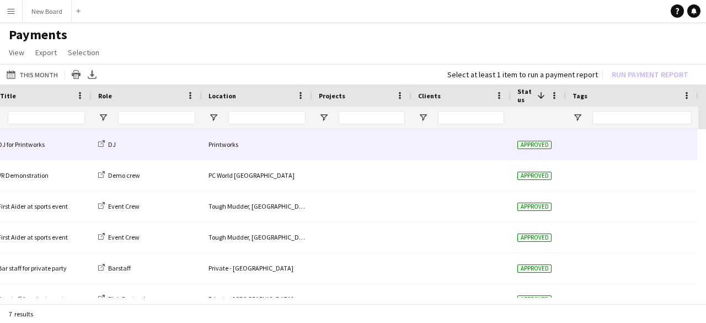
drag, startPoint x: 588, startPoint y: 142, endPoint x: 581, endPoint y: 168, distance: 27.6
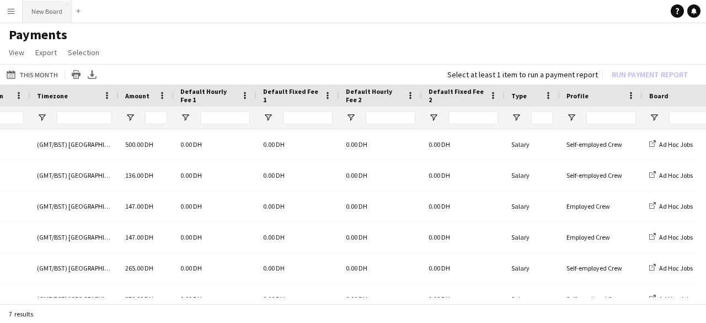
click at [44, 5] on button "New Board Close" at bounding box center [47, 12] width 49 height 22
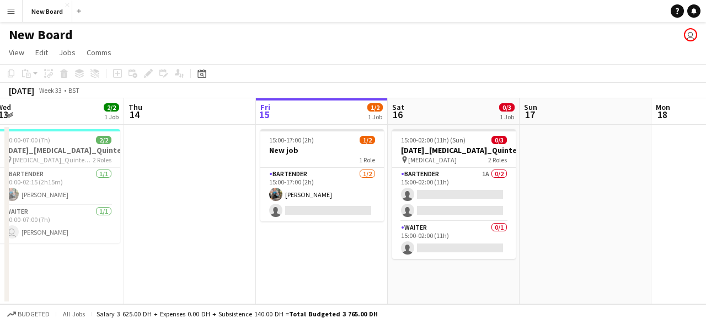
scroll to position [0, 239]
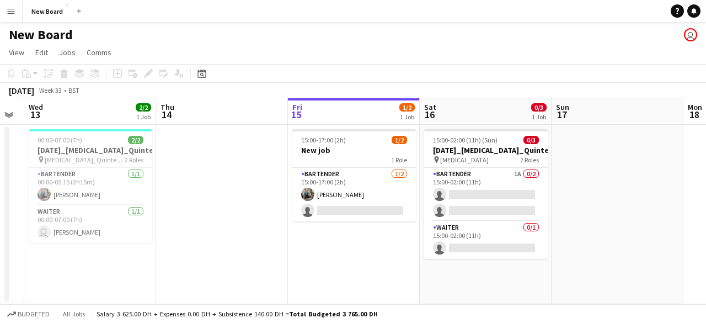
drag, startPoint x: 189, startPoint y: 189, endPoint x: 292, endPoint y: 184, distance: 102.7
click at [292, 184] on app-calendar-viewport "Mon 11 Tue 12 Wed 13 2/2 1 Job Thu 14 Fri 15 1/2 1 Job Sat 16 0/3 1 Job Sun 17 …" at bounding box center [353, 201] width 706 height 206
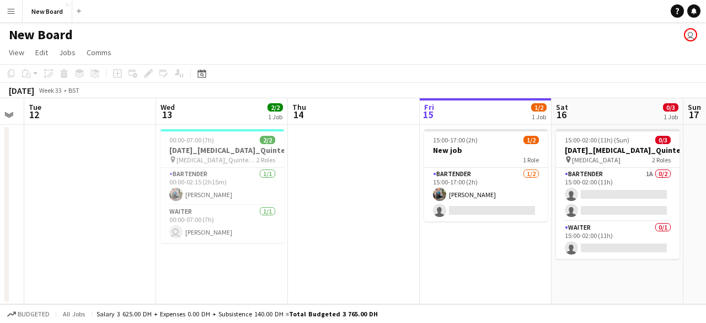
scroll to position [0, 289]
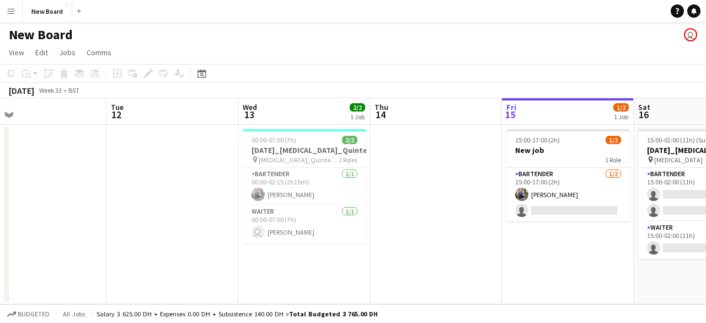
drag, startPoint x: 234, startPoint y: 187, endPoint x: 423, endPoint y: 166, distance: 190.3
click at [423, 166] on app-calendar-viewport "Sat 9 Sun 10 Mon 11 Tue 12 Wed 13 2/2 1 Job Thu 14 Fri 15 1/2 1 Job Sat 16 0/3 …" at bounding box center [353, 201] width 706 height 206
click at [298, 143] on div "00:00-07:00 (7h) 2/2" at bounding box center [305, 140] width 124 height 8
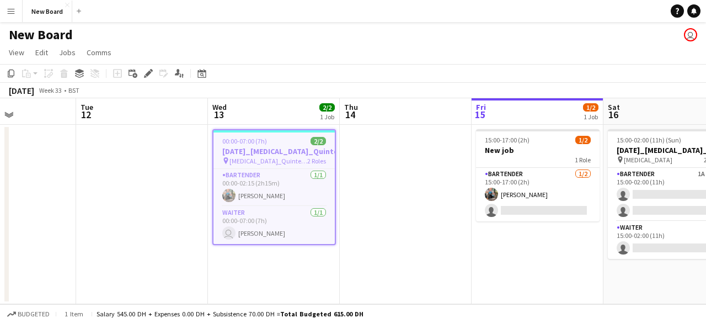
drag, startPoint x: 408, startPoint y: 207, endPoint x: 339, endPoint y: 194, distance: 70.1
click at [375, 201] on app-calendar-viewport "Sat 9 Sun 10 Mon 11 Tue 12 Wed 13 2/2 1 Job Thu 14 Fri 15 1/2 1 Job Sat 16 0/3 …" at bounding box center [353, 201] width 706 height 206
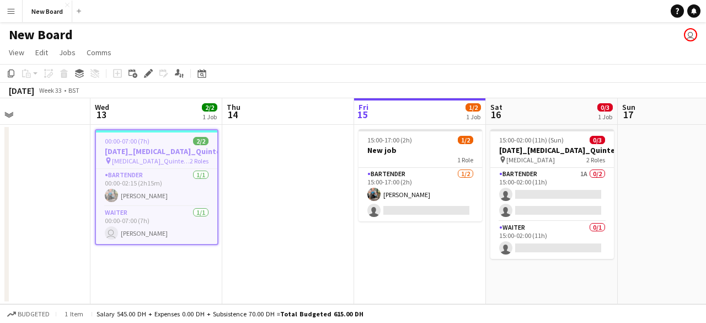
drag, startPoint x: 323, startPoint y: 228, endPoint x: 290, endPoint y: 226, distance: 33.2
click at [290, 226] on app-calendar-viewport "Sat 9 Sun 10 Mon 11 Tue 12 Wed 13 2/2 1 Job Thu 14 Fri 15 1/2 1 Job Sat 16 0/3 …" at bounding box center [353, 201] width 706 height 206
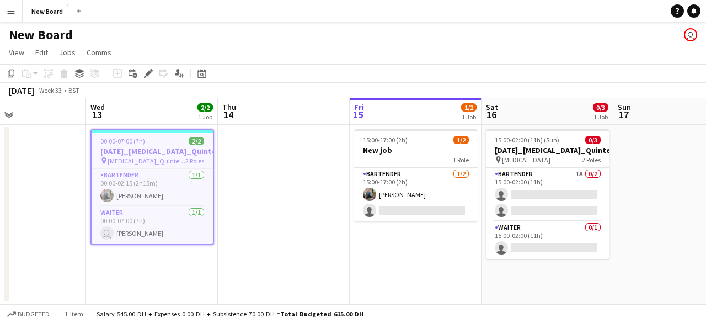
drag, startPoint x: 173, startPoint y: 37, endPoint x: 371, endPoint y: 45, distance: 197.5
click at [371, 45] on app-board "New Board user View Day view expanded Day view collapsed Month view Date picker…" at bounding box center [353, 172] width 706 height 301
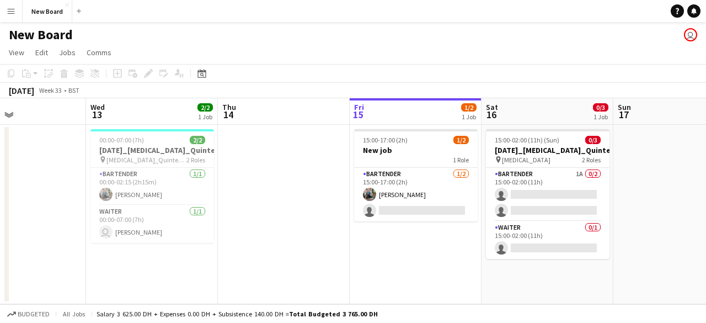
click at [440, 53] on app-page-menu "View Day view expanded Day view collapsed Month view Date picker Jump to [DATE]…" at bounding box center [353, 53] width 706 height 21
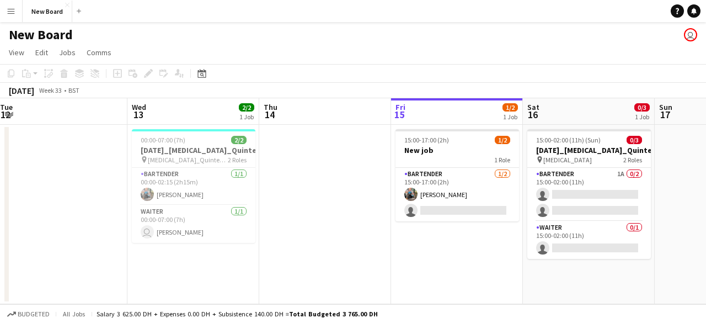
scroll to position [0, 379]
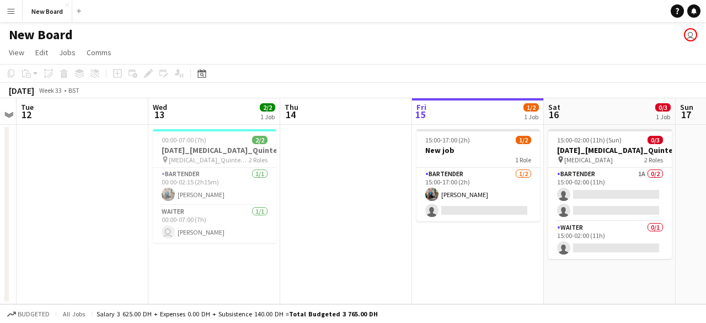
drag, startPoint x: 253, startPoint y: 220, endPoint x: 315, endPoint y: 208, distance: 63.5
click at [315, 208] on app-calendar-viewport "Sat 9 Sun 10 Mon 11 Tue 12 Wed 13 2/2 1 Job Thu 14 Fri 15 1/2 1 Job Sat 16 0/3 …" at bounding box center [353, 201] width 706 height 206
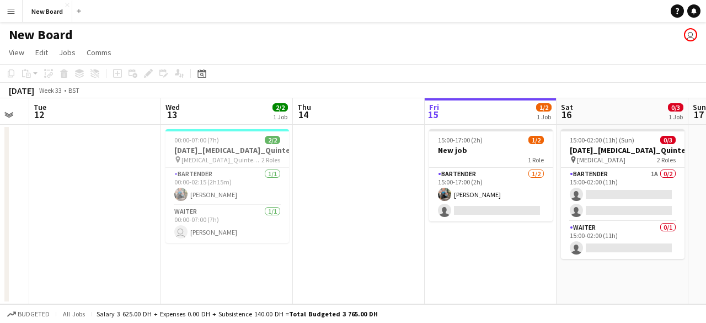
scroll to position [0, 360]
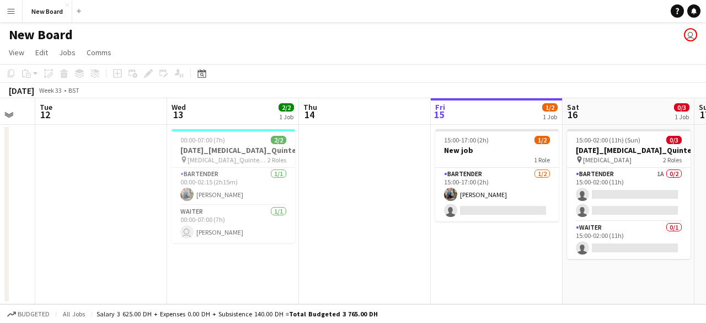
drag, startPoint x: 321, startPoint y: 210, endPoint x: 340, endPoint y: 192, distance: 25.7
click at [340, 192] on app-calendar-viewport "Sat 9 Sun 10 Mon 11 Tue 12 Wed 13 2/2 1 Job Thu 14 Fri 15 1/2 1 Job Sat 16 0/3 …" at bounding box center [353, 201] width 706 height 206
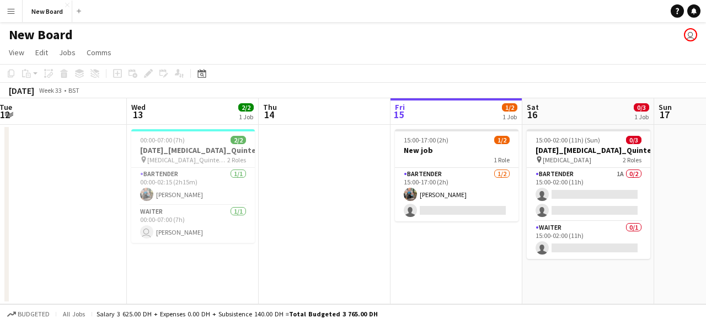
scroll to position [0, 421]
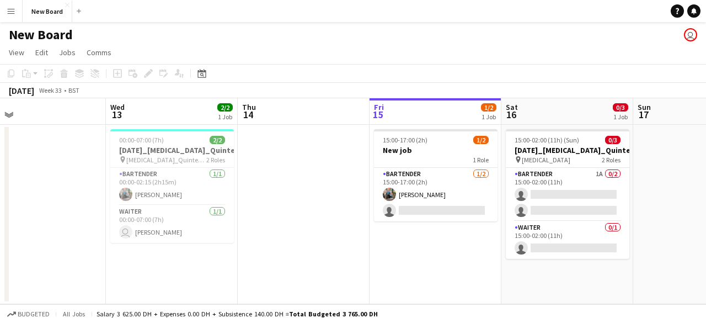
drag, startPoint x: 374, startPoint y: 208, endPoint x: 313, endPoint y: 195, distance: 62.6
click at [313, 195] on app-calendar-viewport "Sat 9 Sun 10 Mon 11 Tue 12 Wed 13 2/2 1 Job Thu 14 Fri 15 1/2 1 Job Sat 16 0/3 …" at bounding box center [353, 201] width 706 height 206
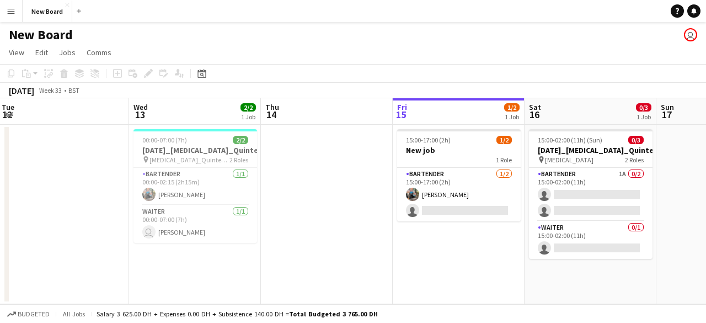
scroll to position [0, 375]
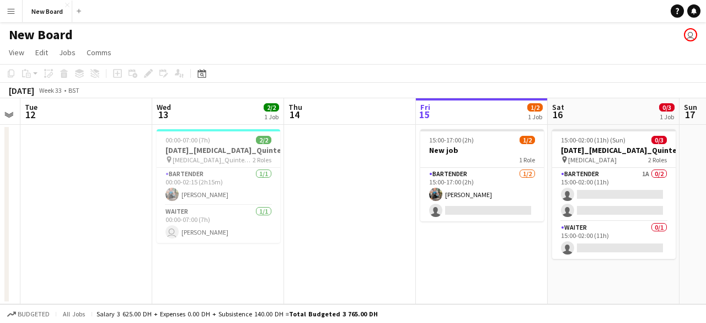
drag, startPoint x: 313, startPoint y: 179, endPoint x: 326, endPoint y: 179, distance: 13.2
click at [326, 179] on app-calendar-viewport "Sat 9 Sun 10 Mon 11 Tue 12 Wed 13 2/2 1 Job Thu 14 Fri 15 1/2 1 Job Sat 16 0/3 …" at bounding box center [353, 201] width 706 height 206
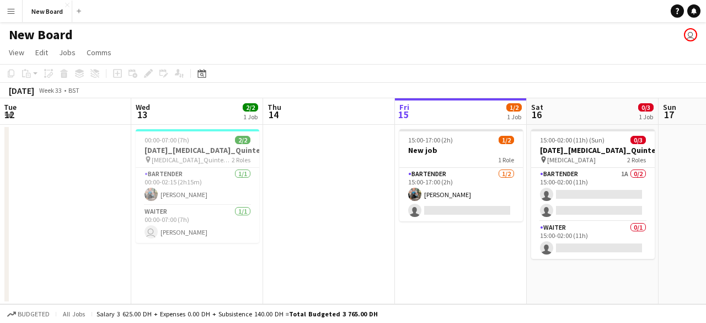
drag, startPoint x: 357, startPoint y: 189, endPoint x: 330, endPoint y: 186, distance: 27.7
click at [330, 186] on app-calendar-viewport "Sat 9 Sun 10 Mon 11 Tue 12 Wed 13 2/2 1 Job Thu 14 Fri 15 1/2 1 Job Sat 16 0/3 …" at bounding box center [353, 201] width 706 height 206
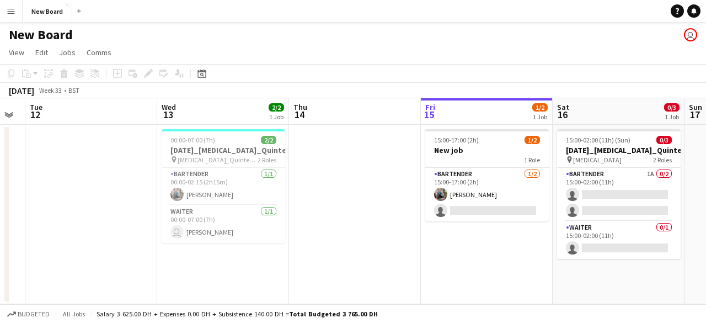
drag, startPoint x: 301, startPoint y: 184, endPoint x: 342, endPoint y: 188, distance: 41.0
click at [342, 188] on app-calendar-viewport "Sat 9 Sun 10 Mon 11 Tue 12 Wed 13 2/2 1 Job Thu 14 Fri 15 1/2 1 Job Sat 16 0/3 …" at bounding box center [353, 201] width 706 height 206
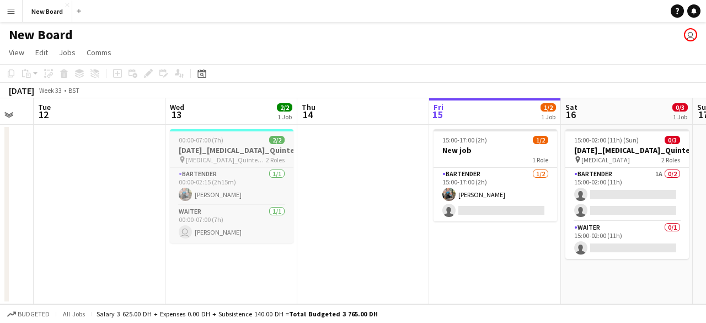
click at [214, 142] on span "00:00-07:00 (7h)" at bounding box center [201, 140] width 45 height 8
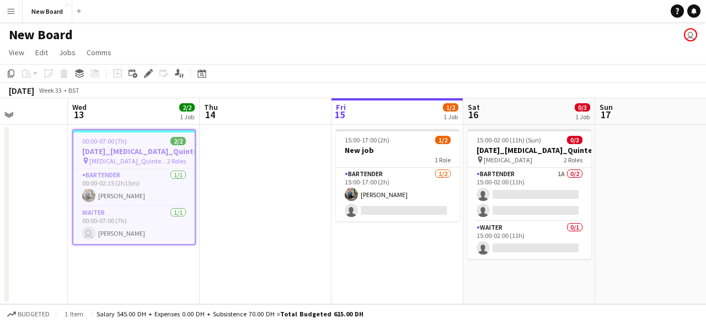
scroll to position [0, 463]
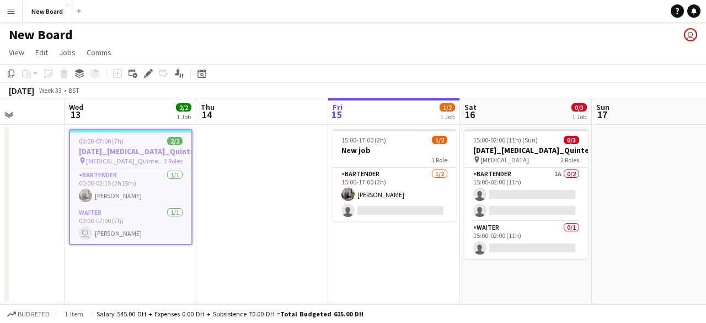
drag, startPoint x: 354, startPoint y: 174, endPoint x: 253, endPoint y: 169, distance: 101.0
click at [253, 169] on app-calendar-viewport "Sat 9 Sun 10 Mon 11 Tue 12 Wed 13 2/2 1 Job Thu 14 Fri 15 1/2 1 Job Sat 16 0/3 …" at bounding box center [353, 201] width 706 height 206
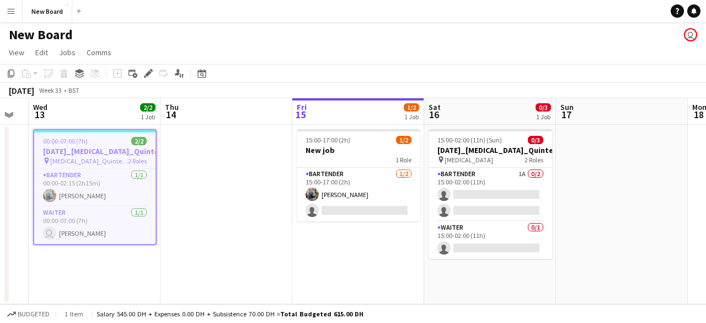
scroll to position [0, 521]
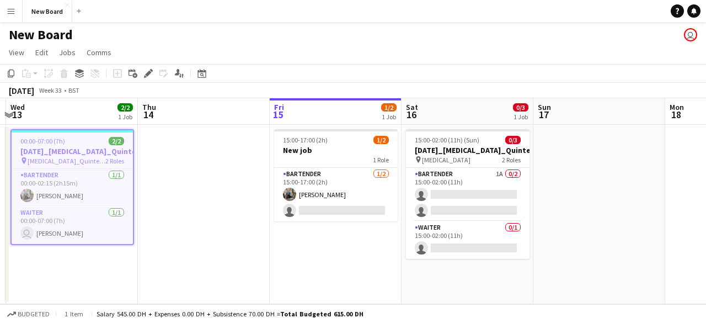
drag, startPoint x: 242, startPoint y: 173, endPoint x: 196, endPoint y: 172, distance: 45.2
click at [196, 172] on app-calendar-viewport "Sat 9 Sun 10 Mon 11 Tue 12 Wed 13 2/2 1 Job Thu 14 Fri 15 1/2 1 Job Sat 16 0/3 …" at bounding box center [353, 201] width 706 height 206
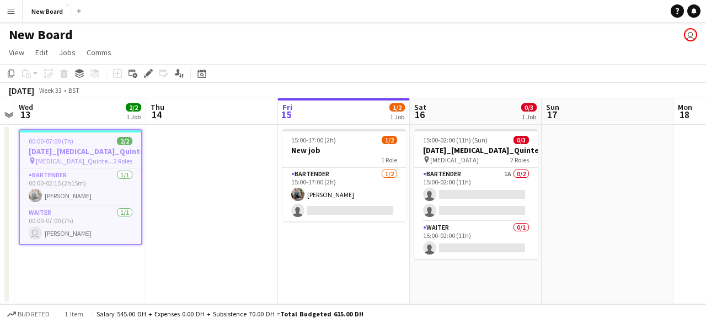
scroll to position [0, 493]
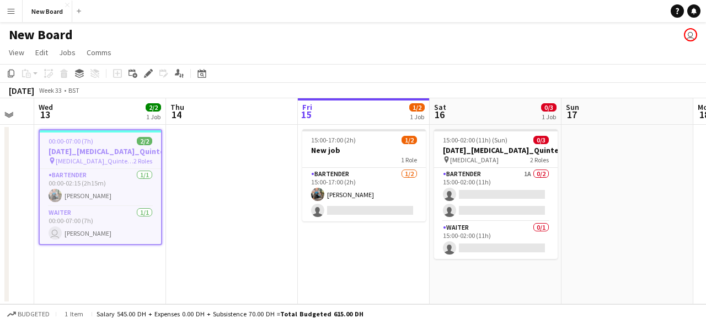
drag, startPoint x: 183, startPoint y: 168, endPoint x: 211, endPoint y: 167, distance: 28.2
click at [211, 167] on app-calendar-viewport "Sat 9 Sun 10 Mon 11 Tue 12 Wed 13 2/2 1 Job Thu 14 Fri 15 1/2 1 Job Sat 16 0/3 …" at bounding box center [353, 201] width 706 height 206
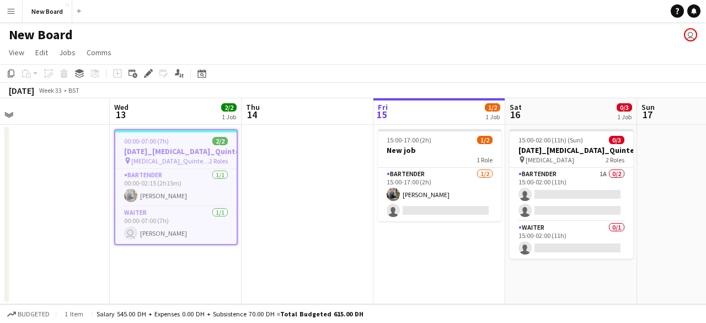
drag, startPoint x: 204, startPoint y: 150, endPoint x: 274, endPoint y: 153, distance: 69.6
click at [274, 153] on app-calendar-viewport "Sat 9 Sun 10 Mon 11 Tue 12 Wed 13 2/2 1 Job Thu 14 Fri 15 1/2 1 Job Sat 16 0/3 …" at bounding box center [353, 201] width 706 height 206
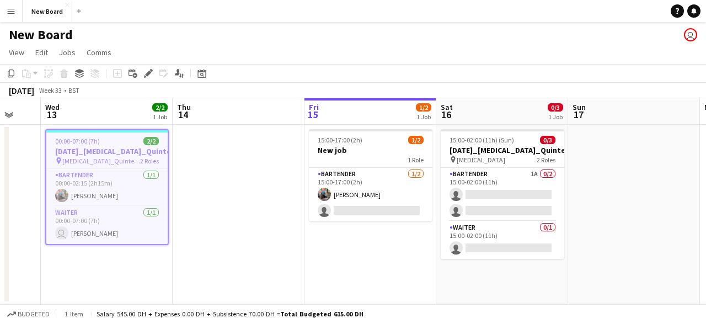
drag, startPoint x: 268, startPoint y: 156, endPoint x: 190, endPoint y: 153, distance: 77.8
click at [190, 153] on app-calendar-viewport "Sat 9 Sun 10 Mon 11 Tue 12 Wed 13 2/2 1 Job Thu 14 Fri 15 1/2 1 Job Sat 16 0/3 …" at bounding box center [353, 201] width 706 height 206
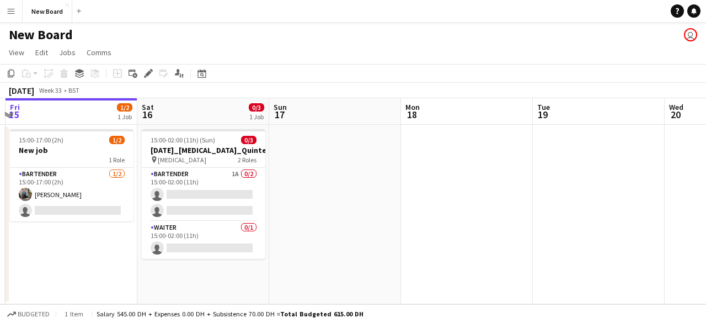
drag, startPoint x: 630, startPoint y: 195, endPoint x: 414, endPoint y: 173, distance: 216.7
click at [525, 185] on app-calendar-viewport "Mon 11 Tue 12 Wed 13 2/2 1 Job Thu 14 Fri 15 1/2 1 Job Sat 16 0/3 1 Job Sun 17 …" at bounding box center [353, 201] width 706 height 206
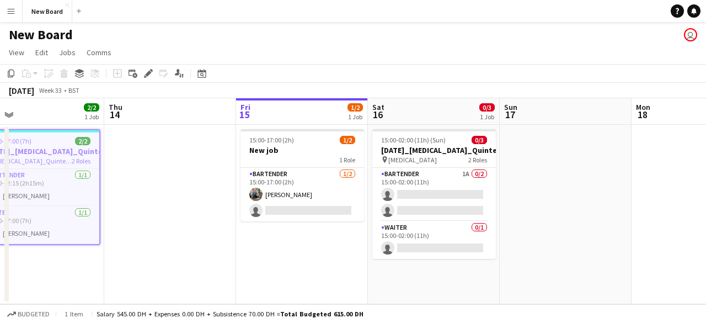
scroll to position [0, 337]
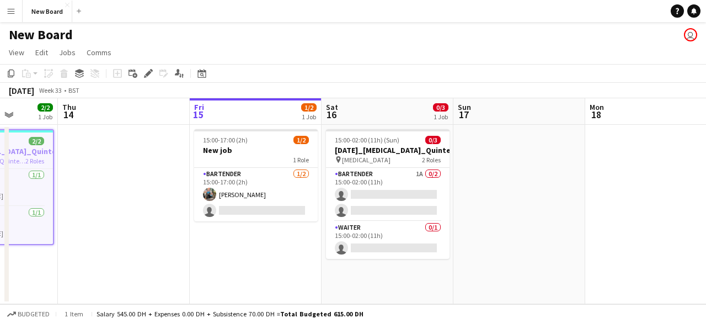
drag, startPoint x: 114, startPoint y: 199, endPoint x: 281, endPoint y: 181, distance: 168.6
click at [281, 181] on app-calendar-viewport "Mon 11 Tue 12 Wed 13 2/2 1 Job Thu 14 Fri 15 1/2 1 Job Sat 16 0/3 1 Job Sun 17 …" at bounding box center [353, 201] width 706 height 206
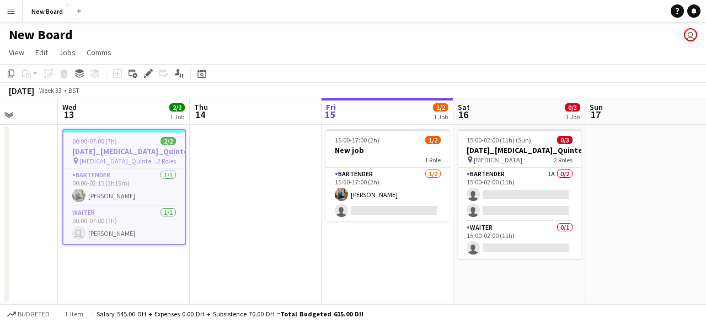
click at [8, 9] on app-icon "Menu" at bounding box center [11, 11] width 9 height 9
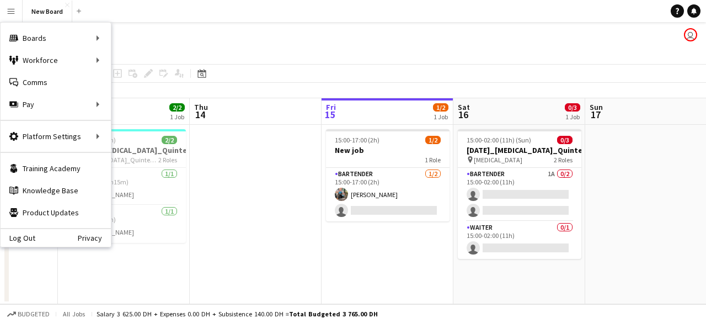
click at [259, 163] on app-date-cell at bounding box center [256, 214] width 132 height 179
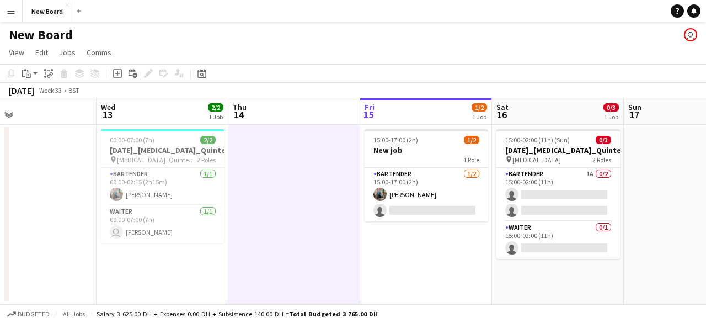
scroll to position [0, 260]
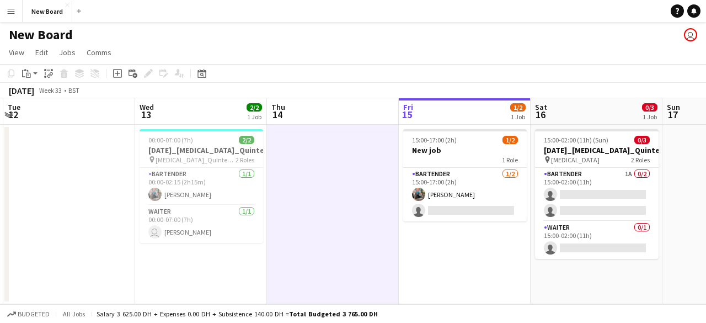
drag, startPoint x: 232, startPoint y: 163, endPoint x: 309, endPoint y: 162, distance: 77.8
click at [309, 162] on app-calendar-viewport "Sun 10 Mon 11 Tue 12 Wed 13 2/2 1 Job Thu 14 Fri 15 1/2 1 Job Sat 16 0/3 1 Job …" at bounding box center [353, 201] width 706 height 206
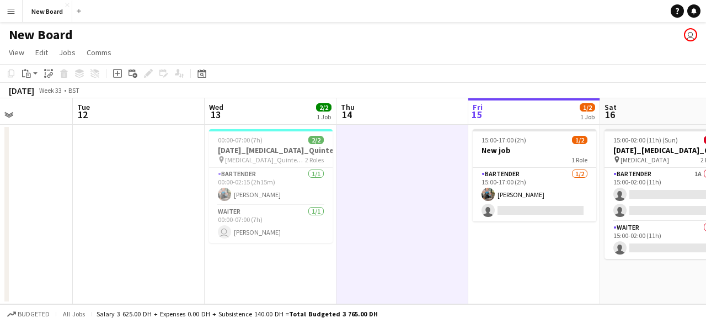
drag, startPoint x: 318, startPoint y: 165, endPoint x: 388, endPoint y: 164, distance: 69.5
click at [388, 164] on app-calendar-viewport "Sat 9 Sun 10 Mon 11 Tue 12 Wed 13 2/2 1 Job Thu 14 Fri 15 1/2 1 Job Sat 16 0/3 …" at bounding box center [353, 201] width 706 height 206
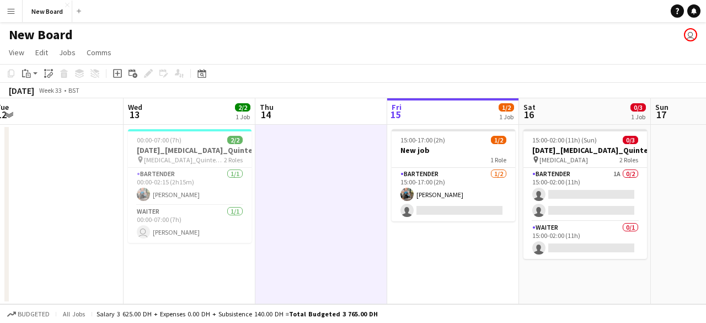
scroll to position [0, 407]
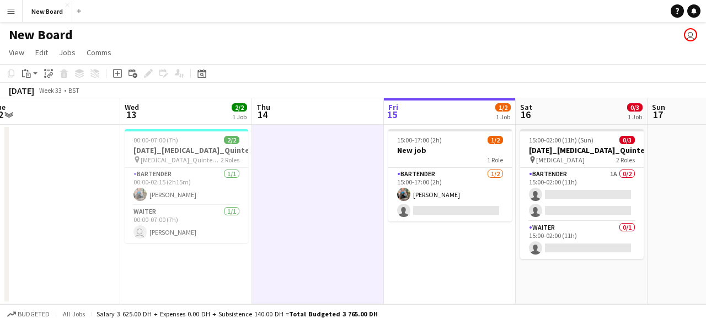
drag, startPoint x: 408, startPoint y: 160, endPoint x: 326, endPoint y: 156, distance: 81.7
click at [326, 156] on app-calendar-viewport "Sat 9 Sun 10 Mon 11 Tue 12 Wed 13 2/2 1 Job Thu 14 Fri 15 1/2 1 Job Sat 16 0/3 …" at bounding box center [353, 201] width 706 height 206
drag, startPoint x: 483, startPoint y: 49, endPoint x: 449, endPoint y: 48, distance: 33.6
click at [449, 48] on app-page-menu "View Day view expanded Day view collapsed Month view Date picker Jump to [DATE]…" at bounding box center [353, 53] width 706 height 21
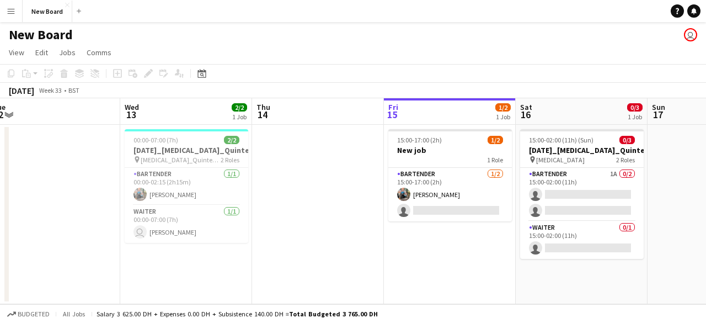
click at [335, 55] on app-page-menu "View Day view expanded Day view collapsed Month view Date picker Jump to [DATE]…" at bounding box center [353, 53] width 706 height 21
click at [291, 124] on app-board-header-date "Thu 14" at bounding box center [318, 111] width 132 height 26
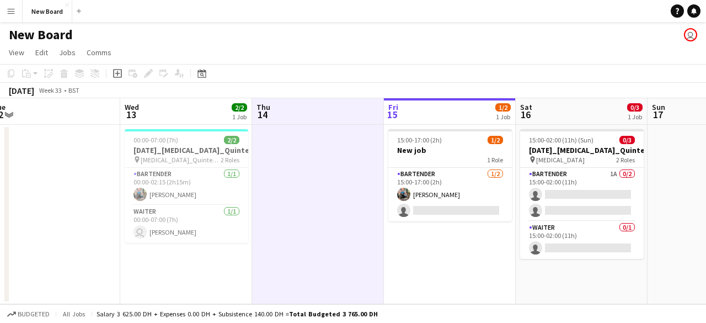
click at [299, 167] on app-date-cell at bounding box center [318, 214] width 132 height 179
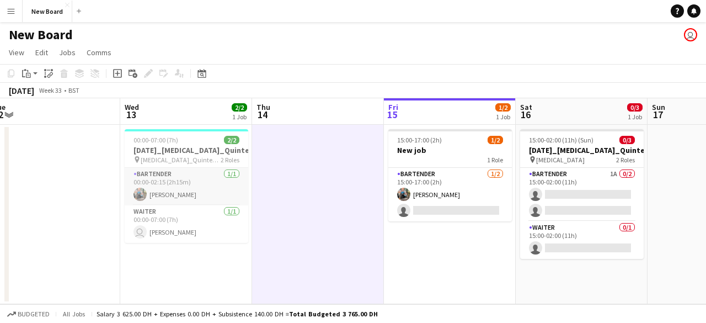
click at [183, 177] on app-card-role "Bartender [DATE] 00:00-02:15 (2h15m) [PERSON_NAME]" at bounding box center [187, 186] width 124 height 37
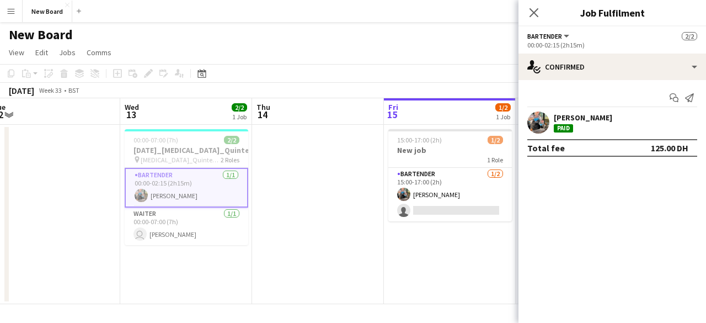
click at [288, 162] on app-date-cell at bounding box center [318, 214] width 132 height 179
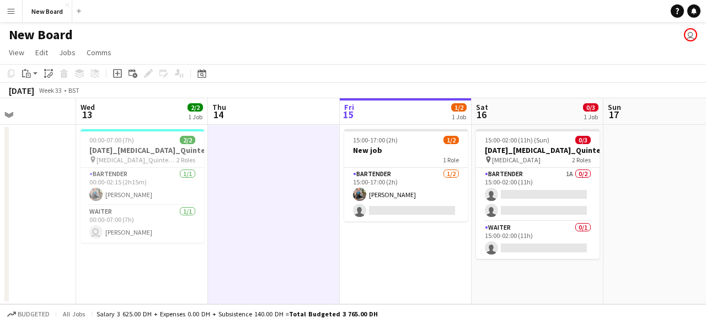
drag, startPoint x: 311, startPoint y: 152, endPoint x: 261, endPoint y: 146, distance: 50.0
click at [261, 146] on app-calendar-viewport "Sat 9 Sun 10 Mon 11 Tue 12 Wed 13 2/2 1 Job Thu 14 Fri 15 1/2 1 Job Sat 16 0/3 …" at bounding box center [353, 201] width 706 height 206
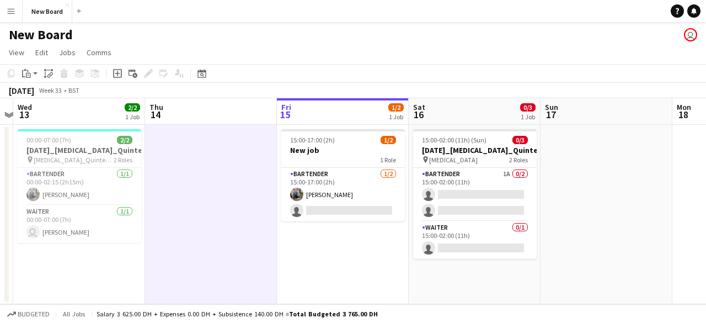
scroll to position [0, 516]
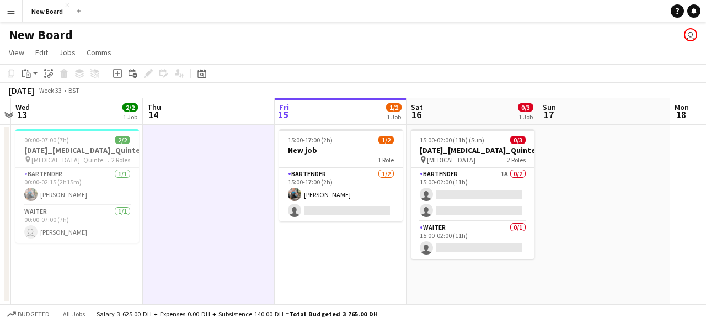
drag, startPoint x: 254, startPoint y: 159, endPoint x: 202, endPoint y: 150, distance: 53.1
click at [202, 150] on app-calendar-viewport "Sat 9 Sun 10 Mon 11 Tue 12 Wed 13 2/2 1 Job Thu 14 Fri 15 1/2 1 Job Sat 16 0/3 …" at bounding box center [353, 201] width 706 height 206
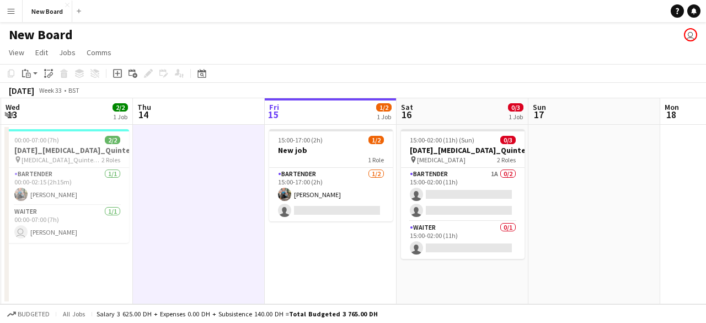
scroll to position [0, 527]
drag, startPoint x: 201, startPoint y: 158, endPoint x: 191, endPoint y: 159, distance: 10.5
click at [191, 159] on app-calendar-viewport "Sat 9 Sun 10 Mon 11 Tue 12 Wed 13 2/2 1 Job Thu 14 Fri 15 1/2 1 Job Sat 16 0/3 …" at bounding box center [353, 201] width 706 height 206
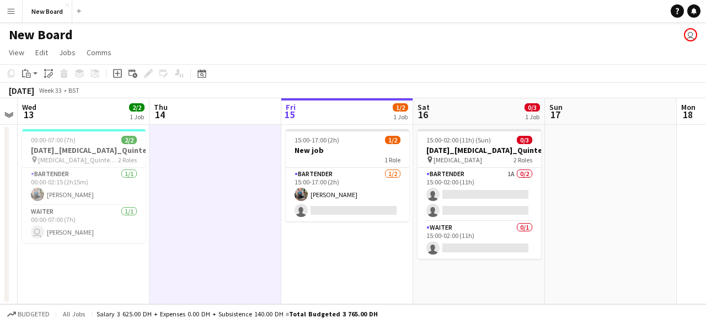
scroll to position [0, 484]
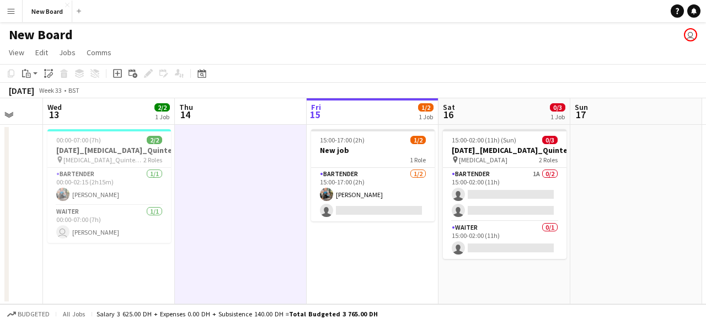
drag, startPoint x: 165, startPoint y: 142, endPoint x: 208, endPoint y: 148, distance: 43.5
click at [208, 148] on app-calendar-viewport "Sat 9 Sun 10 Mon 11 Tue 12 Wed 13 2/2 1 Job Thu 14 Fri 15 1/2 1 Job Sat 16 0/3 …" at bounding box center [353, 201] width 706 height 206
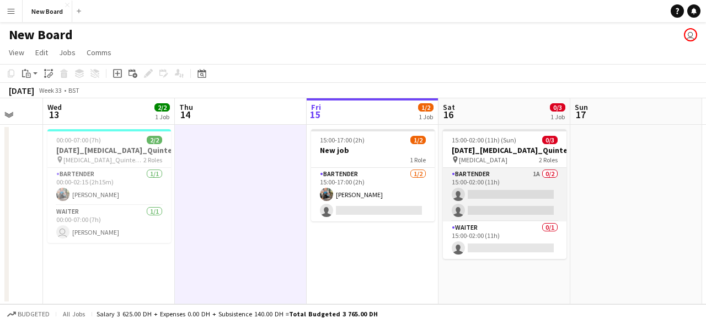
click at [530, 180] on app-card-role "Bartender 1A 0/2 15:00-02:00 (11h) single-neutral-actions single-neutral-actions" at bounding box center [505, 194] width 124 height 53
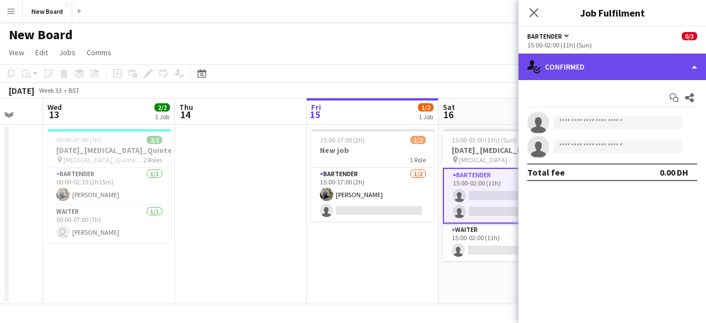
click at [689, 61] on div "single-neutral-actions-check-2 Confirmed" at bounding box center [611, 66] width 187 height 26
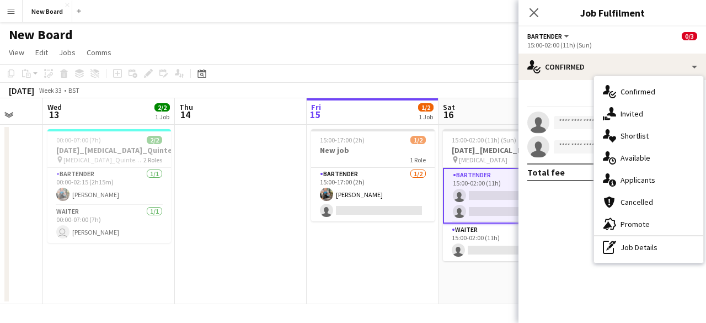
click at [481, 55] on app-page-menu "View Day view expanded Day view collapsed Month view Date picker Jump to [DATE]…" at bounding box center [353, 53] width 706 height 21
